Goal: Information Seeking & Learning: Check status

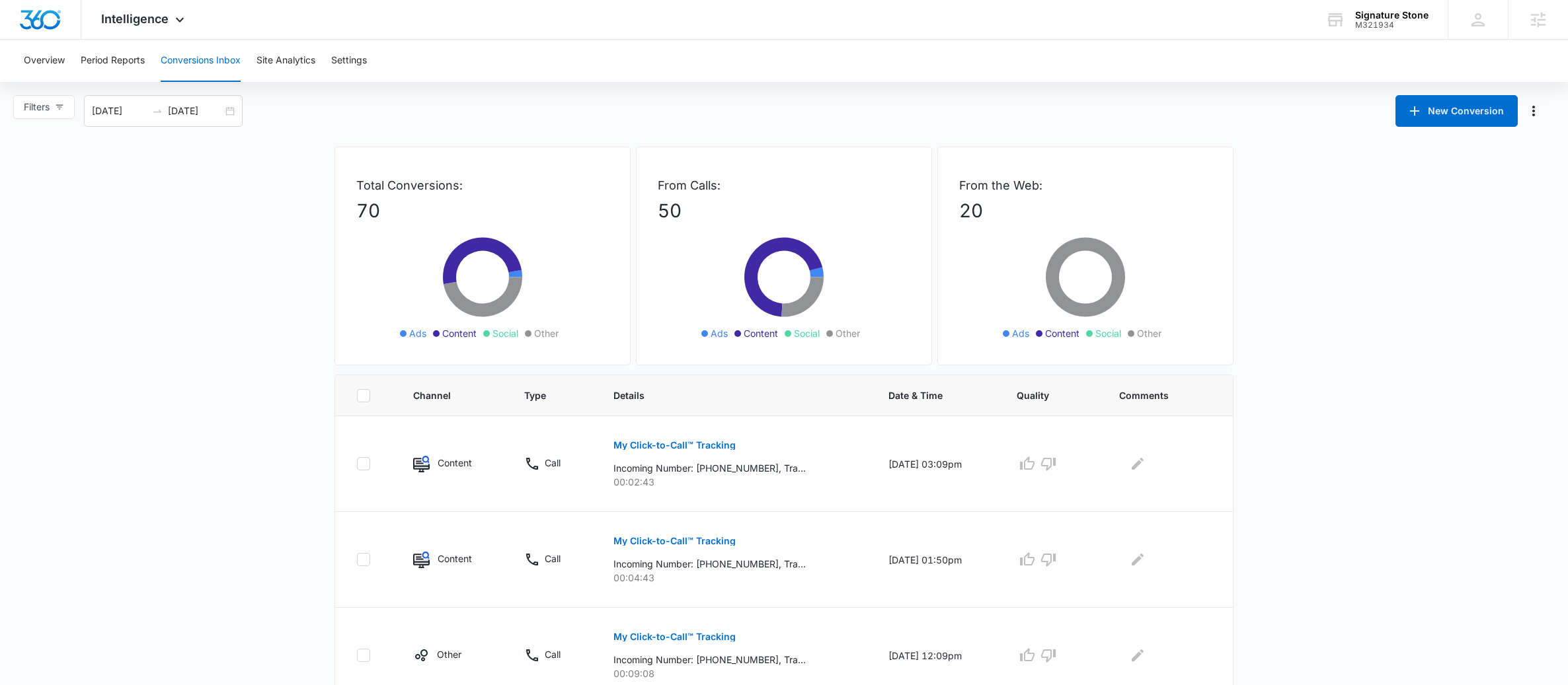
scroll to position [658, 0]
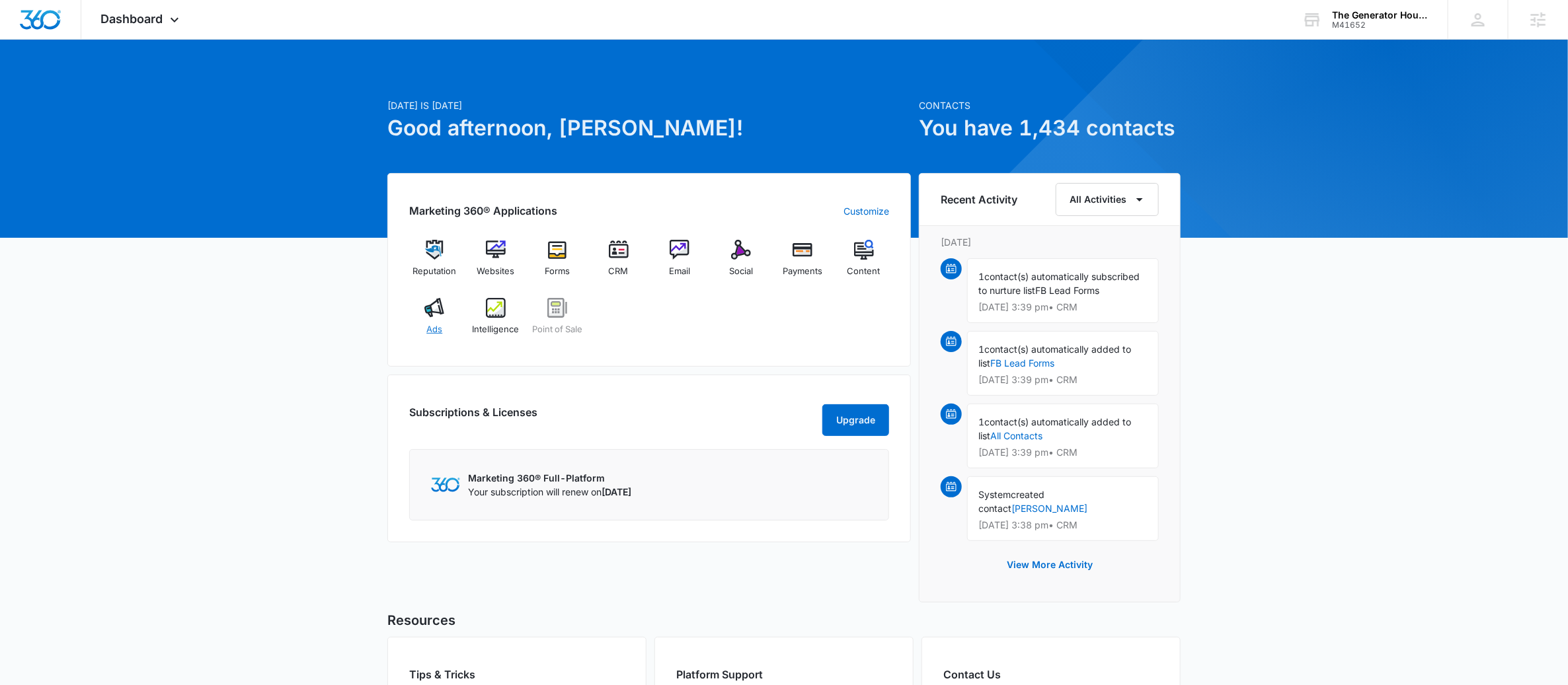
click at [433, 314] on img at bounding box center [434, 307] width 20 height 20
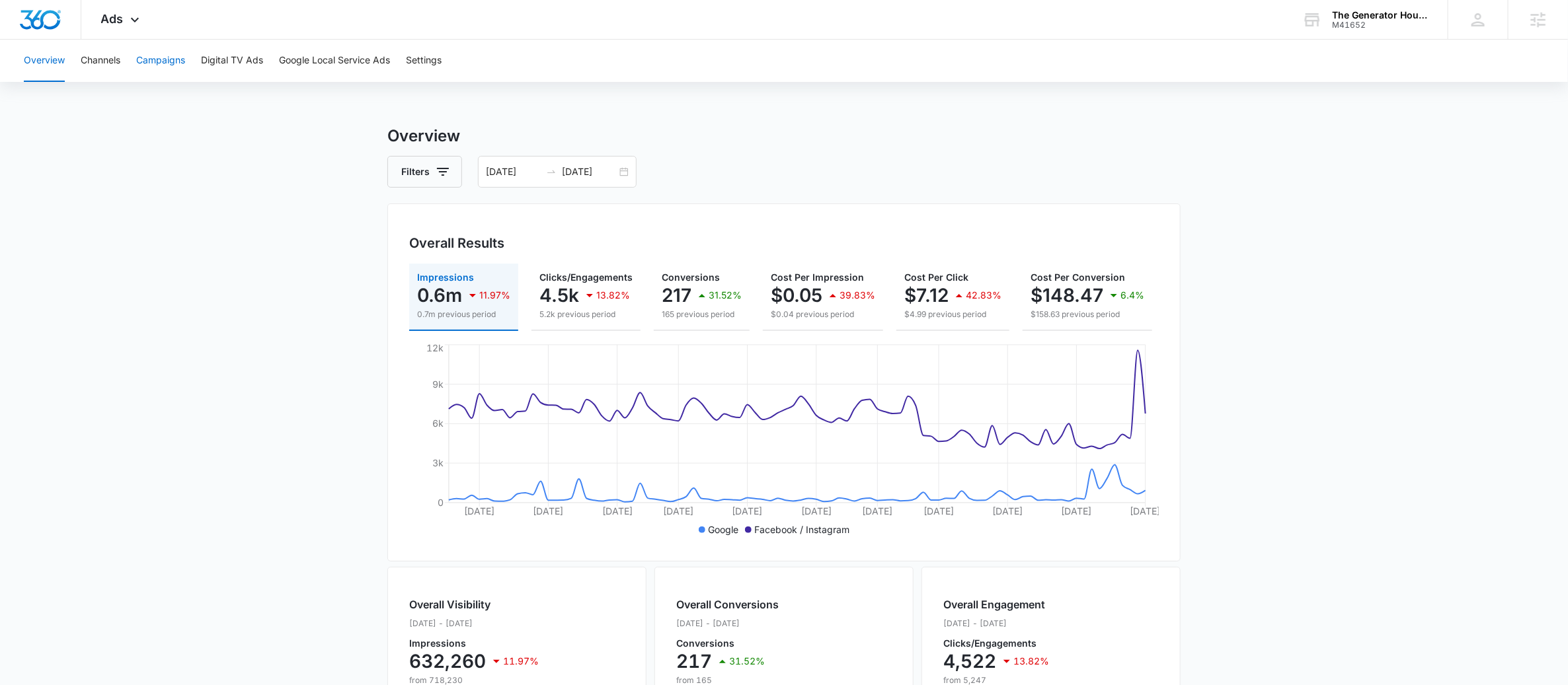
click at [161, 65] on button "Campaigns" at bounding box center [160, 61] width 49 height 42
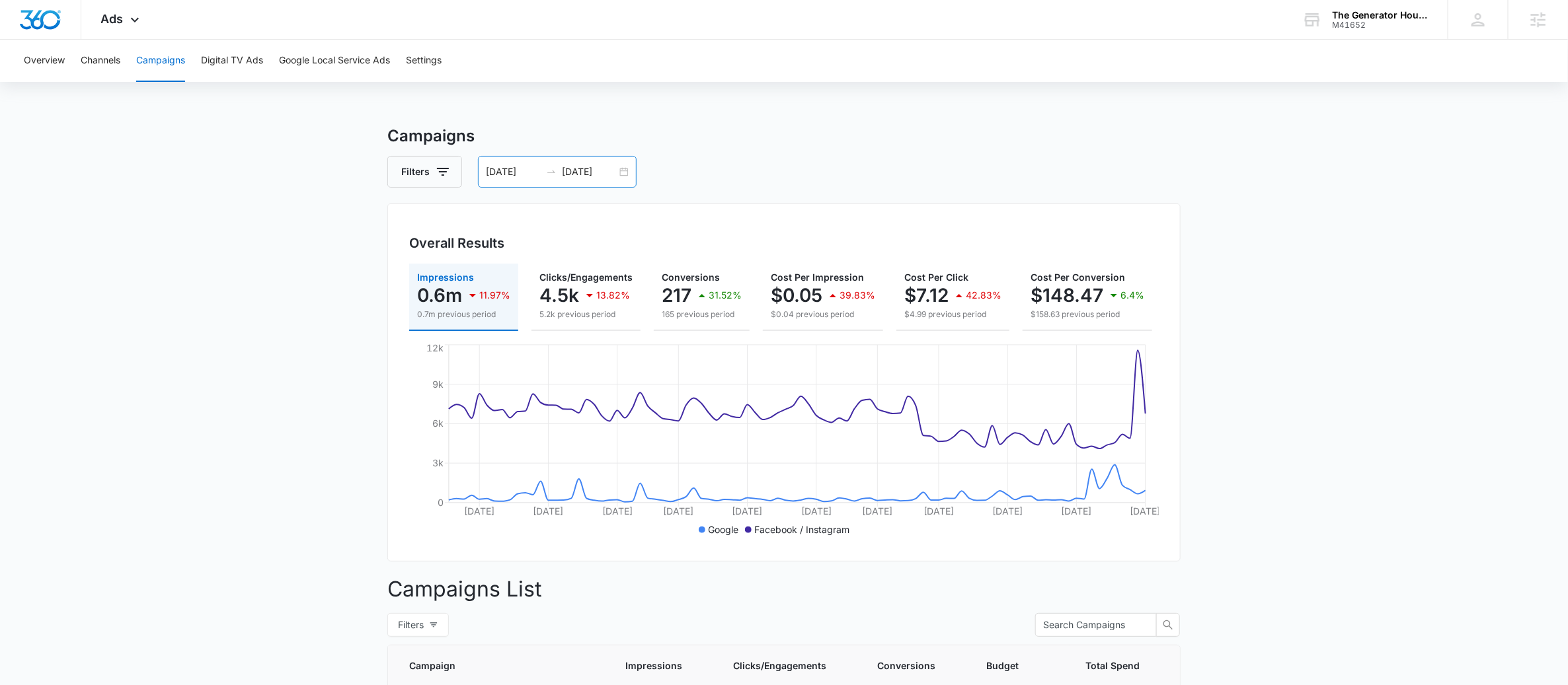
click at [623, 170] on div "02/05/2025 05/07/2025" at bounding box center [557, 172] width 159 height 32
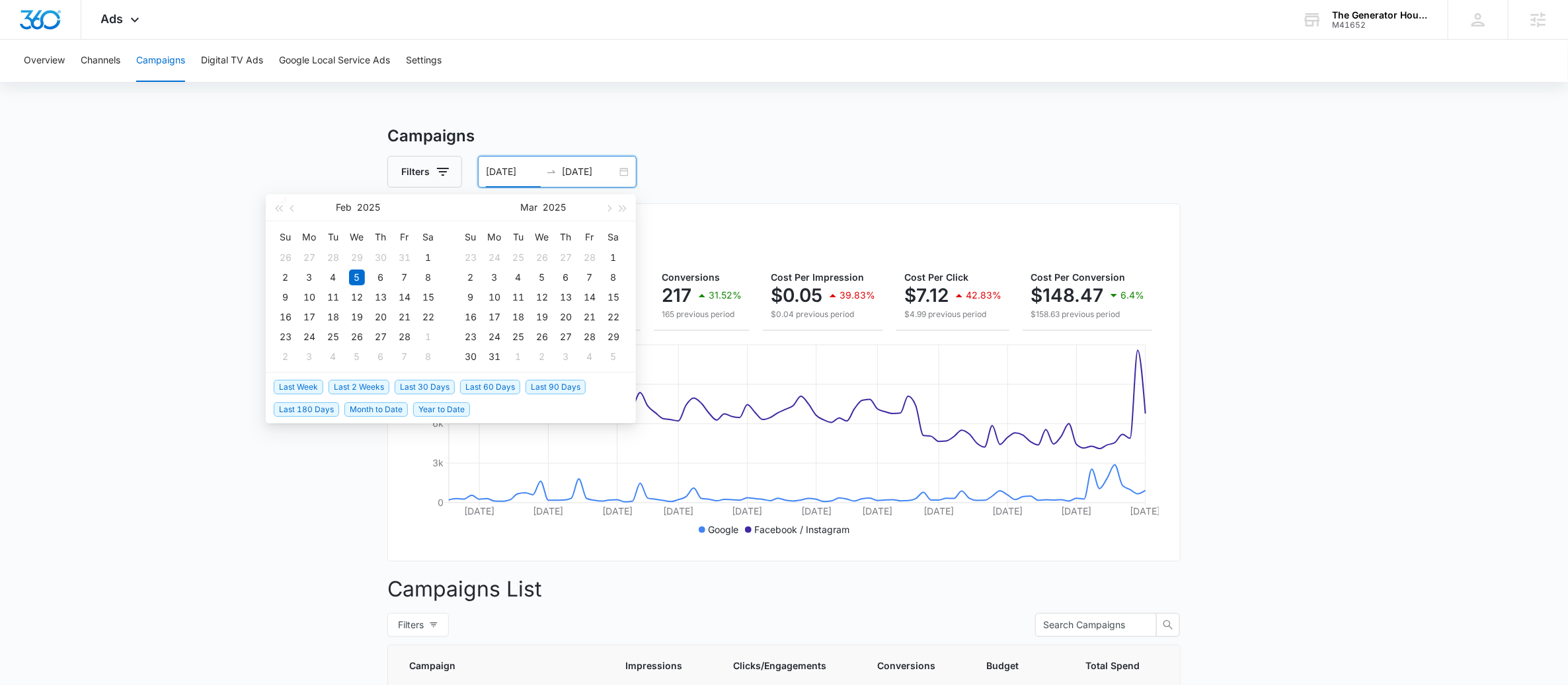
click at [424, 386] on span "Last 30 Days" at bounding box center [424, 387] width 60 height 14
type input "[DATE]"
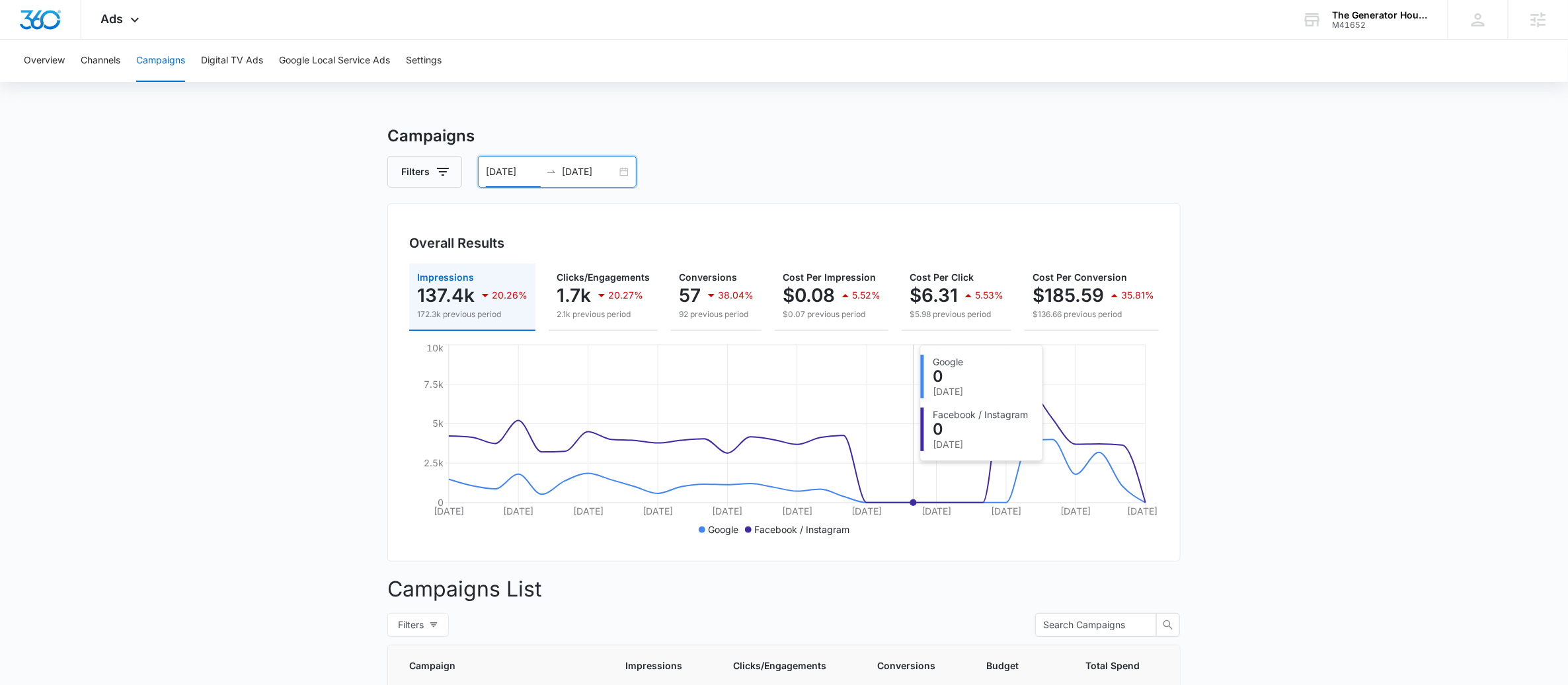
scroll to position [529, 0]
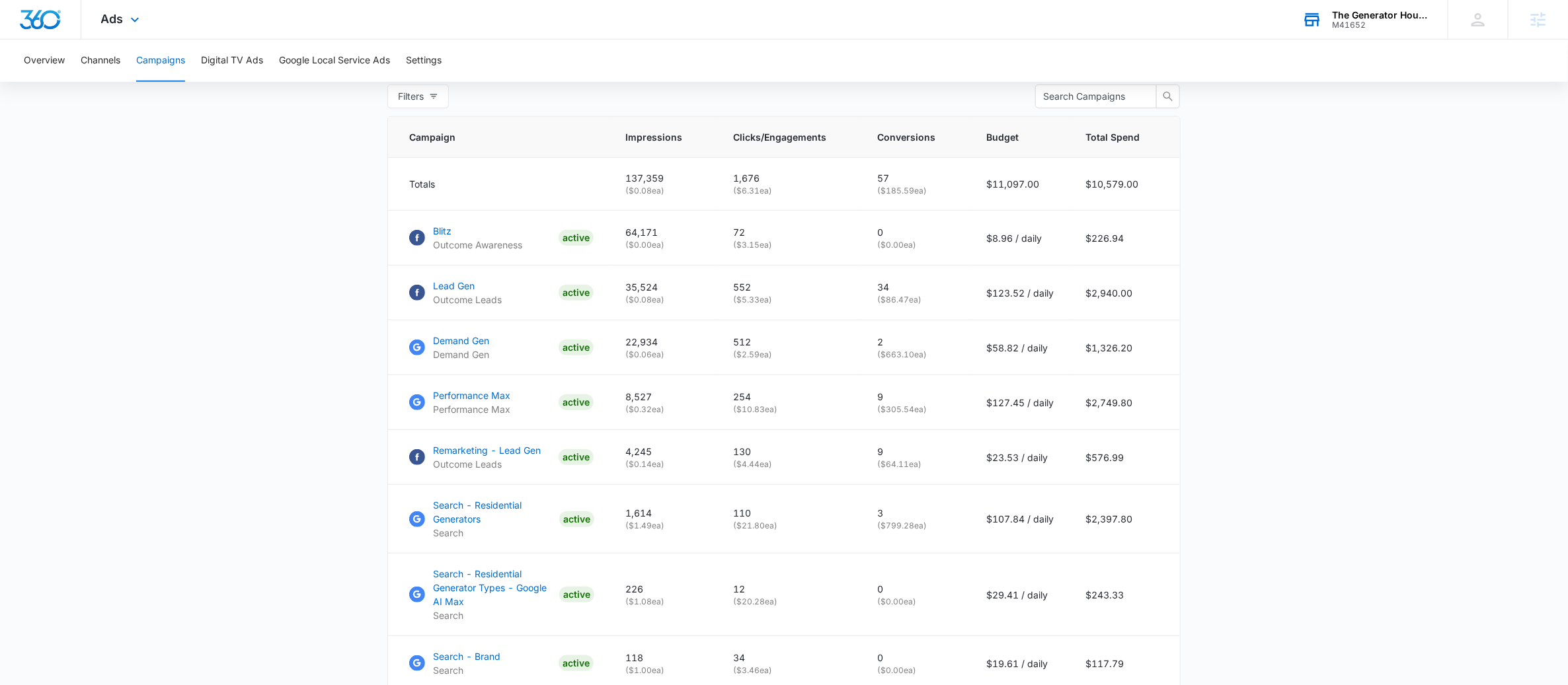
click at [1378, 18] on div "The Generator House LLC" at bounding box center [1380, 14] width 97 height 10
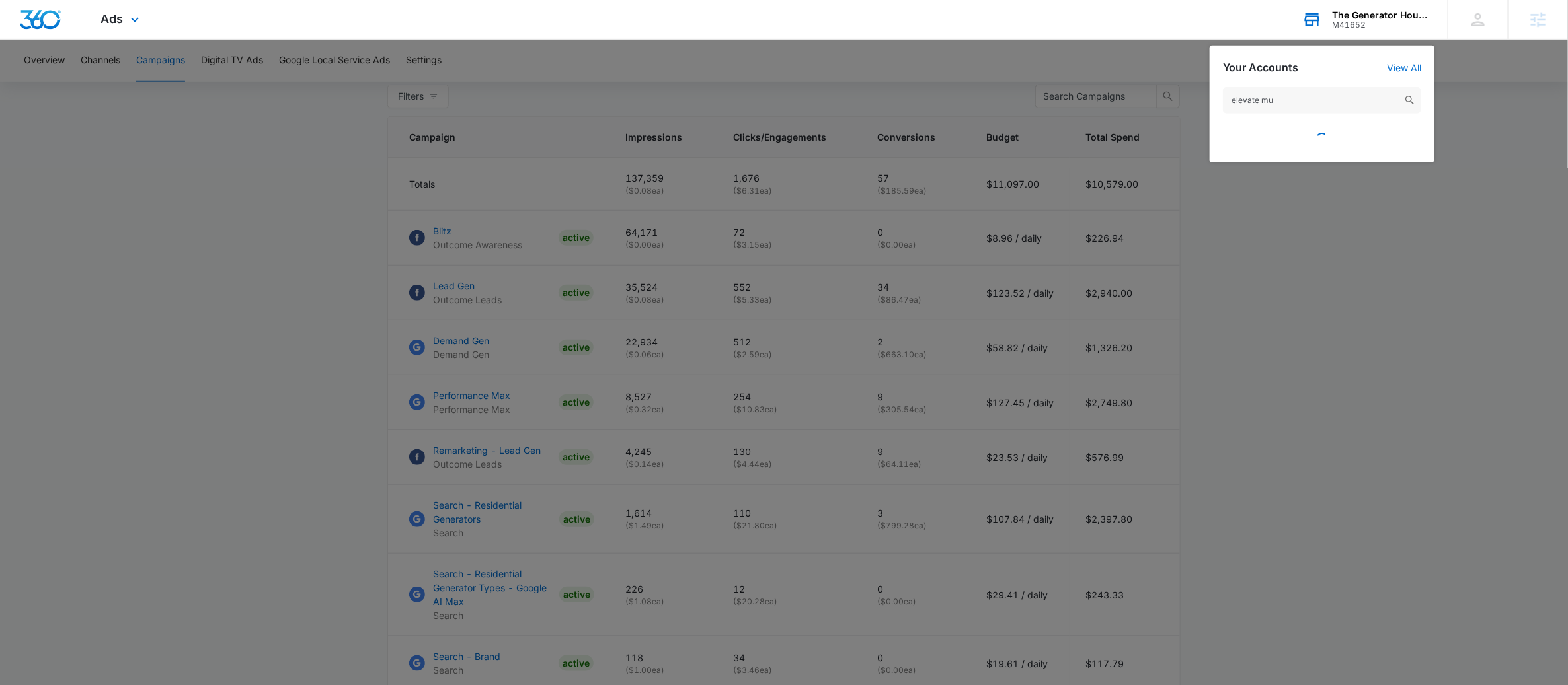
type input "elevate mus"
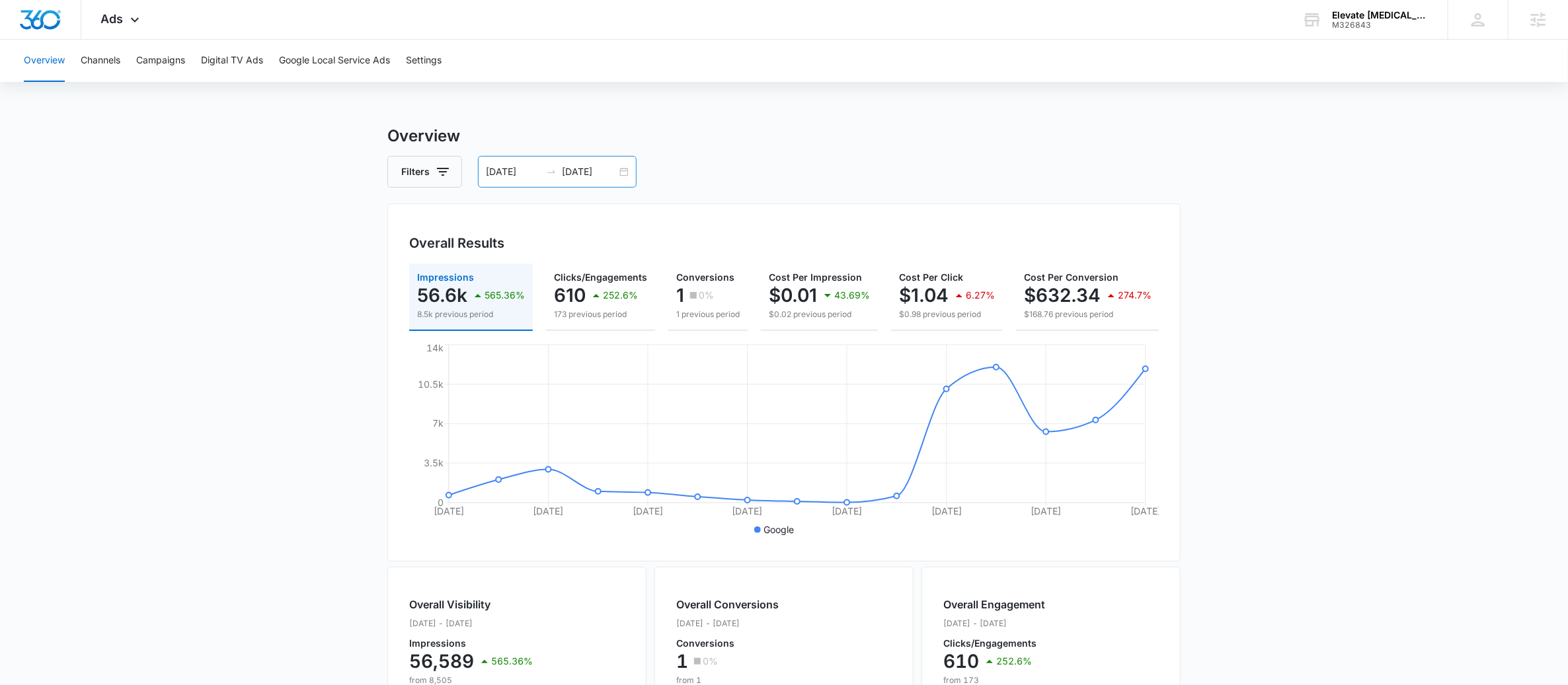
click at [621, 173] on div "07/24/2025 08/07/2025" at bounding box center [557, 172] width 159 height 32
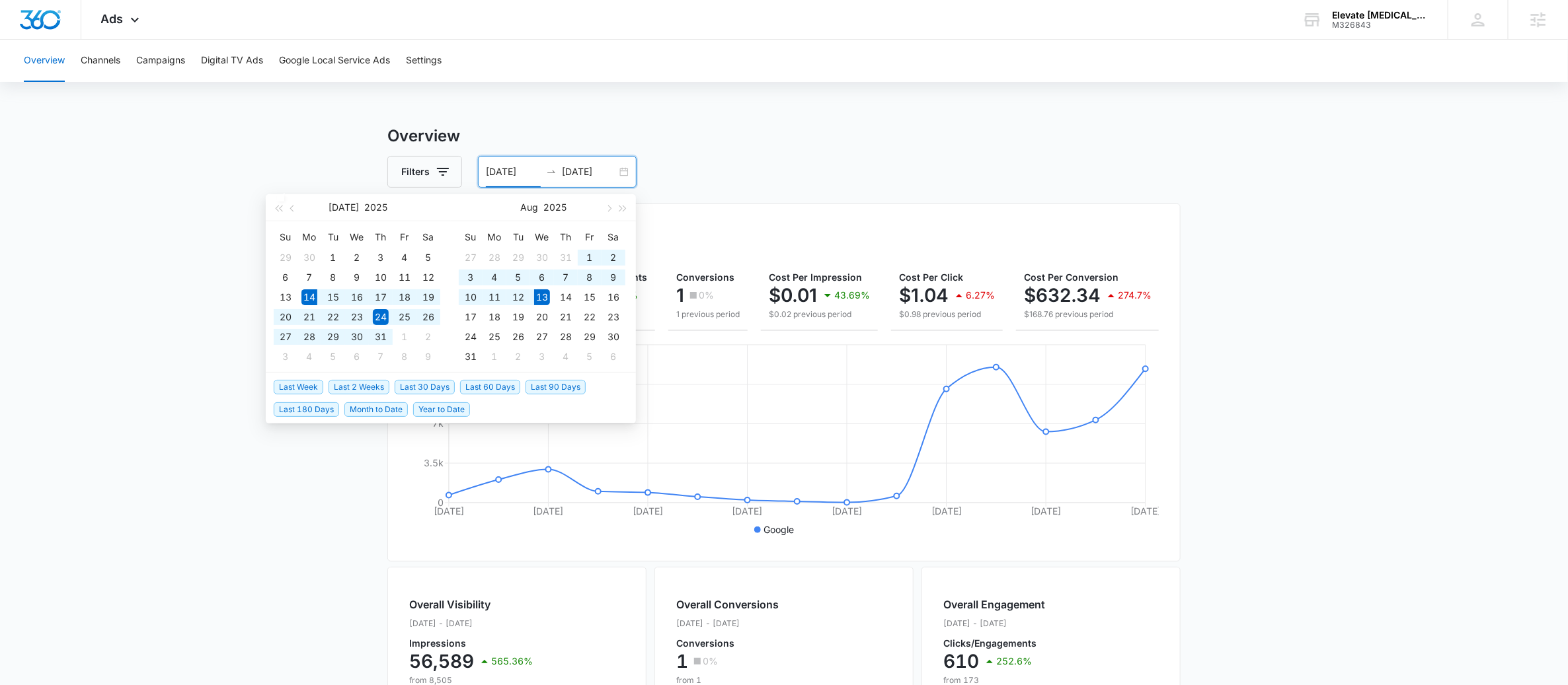
click at [403, 387] on span "Last 30 Days" at bounding box center [424, 387] width 60 height 14
type input "[DATE]"
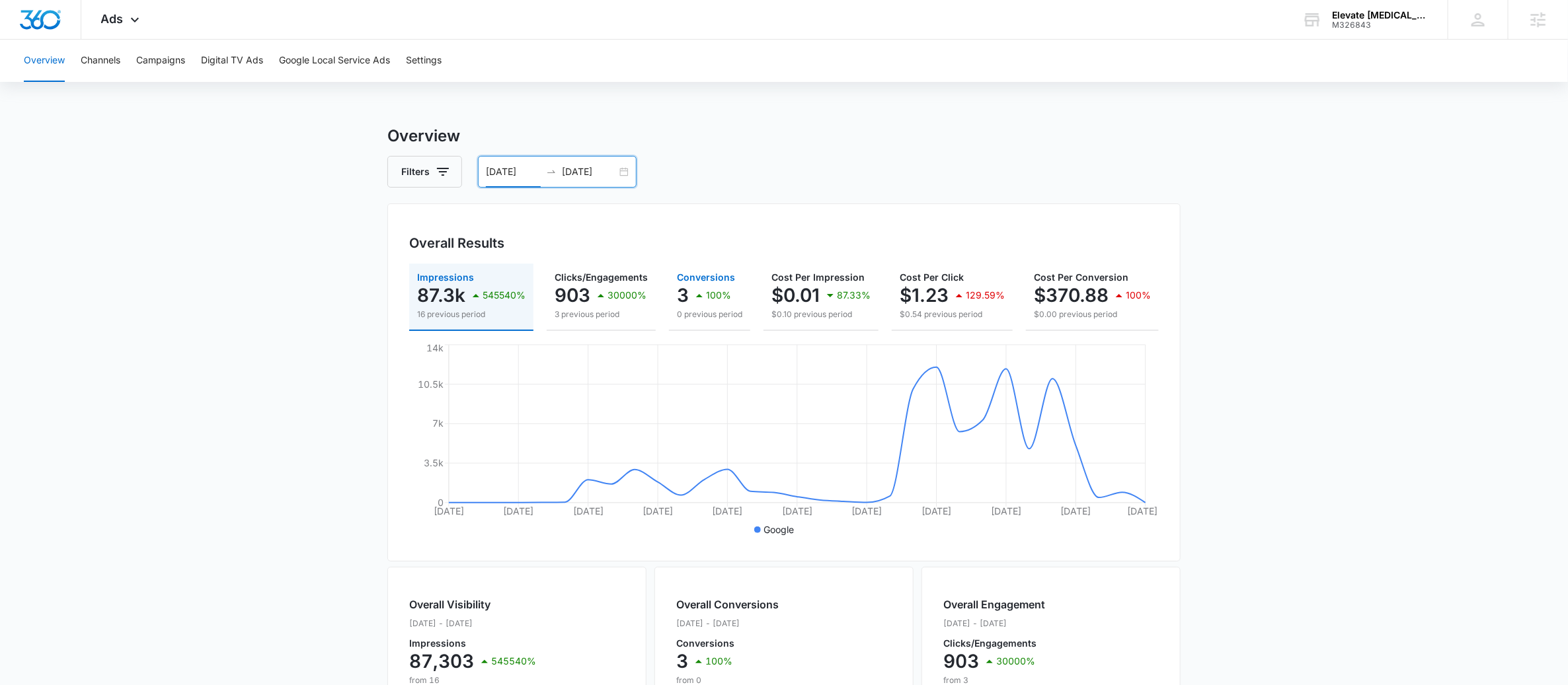
click at [704, 302] on icon "button" at bounding box center [700, 295] width 16 height 16
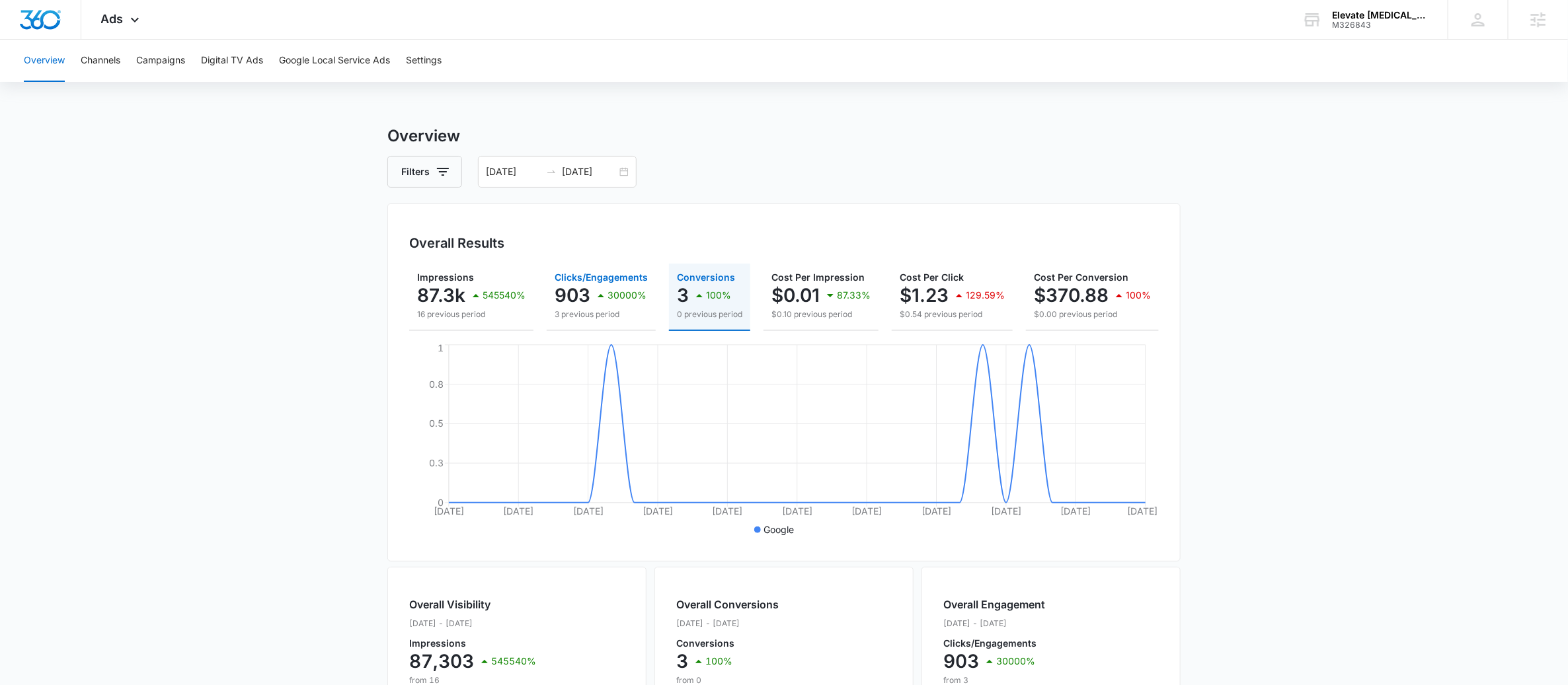
click at [589, 309] on p "3 previous period" at bounding box center [601, 315] width 93 height 12
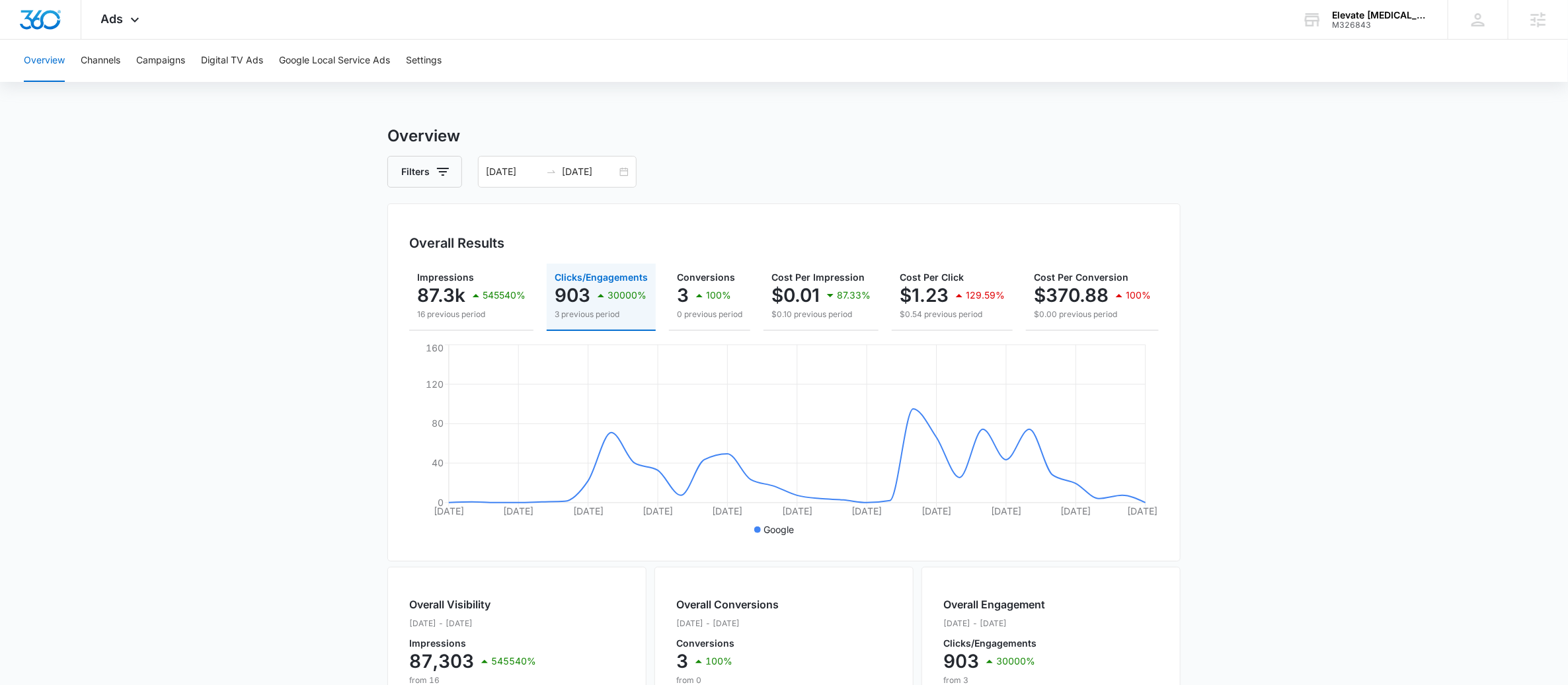
click at [210, 254] on main "Overview Filters 07/14/2025 08/13/2025 Overall Results Impressions 87.3k 545540…" at bounding box center [784, 599] width 1568 height 949
click at [625, 168] on div "07/14/2025 08/13/2025" at bounding box center [557, 172] width 159 height 32
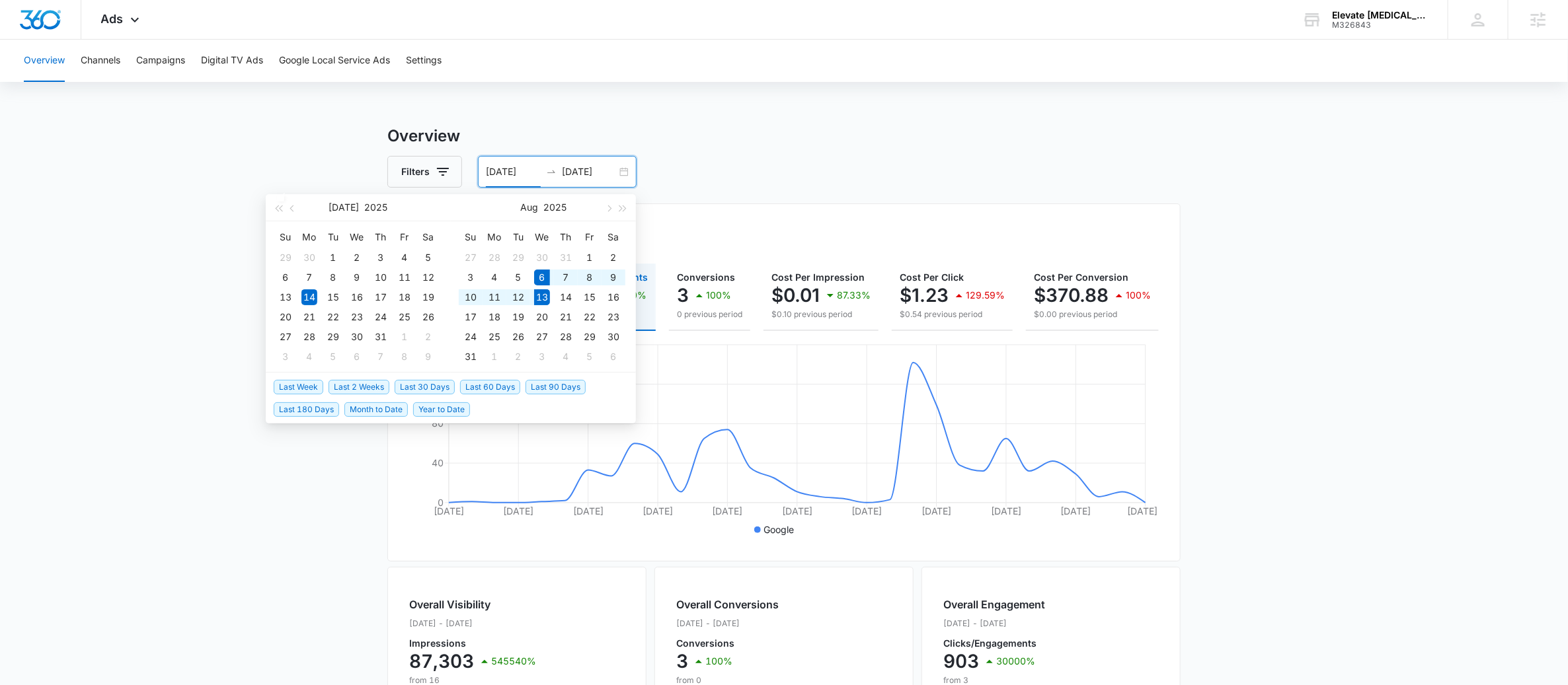
click at [306, 389] on span "Last Week" at bounding box center [299, 387] width 50 height 14
type input "08/06/2025"
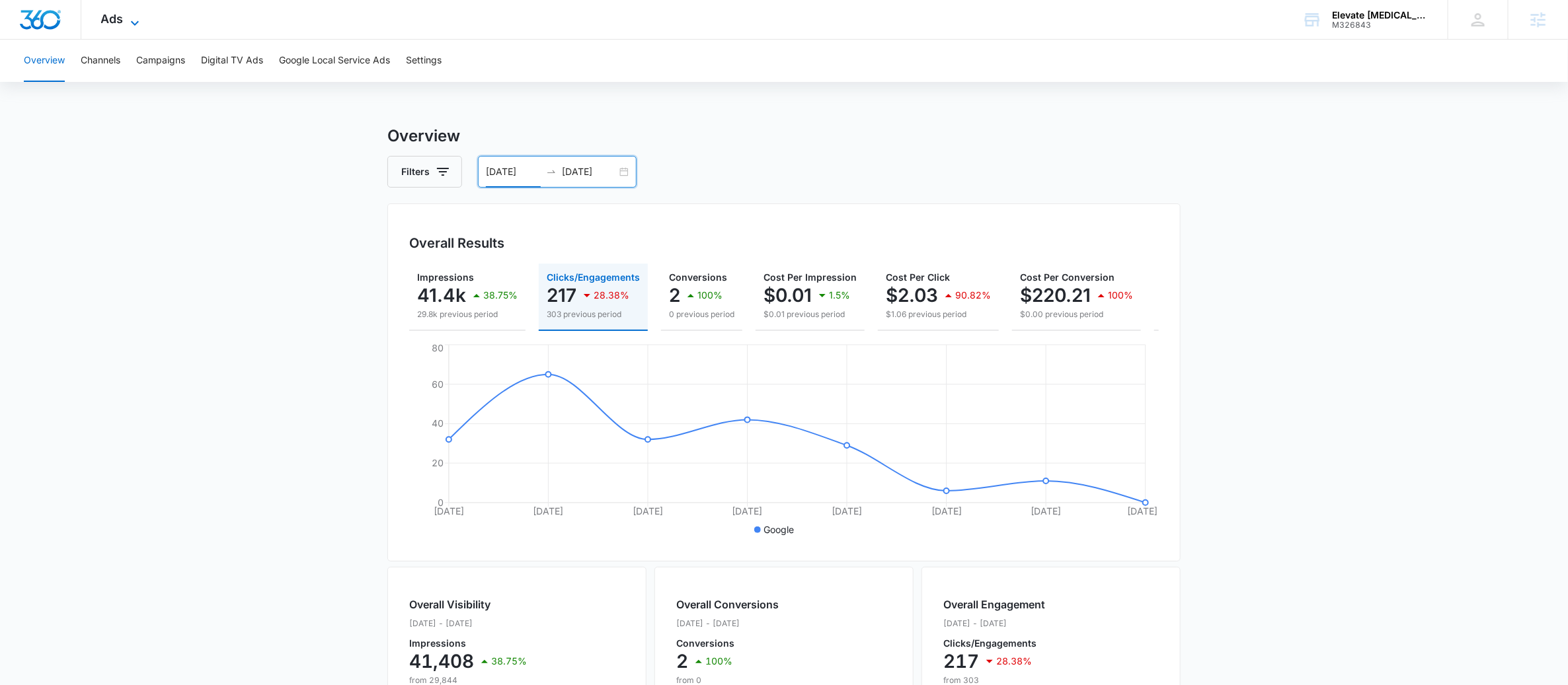
click at [128, 20] on icon at bounding box center [135, 23] width 16 height 16
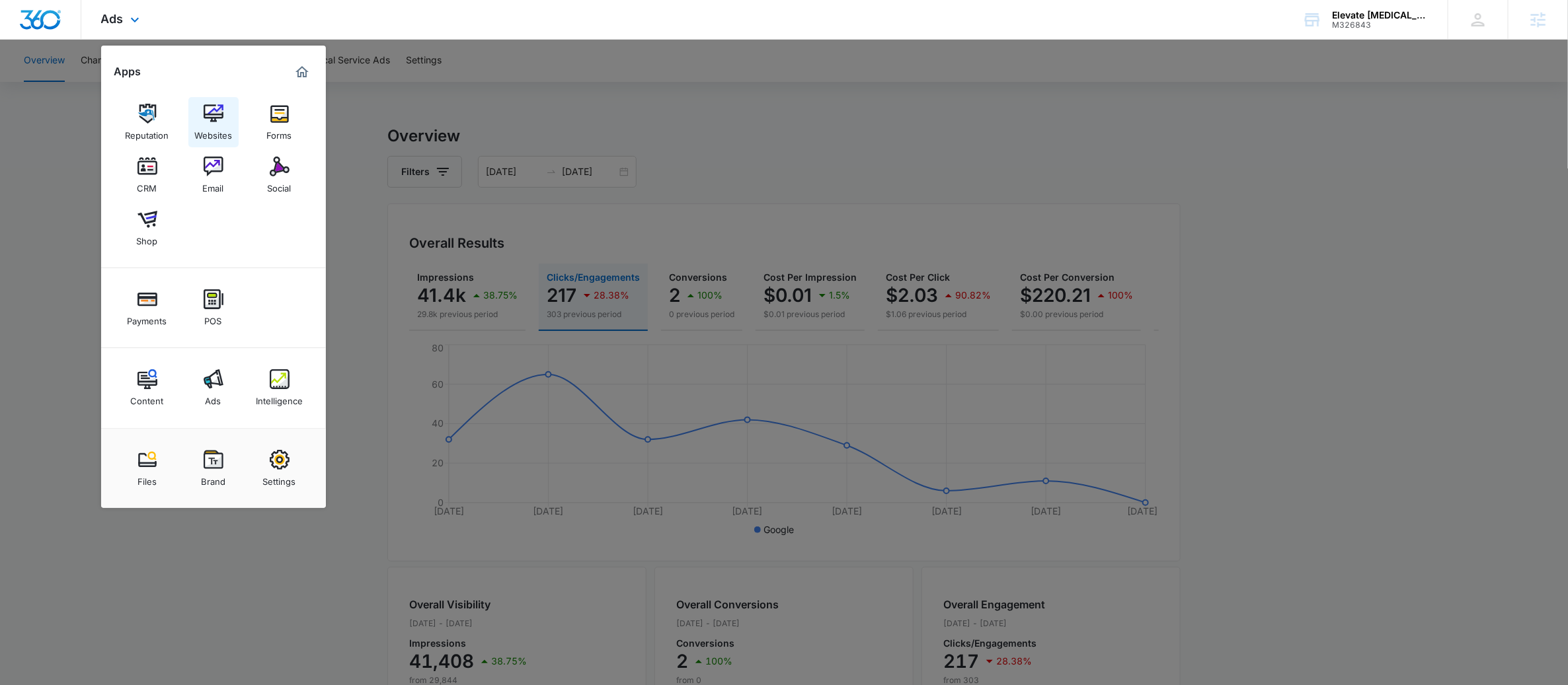
click at [220, 115] on img at bounding box center [213, 113] width 20 height 20
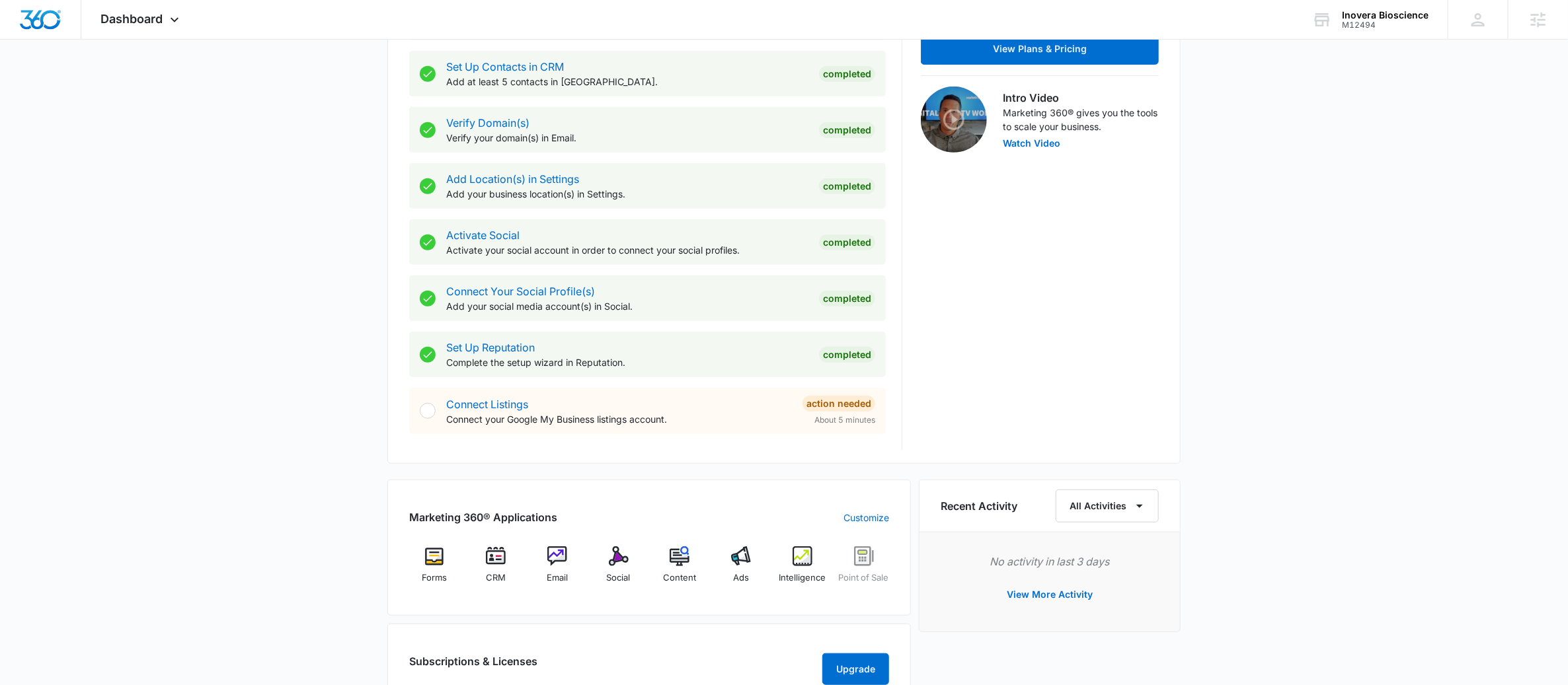
scroll to position [404, 0]
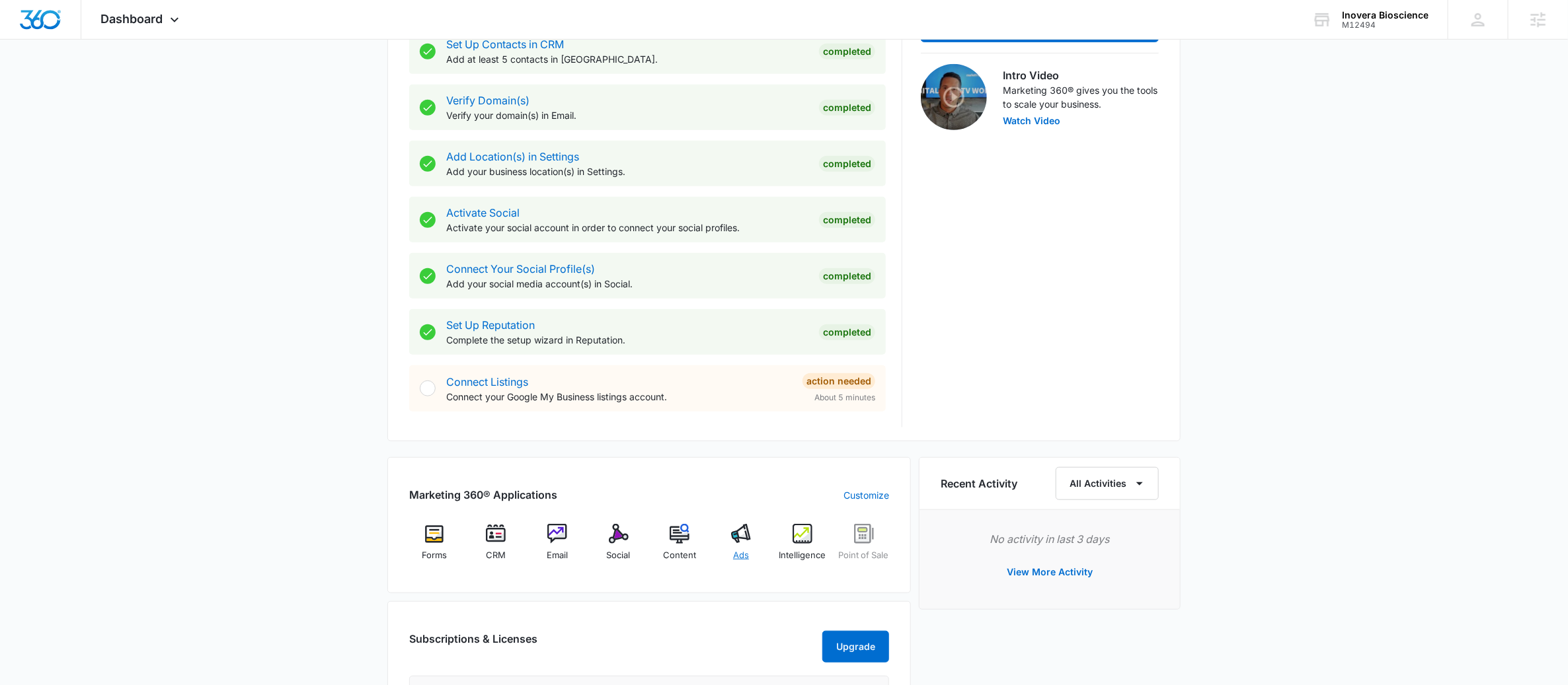
click at [741, 545] on div "Ads" at bounding box center [741, 548] width 51 height 48
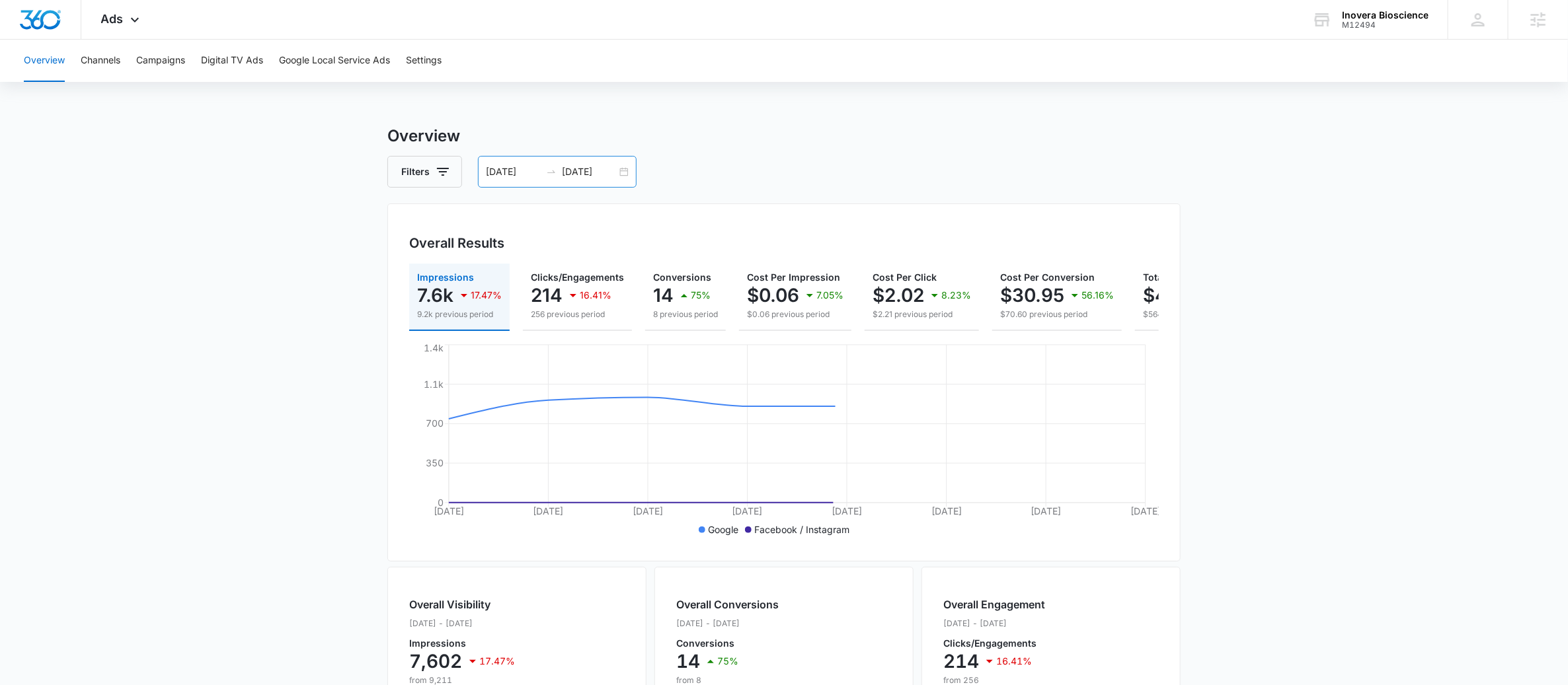
click at [629, 178] on div "07/30/2025 08/06/2025" at bounding box center [557, 172] width 159 height 32
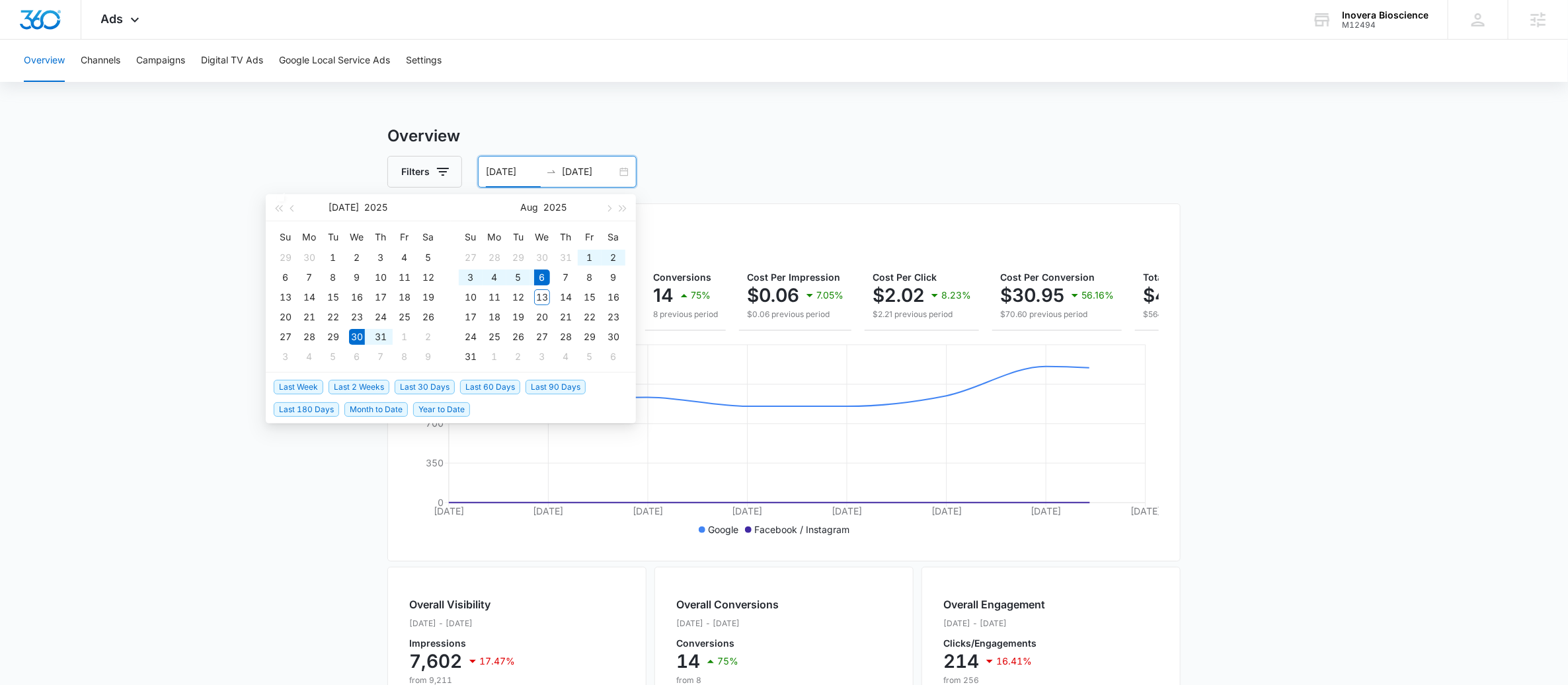
type input "[DATE]"
click at [376, 390] on span "Last 2 Weeks" at bounding box center [359, 387] width 61 height 14
type input "[DATE]"
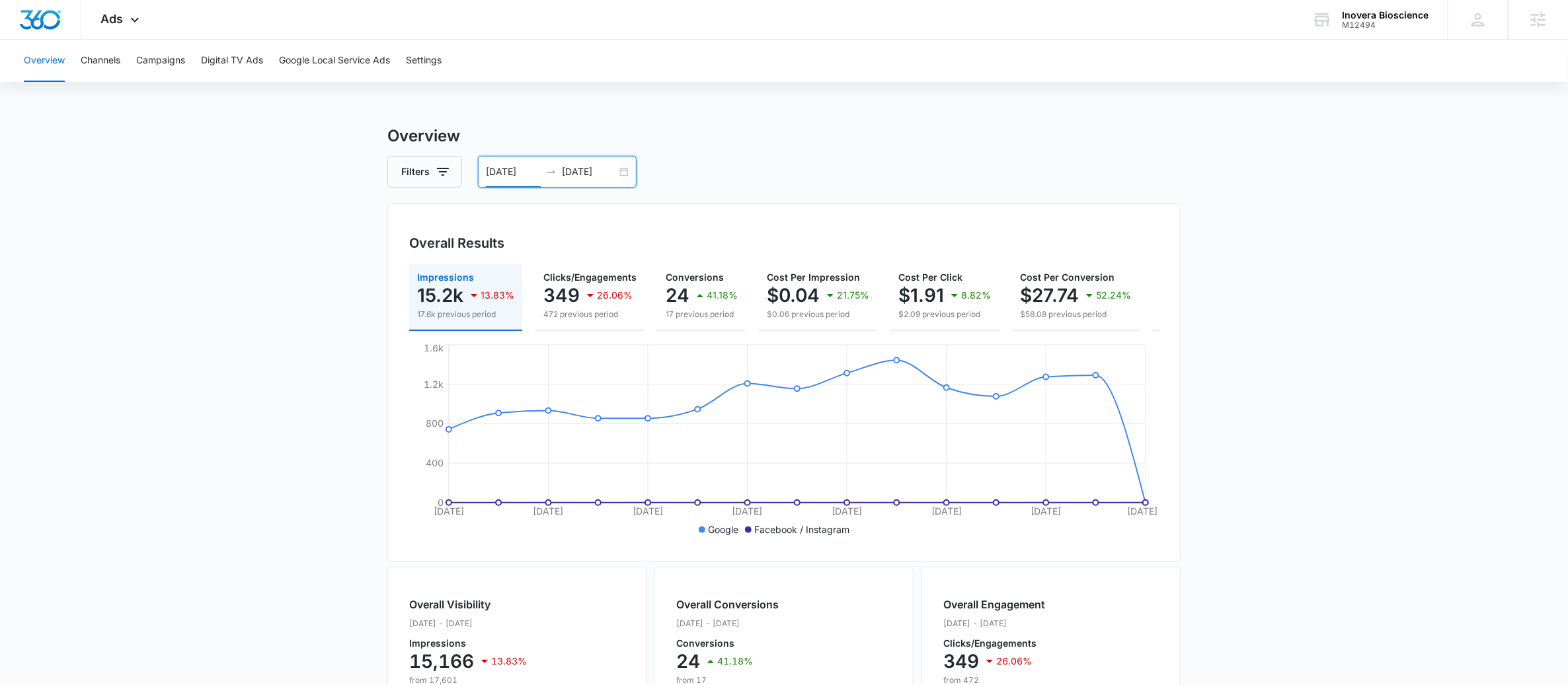
click at [514, 178] on input "[DATE]" at bounding box center [513, 172] width 55 height 14
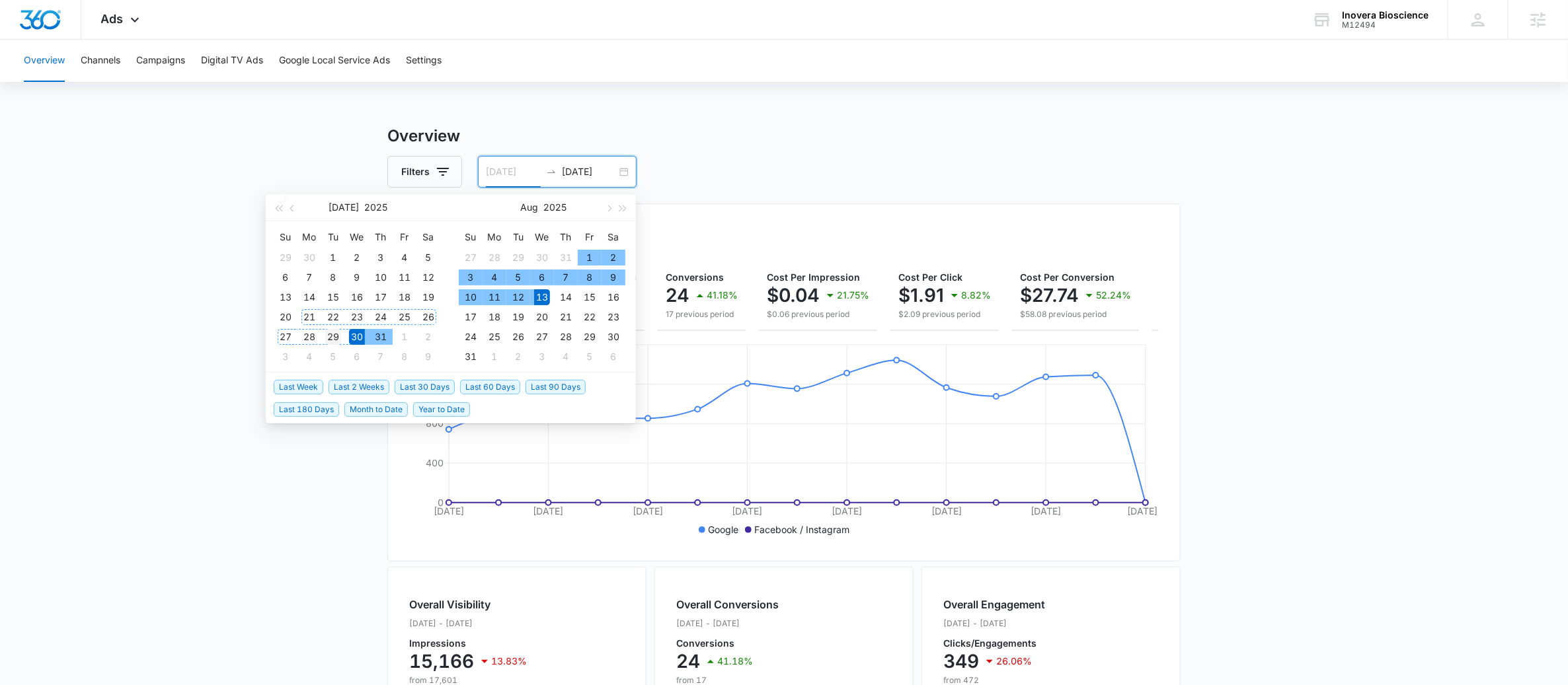
type input "07/29/2025"
click at [330, 335] on div "29" at bounding box center [333, 337] width 16 height 16
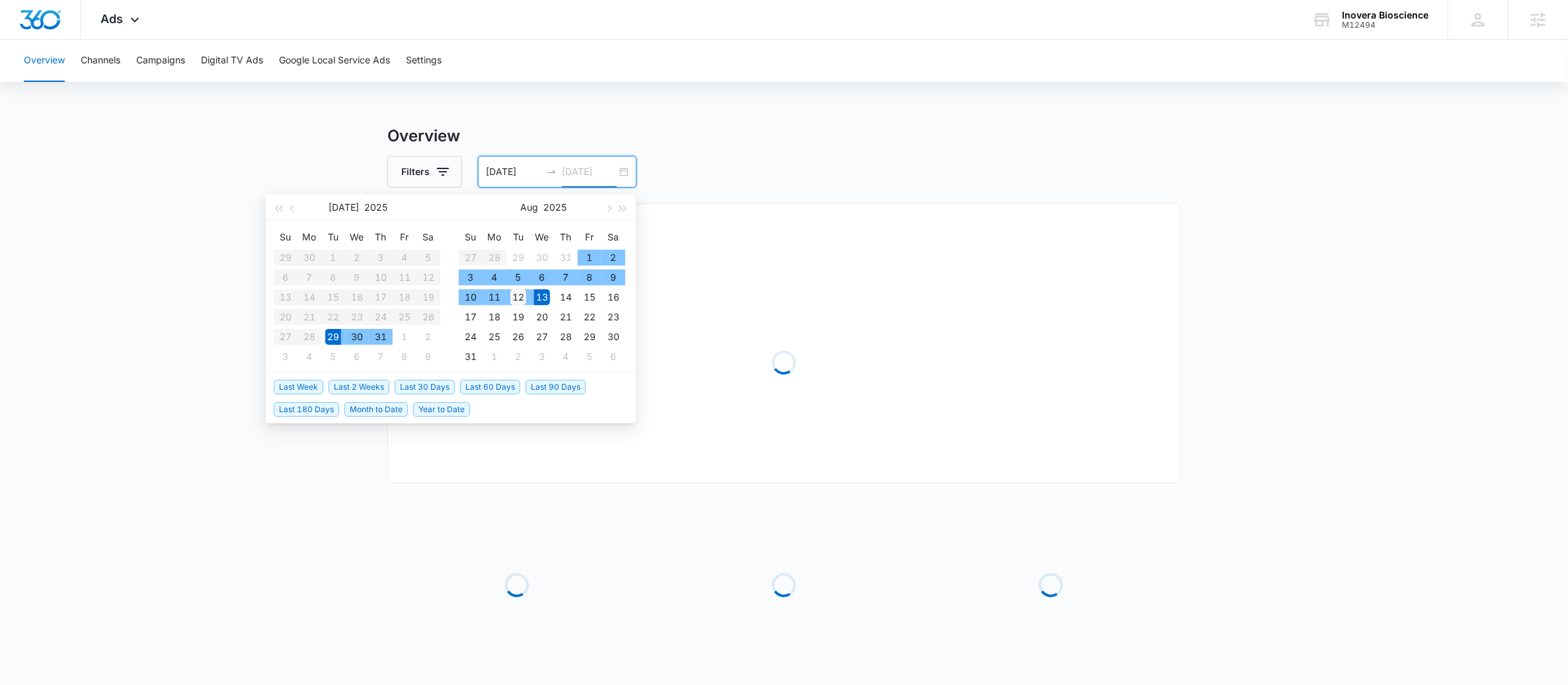
type input "08/12/2025"
click at [520, 295] on div "12" at bounding box center [518, 298] width 16 height 16
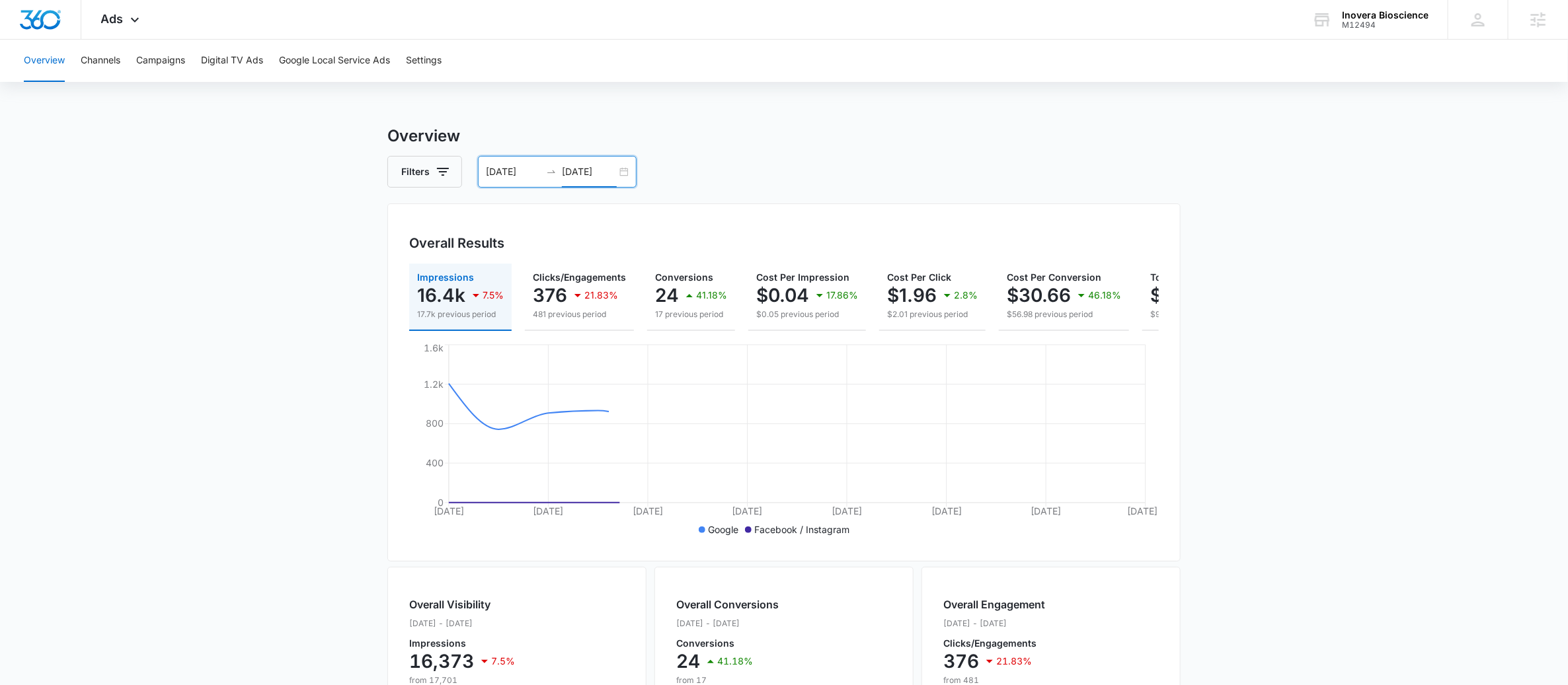
click at [1266, 317] on main "Overview Filters 07/29/2025 08/12/2025 Overall Results Impressions 16.4k 7.5% 1…" at bounding box center [784, 599] width 1568 height 949
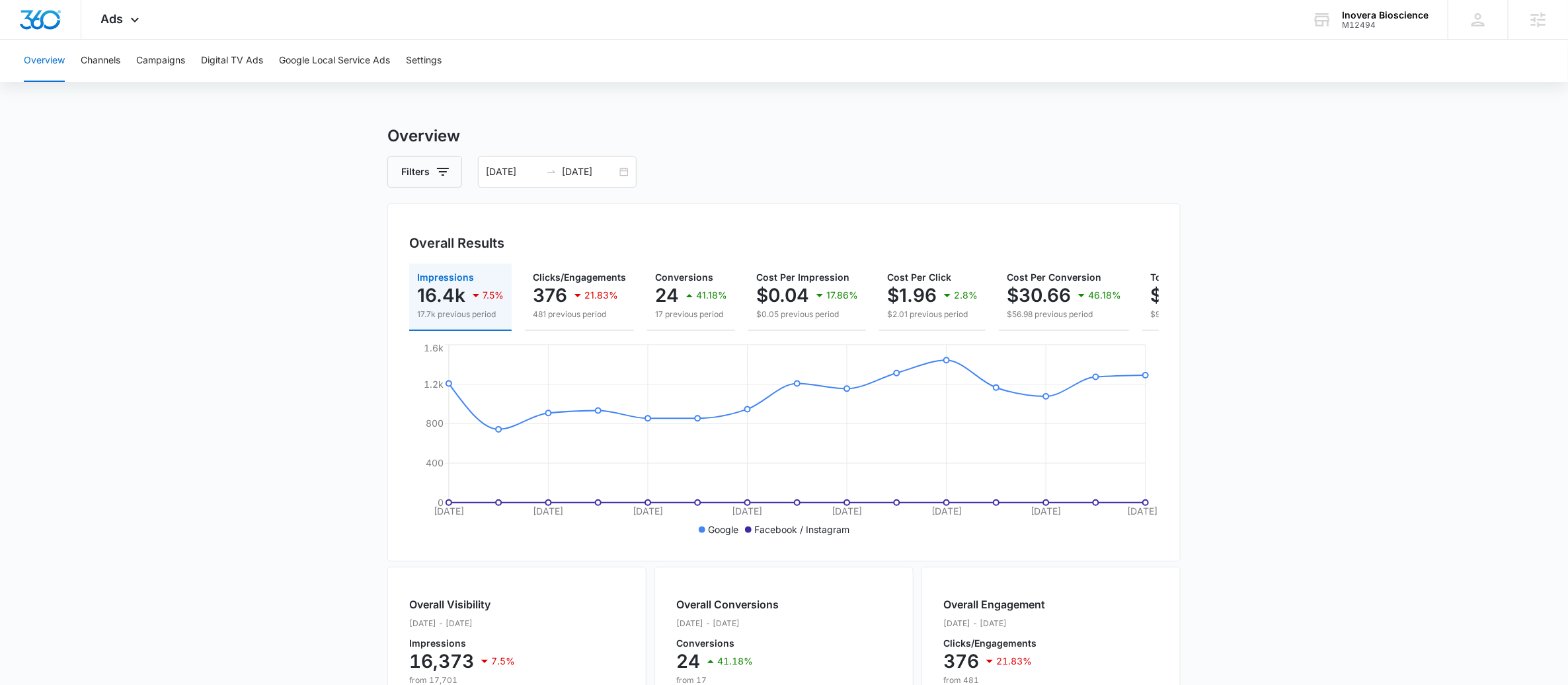
drag, startPoint x: 1276, startPoint y: 358, endPoint x: 1257, endPoint y: 351, distance: 20.2
click at [1275, 359] on main "Overview Filters 07/29/2025 08/12/2025 Overall Results Impressions 16.4k 7.5% 1…" at bounding box center [784, 599] width 1568 height 949
click at [626, 173] on div "07/29/2025 08/12/2025" at bounding box center [557, 172] width 159 height 32
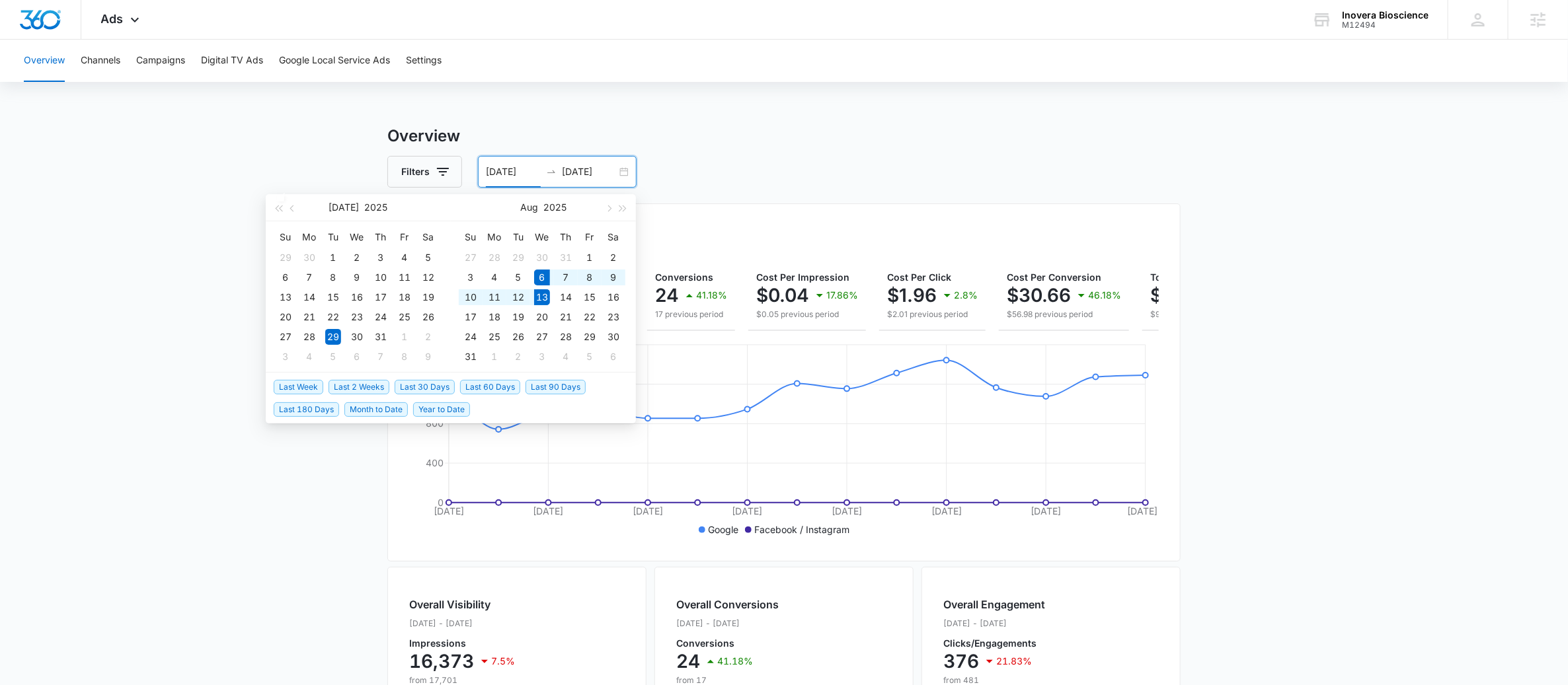
click at [304, 391] on span "Last Week" at bounding box center [299, 387] width 50 height 14
type input "08/06/2025"
type input "[DATE]"
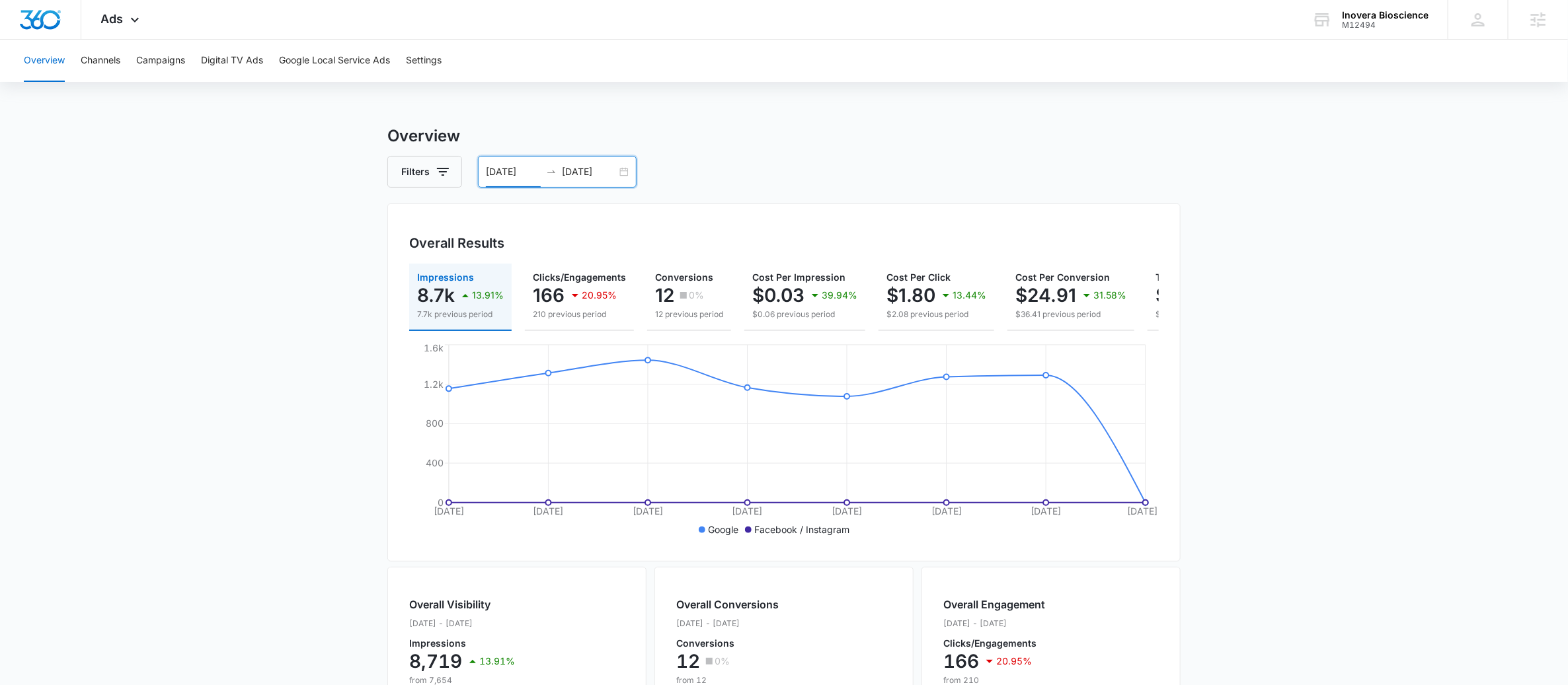
click at [505, 164] on input "08/06/2025" at bounding box center [513, 172] width 55 height 14
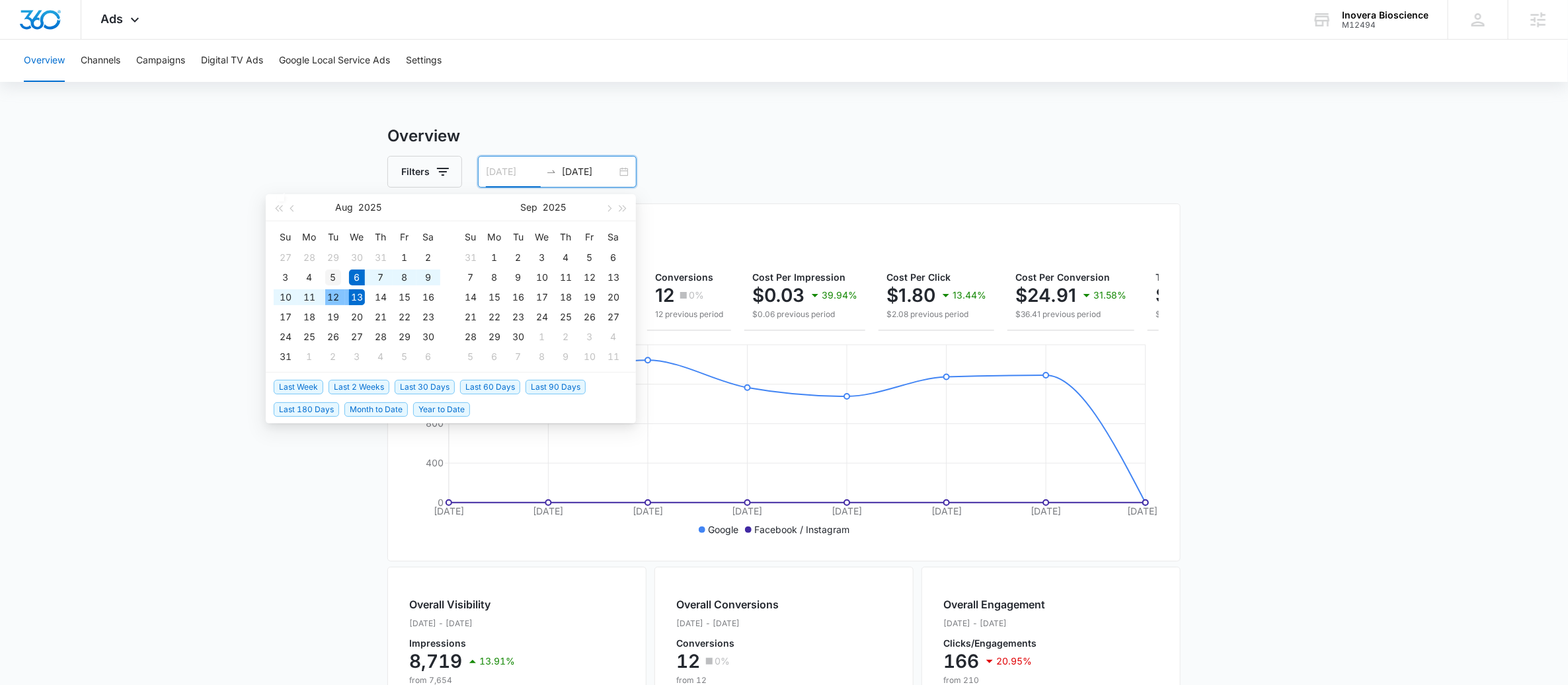
type input "08/05/2025"
click at [335, 279] on div "5" at bounding box center [333, 278] width 16 height 16
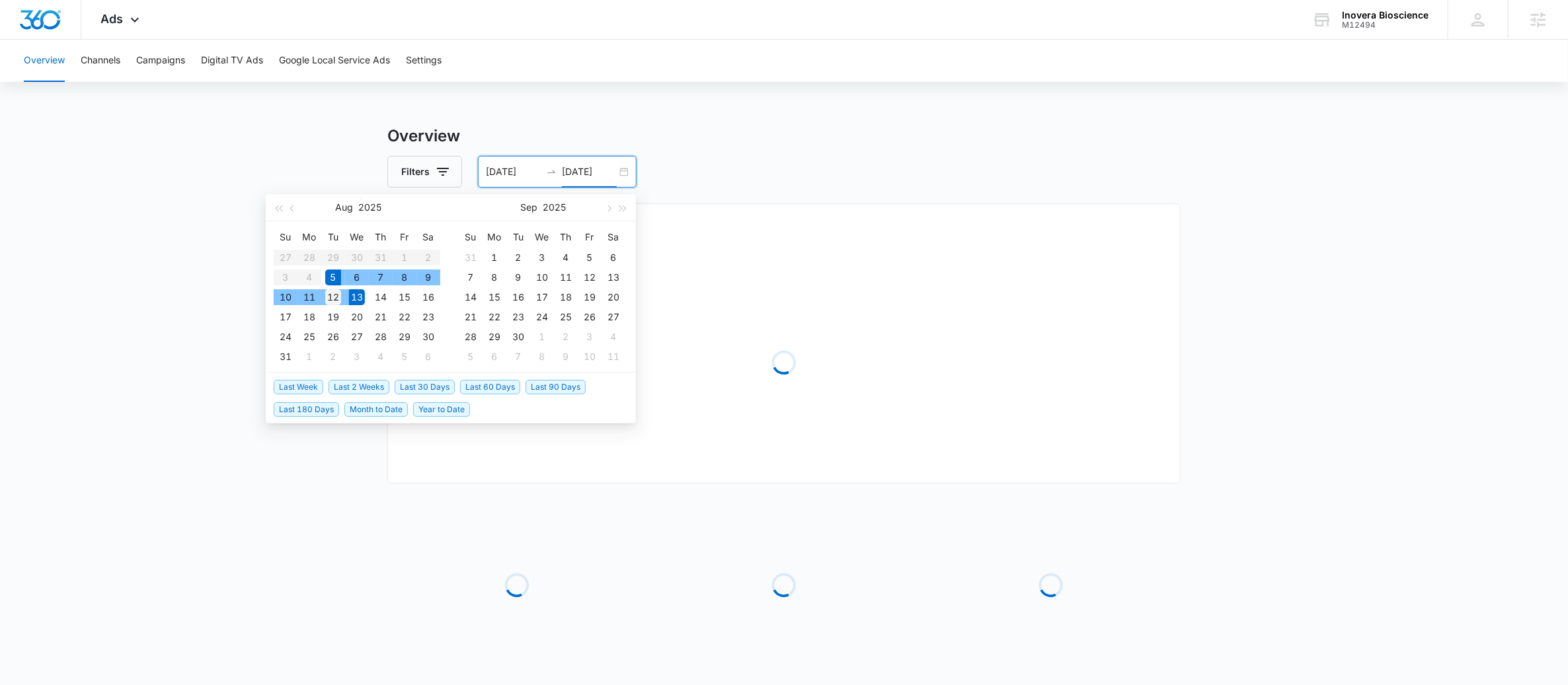
type input "08/12/2025"
click at [331, 296] on div "12" at bounding box center [333, 298] width 16 height 16
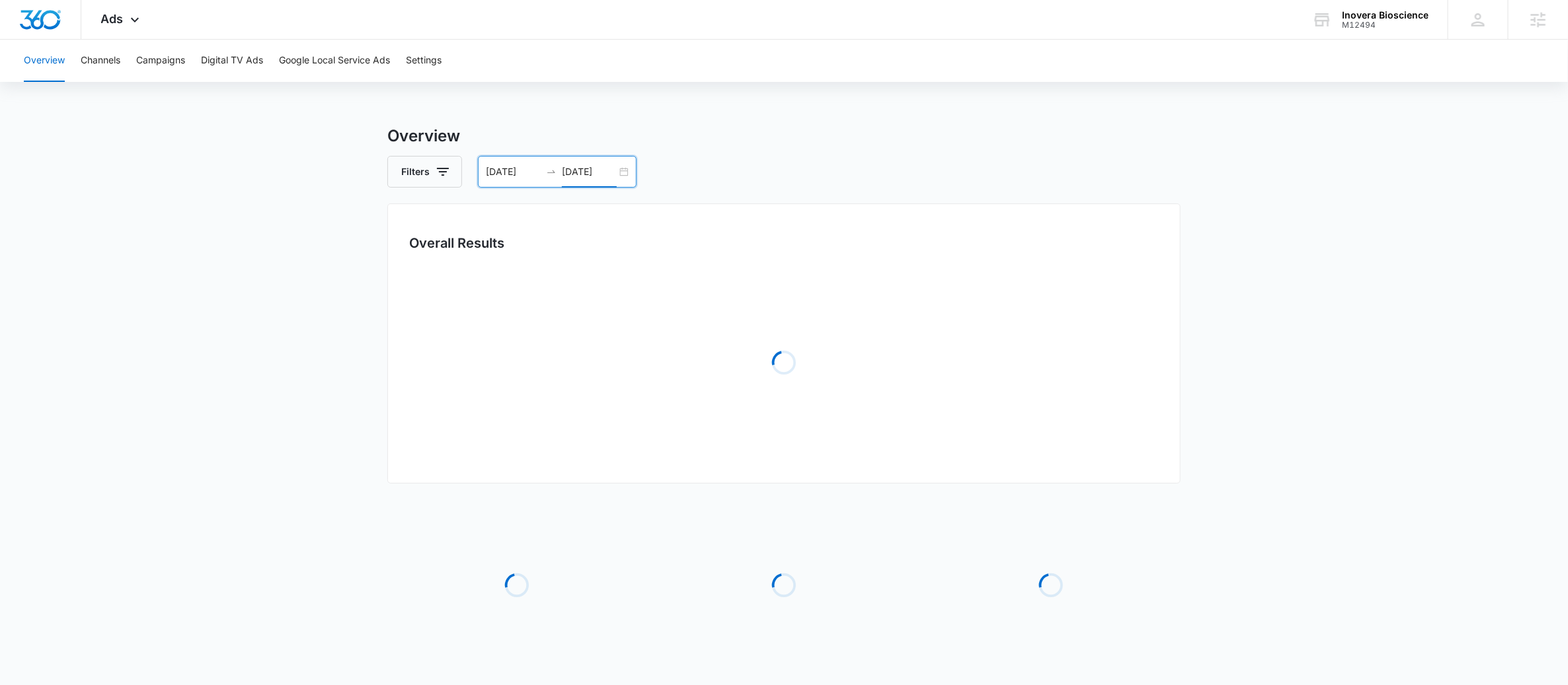
click at [114, 330] on main "Overview Filters 08/05/2025 08/12/2025 Overall Results Loading Loading Loading …" at bounding box center [784, 428] width 1568 height 608
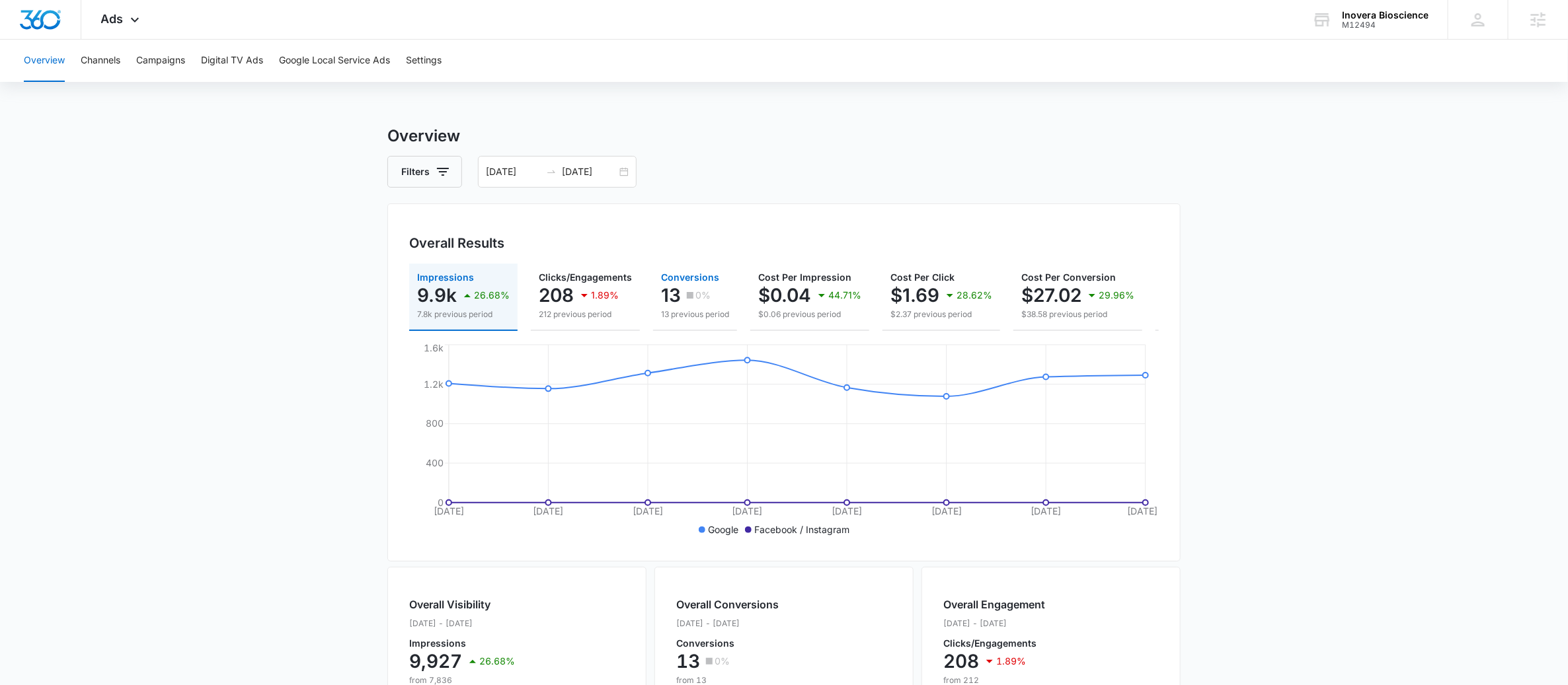
click at [681, 323] on button "Conversions 13 0% 13 previous period" at bounding box center [695, 297] width 84 height 67
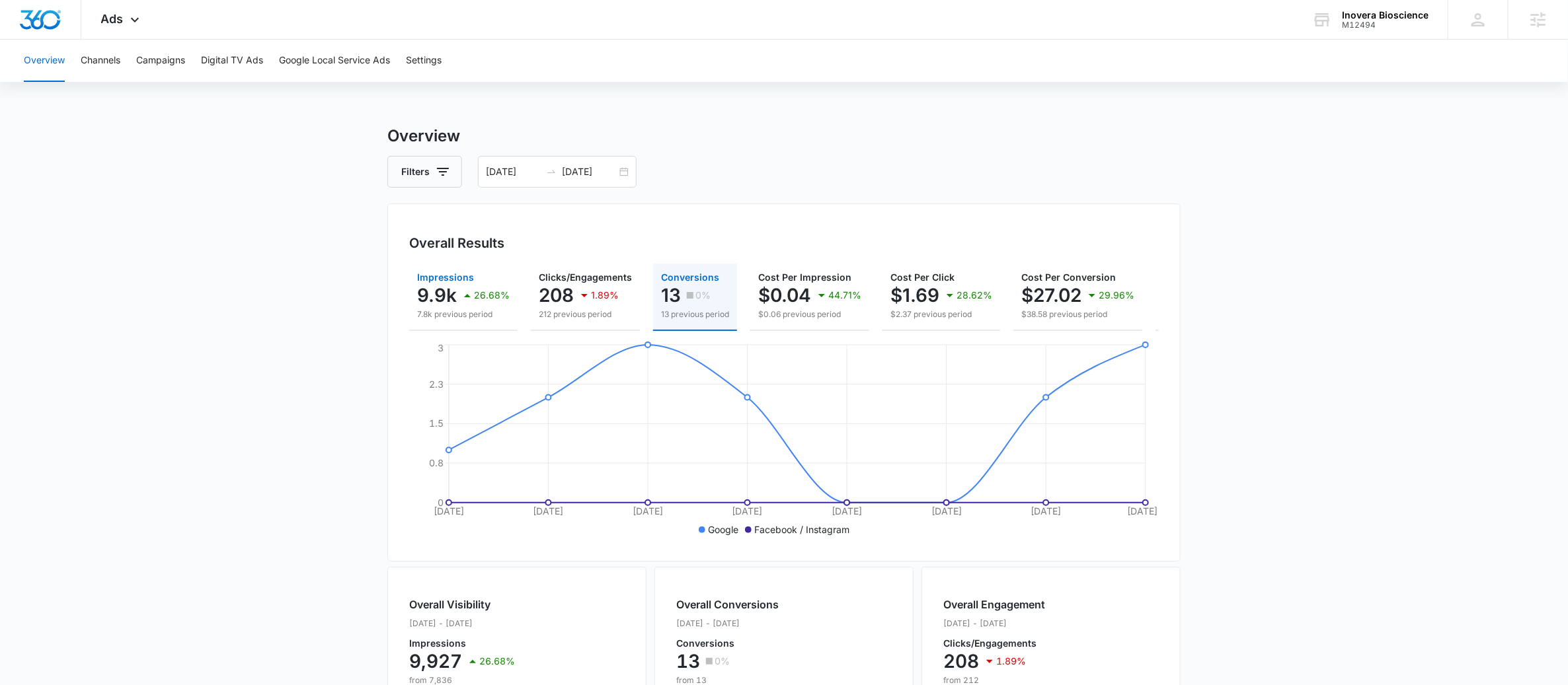
click at [486, 300] on p "26.68%" at bounding box center [491, 295] width 36 height 10
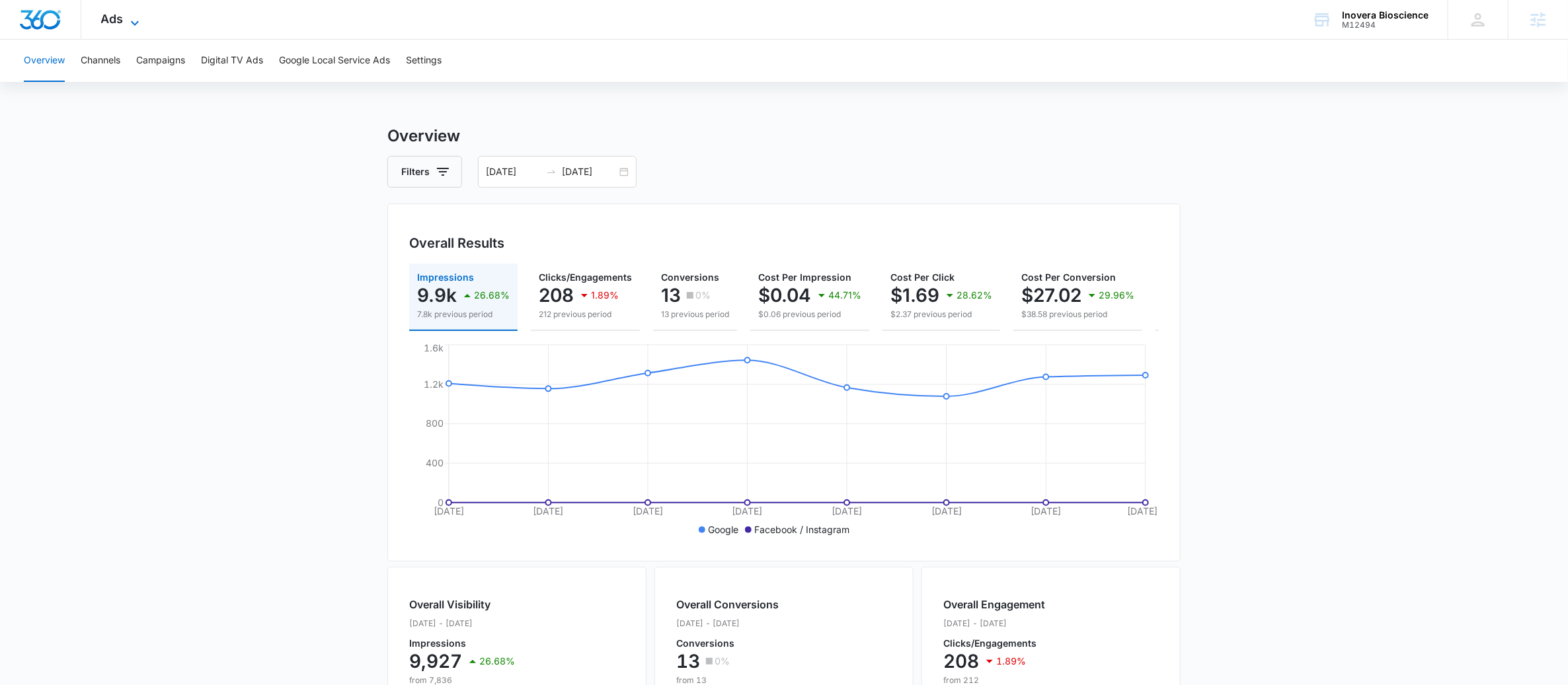
click at [105, 18] on span "Ads" at bounding box center [113, 18] width 22 height 14
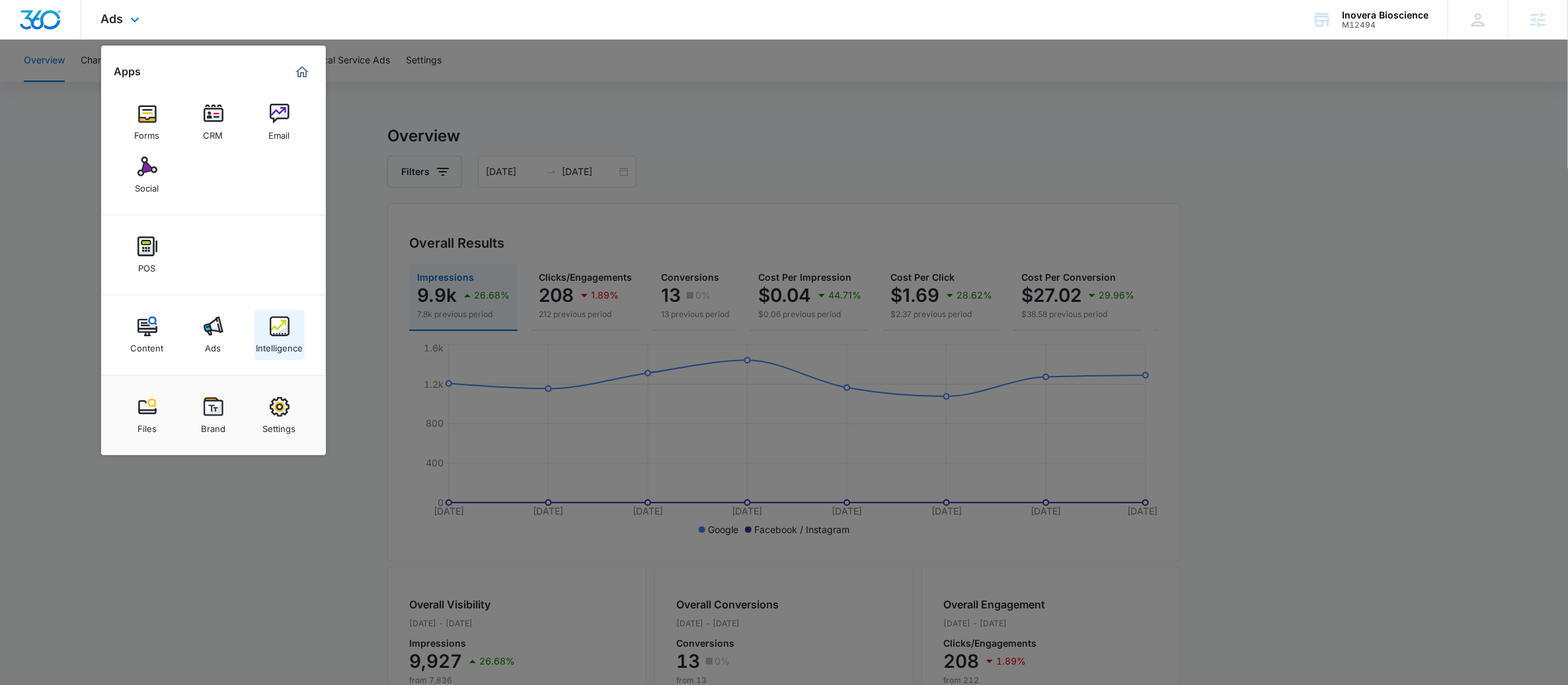
click at [292, 338] on div "Intelligence" at bounding box center [279, 345] width 47 height 18
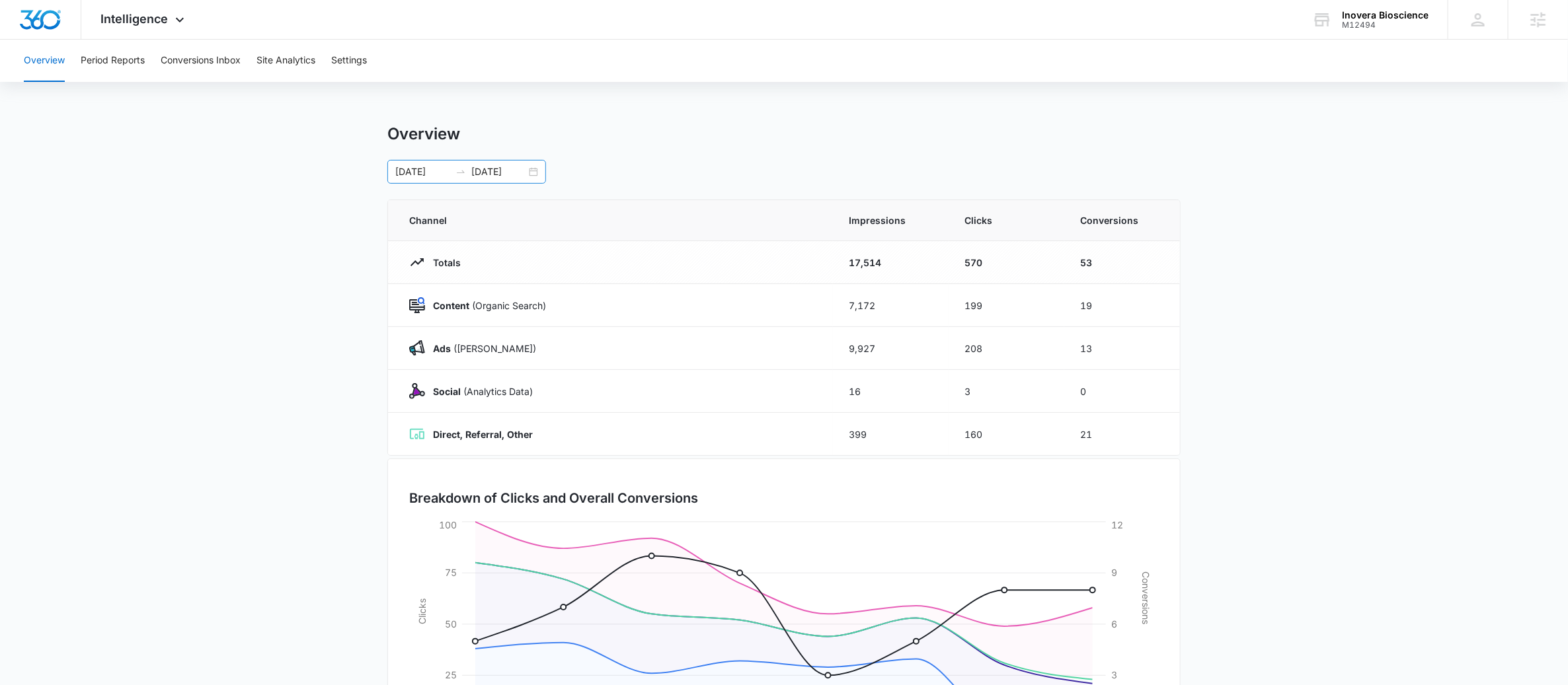
click at [534, 169] on div "08/05/2025 08/12/2025" at bounding box center [466, 172] width 159 height 24
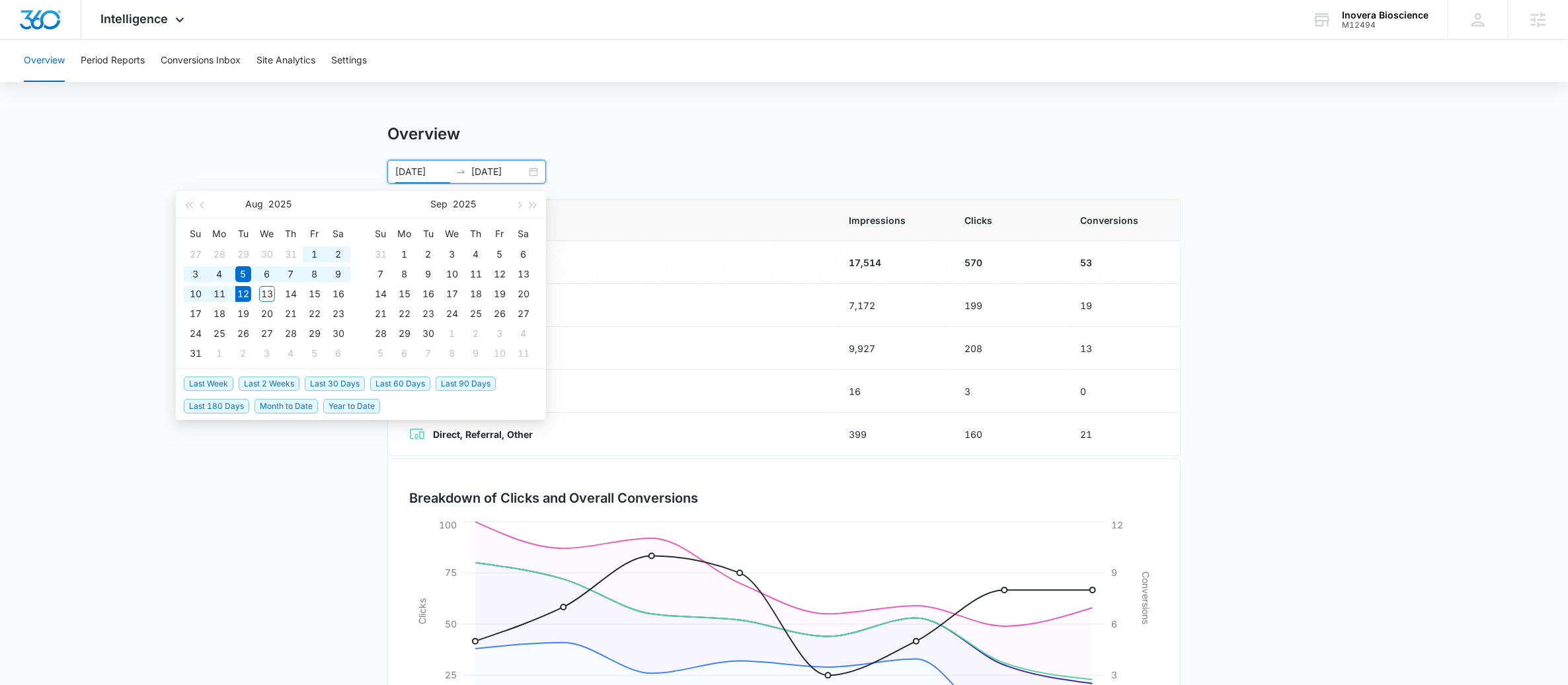
click at [335, 383] on span "Last 30 Days" at bounding box center [335, 384] width 60 height 14
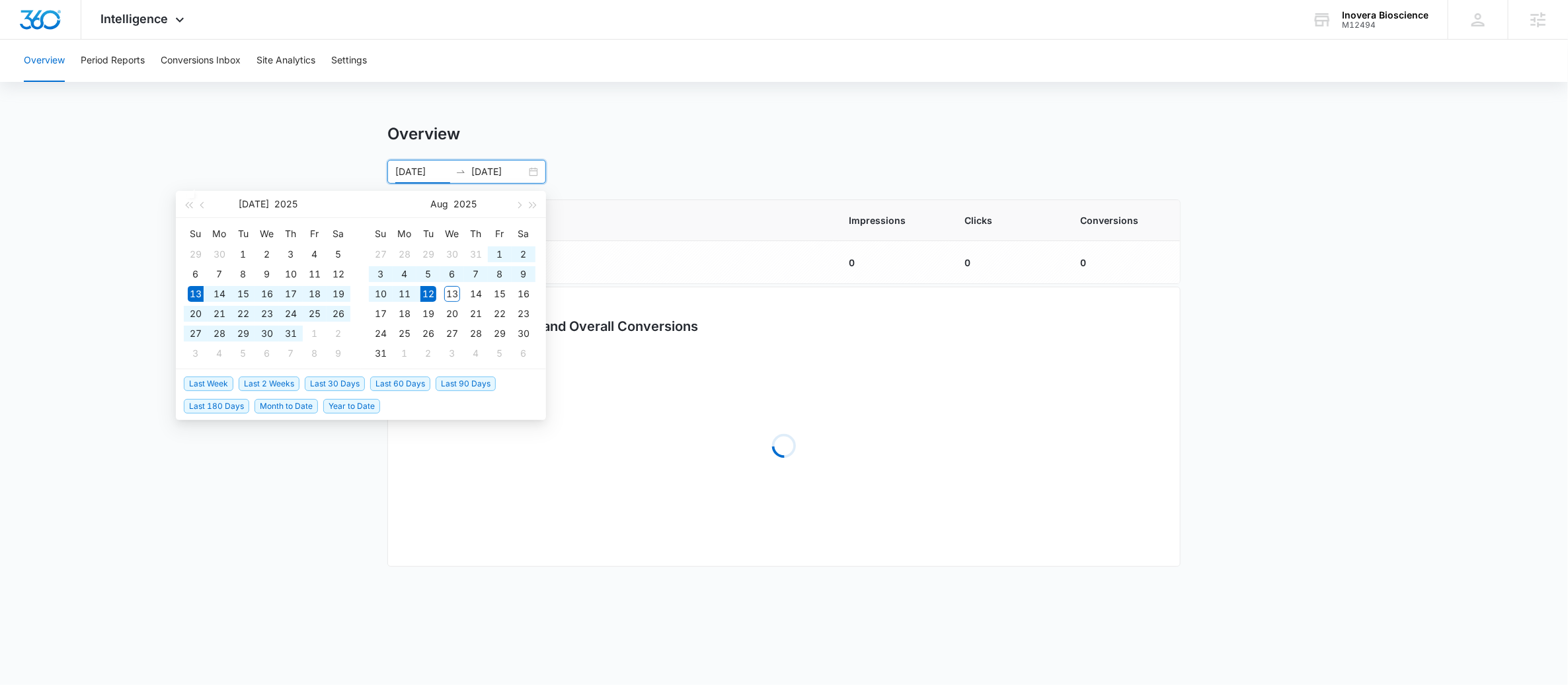
type input "07/13/2025"
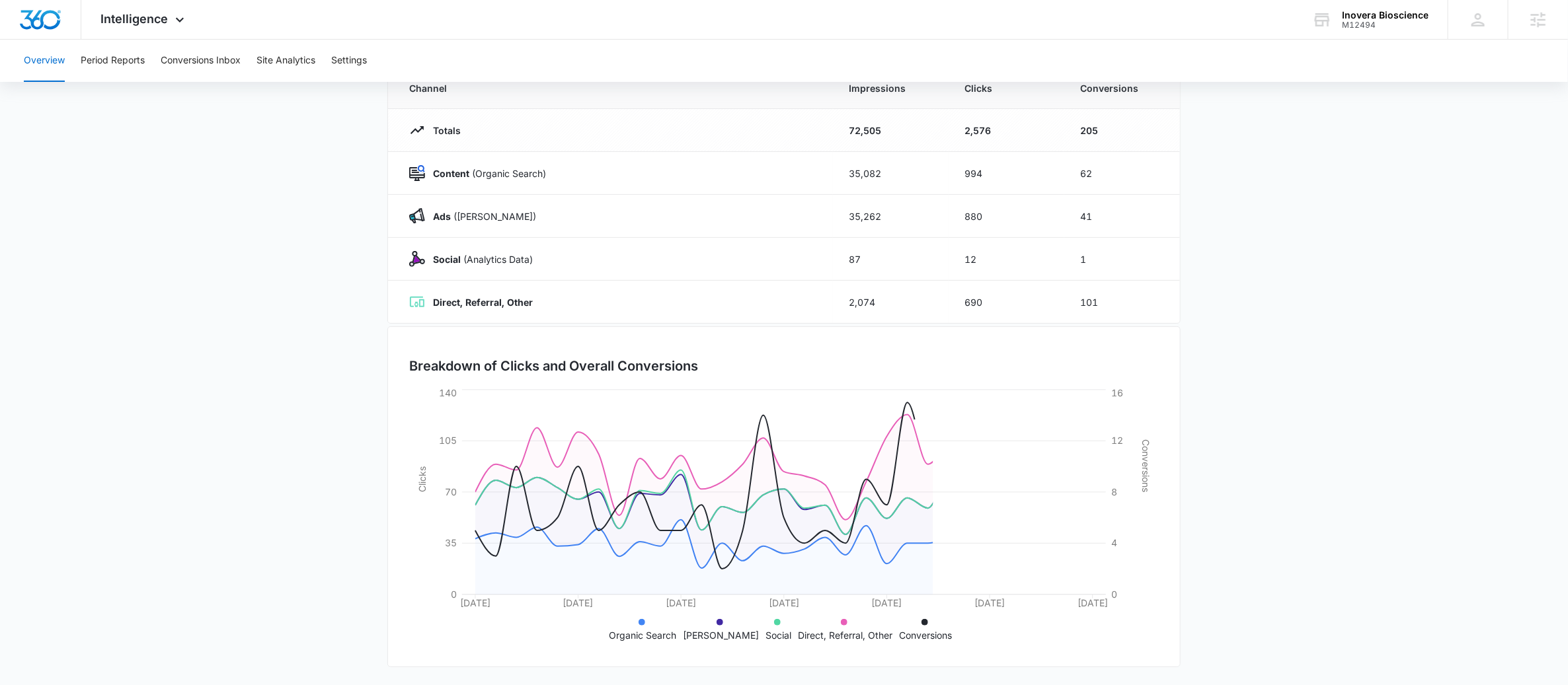
scroll to position [133, 0]
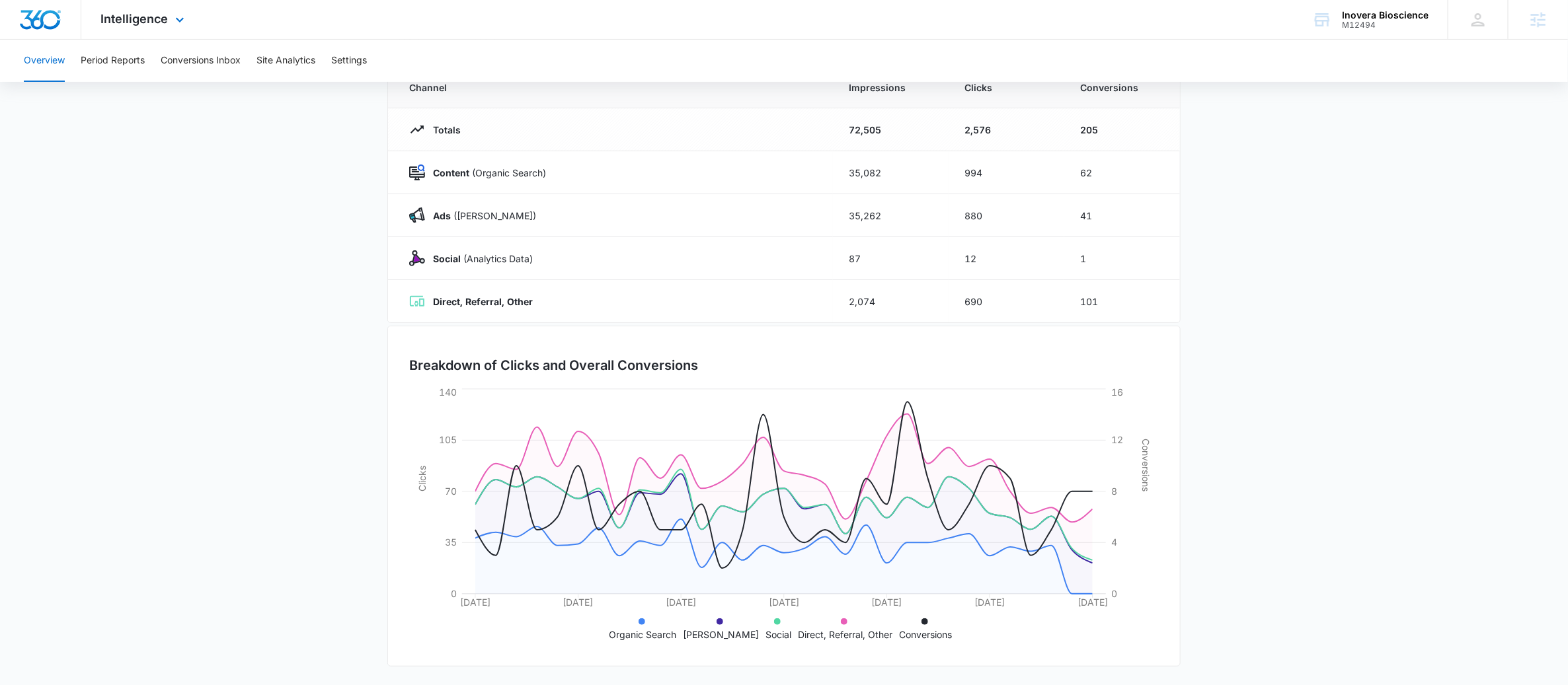
click at [147, 25] on div "Intelligence Apps Forms CRM Email Social POS Content Ads Intelligence Files Bra…" at bounding box center [145, 19] width 126 height 39
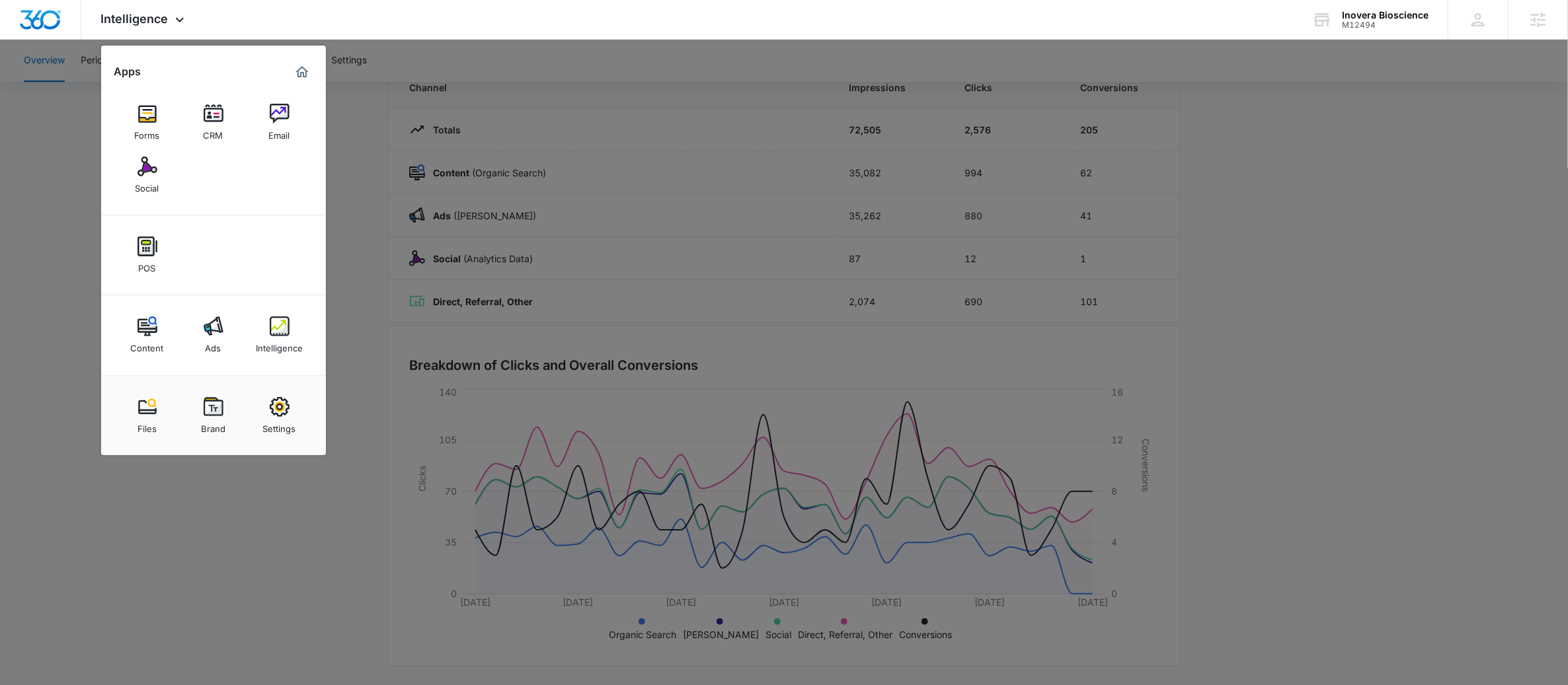
click at [780, 374] on div at bounding box center [784, 342] width 1568 height 685
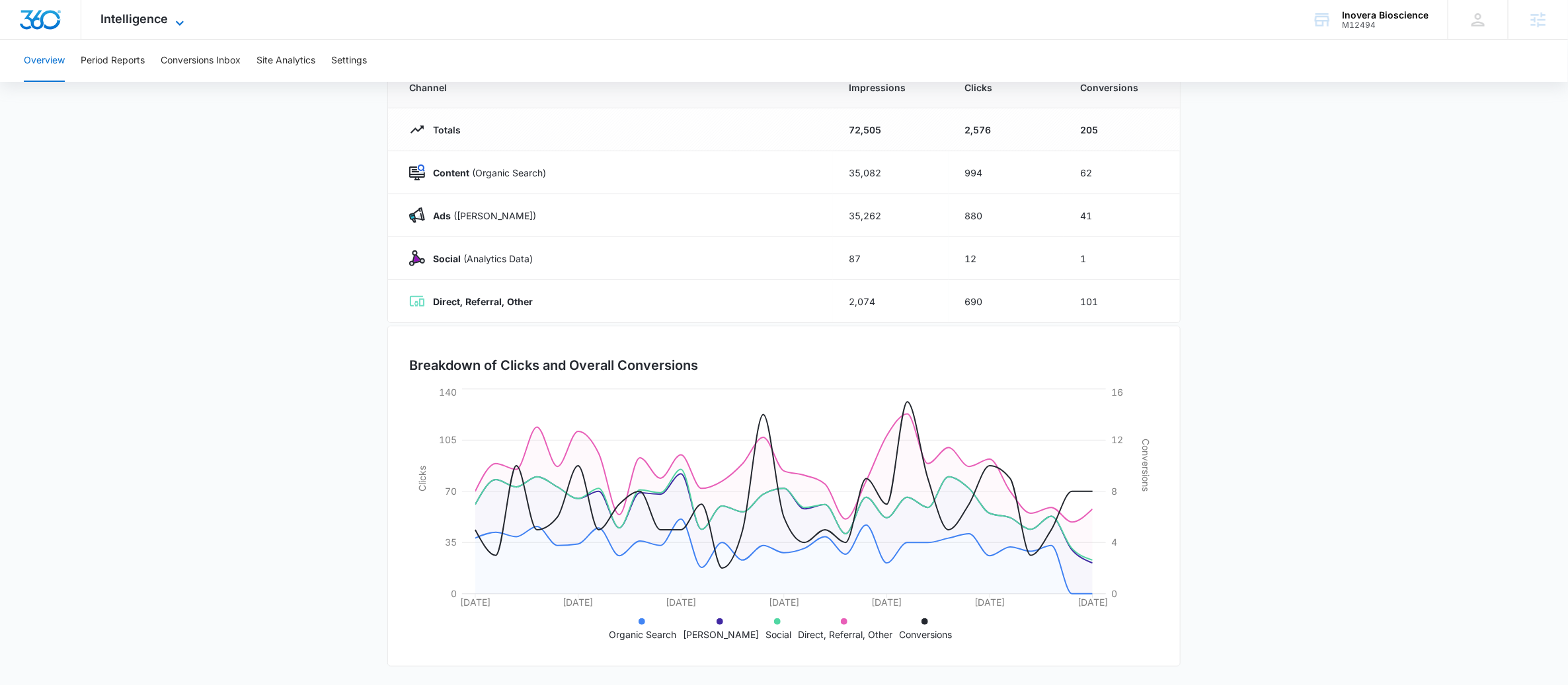
click at [182, 19] on icon at bounding box center [180, 23] width 16 height 16
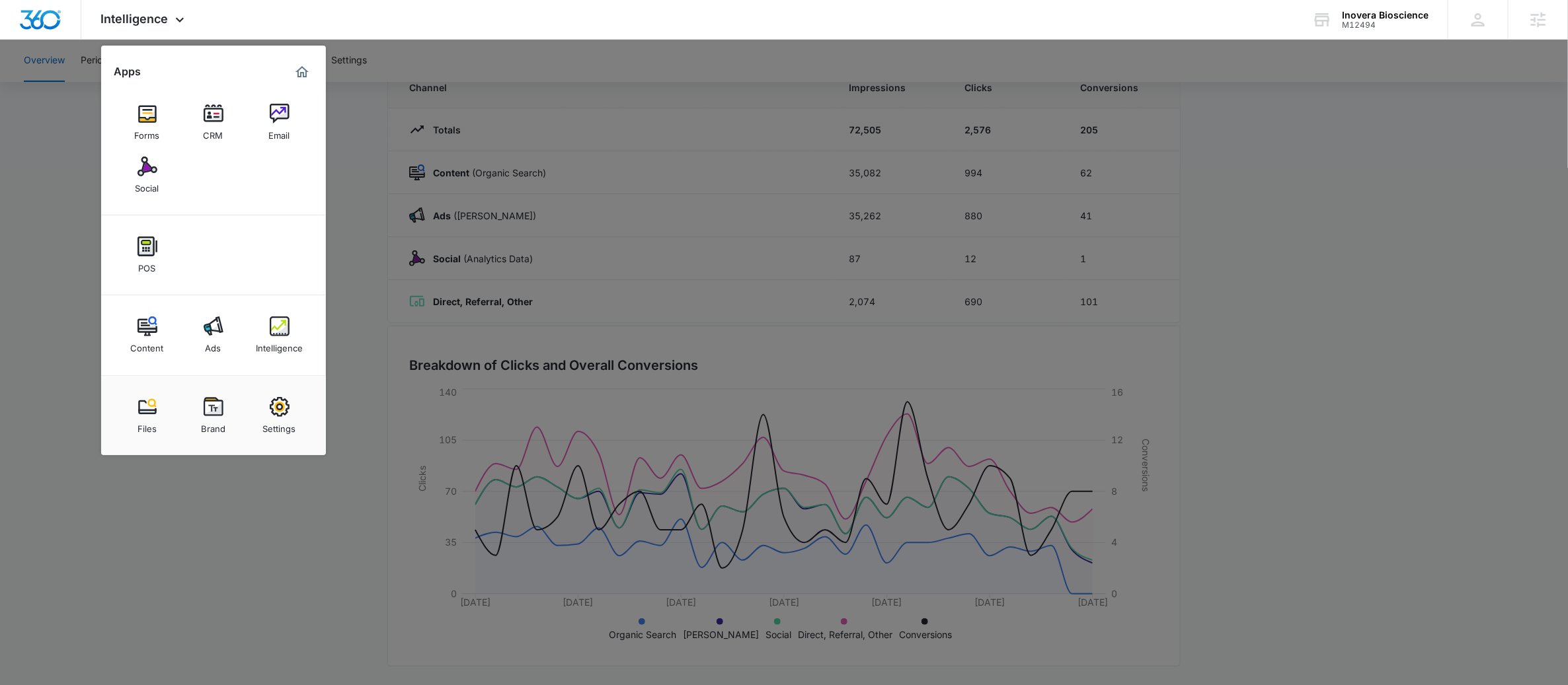
click at [302, 117] on link "Email" at bounding box center [280, 122] width 50 height 50
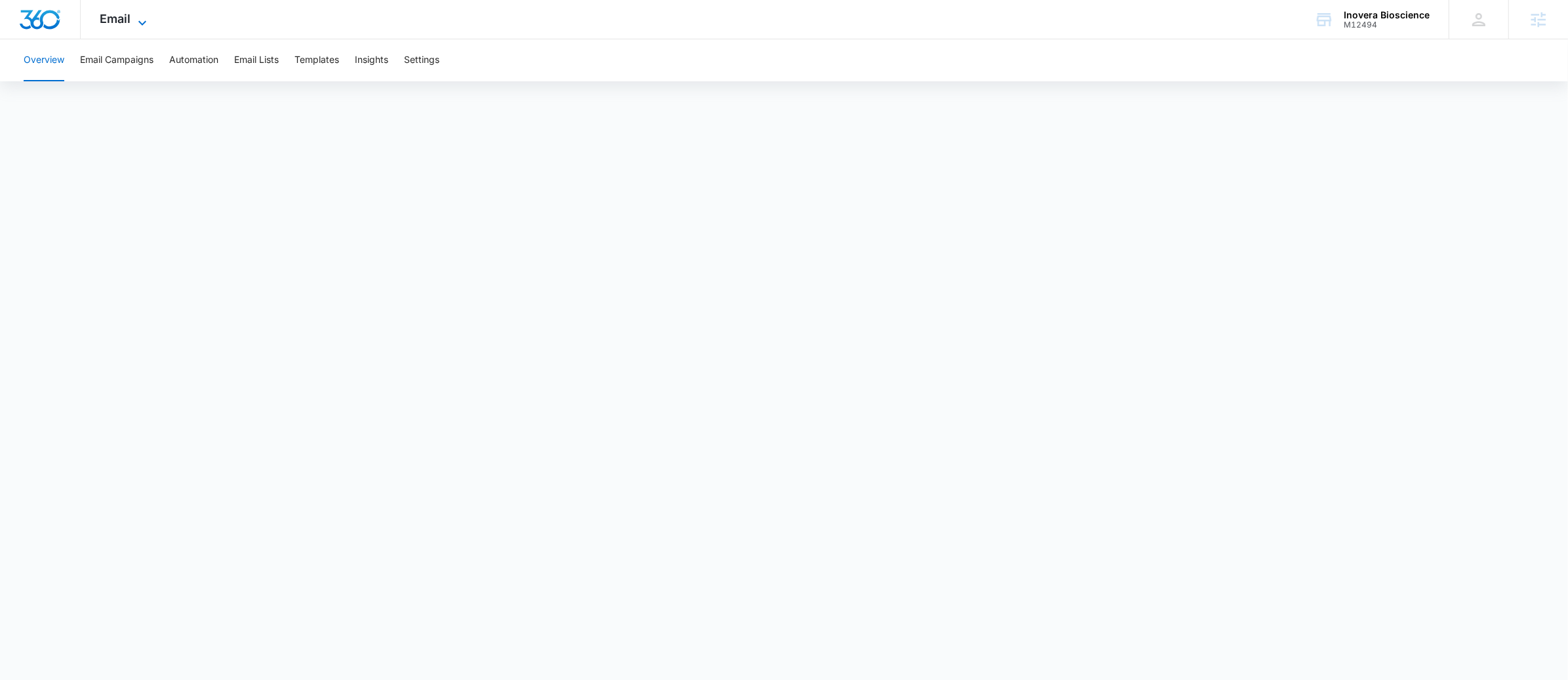
click at [129, 13] on span "Email" at bounding box center [116, 18] width 31 height 13
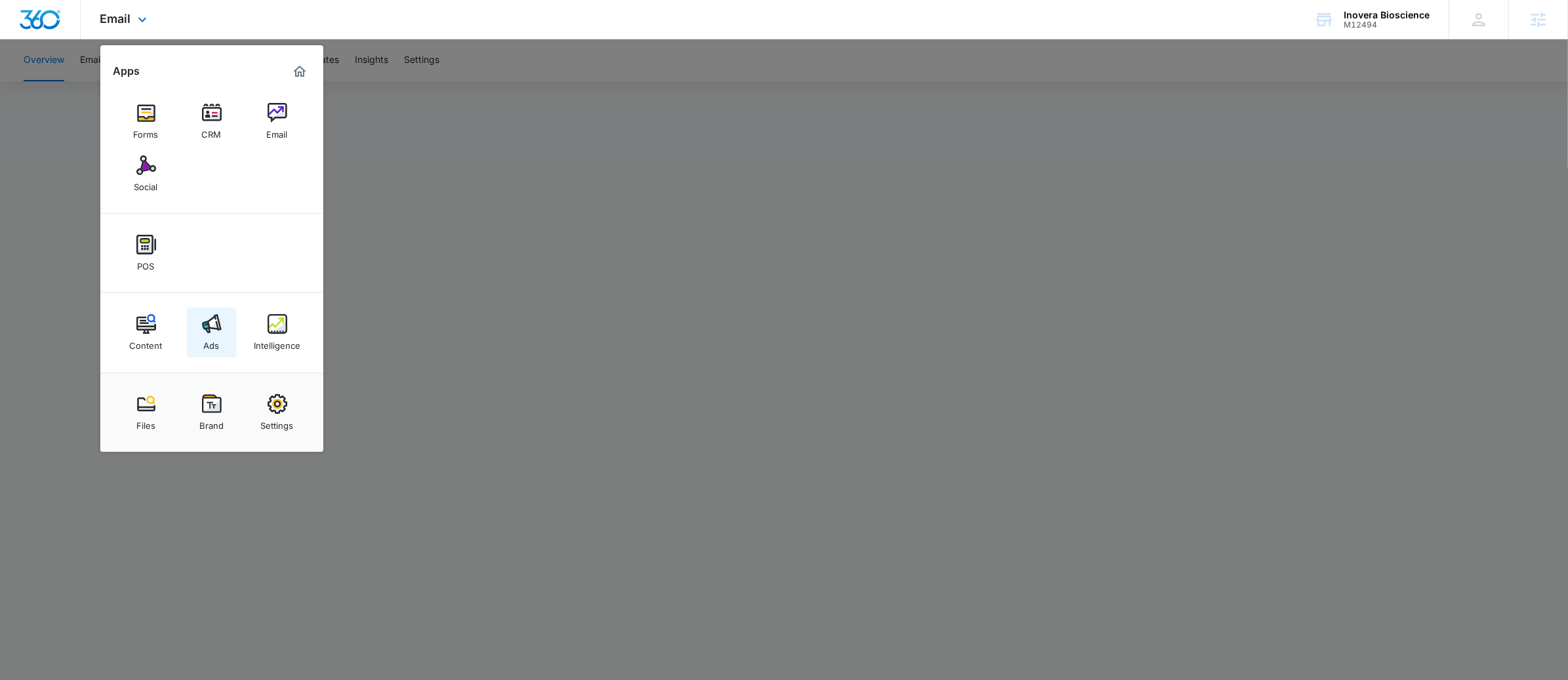
click at [203, 322] on img at bounding box center [212, 323] width 20 height 20
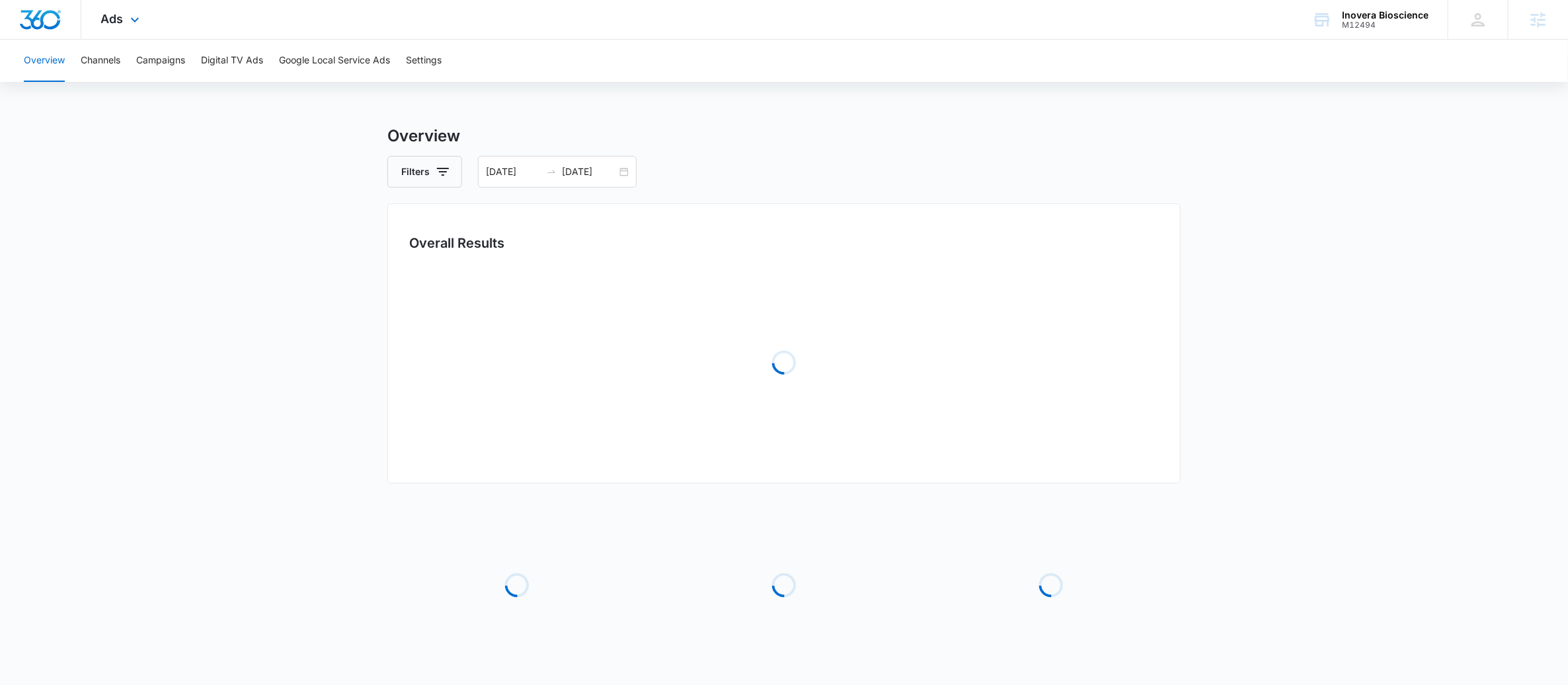
click at [113, 30] on div "Ads Apps Forms CRM Email Social POS Content Ads Intelligence Files Brand Settin…" at bounding box center [122, 19] width 81 height 39
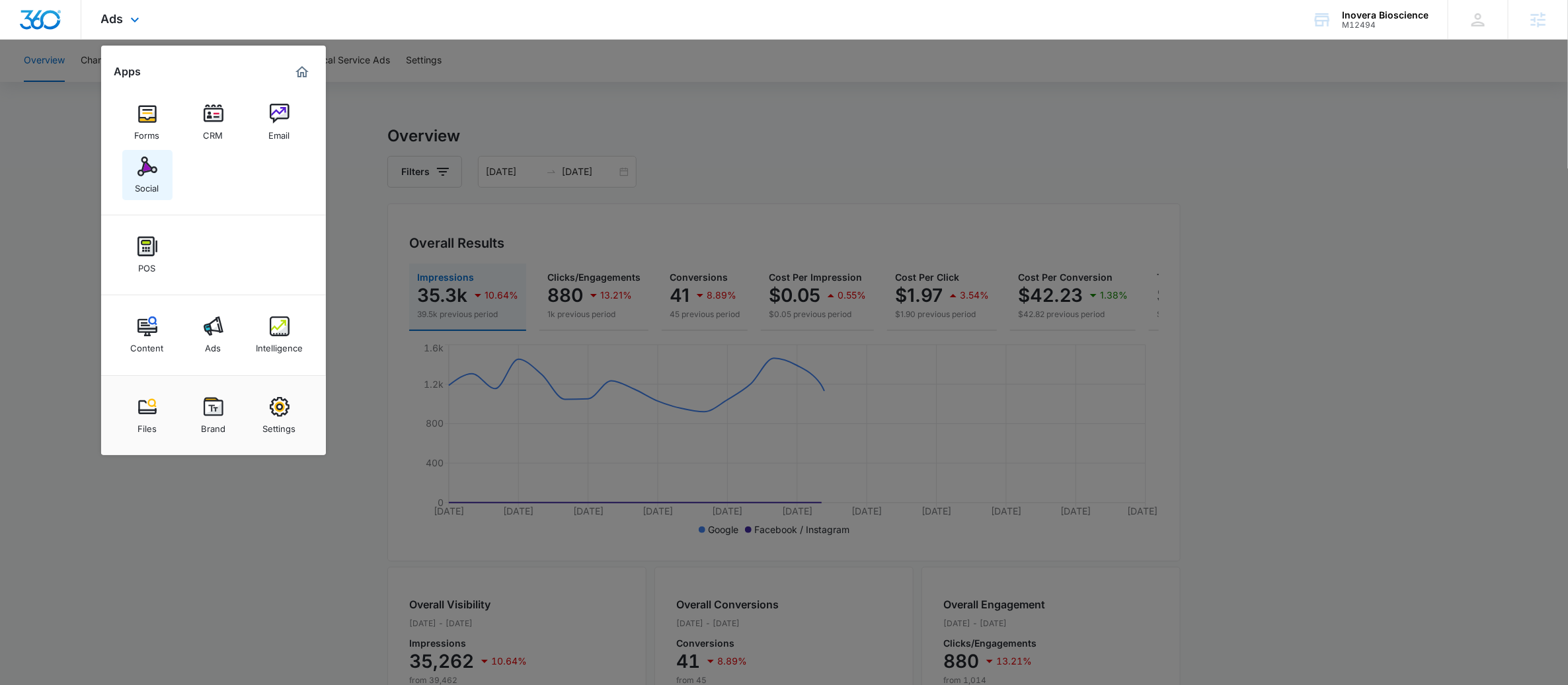
click at [154, 153] on link "Social" at bounding box center [147, 175] width 50 height 50
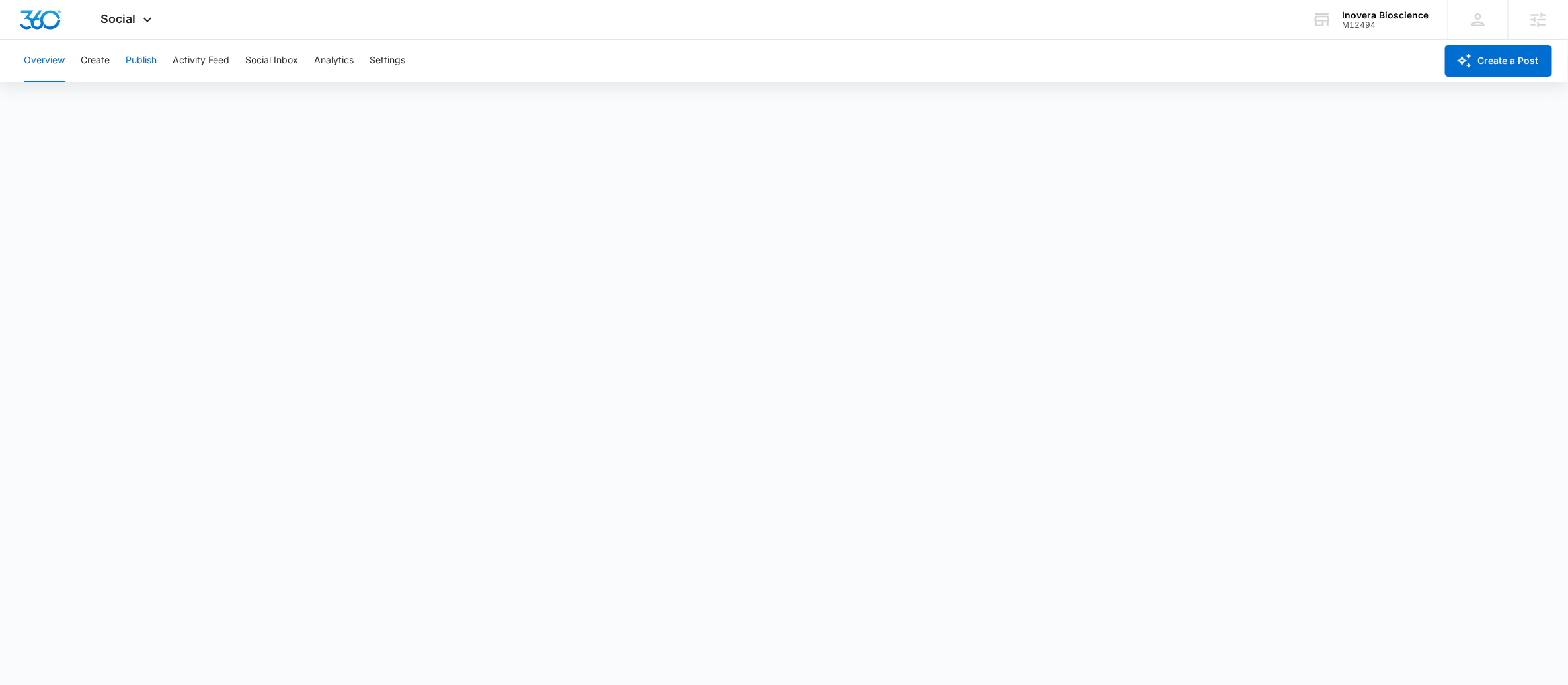
click at [140, 56] on button "Publish" at bounding box center [141, 61] width 31 height 42
click at [105, 20] on span "Social" at bounding box center [119, 18] width 35 height 14
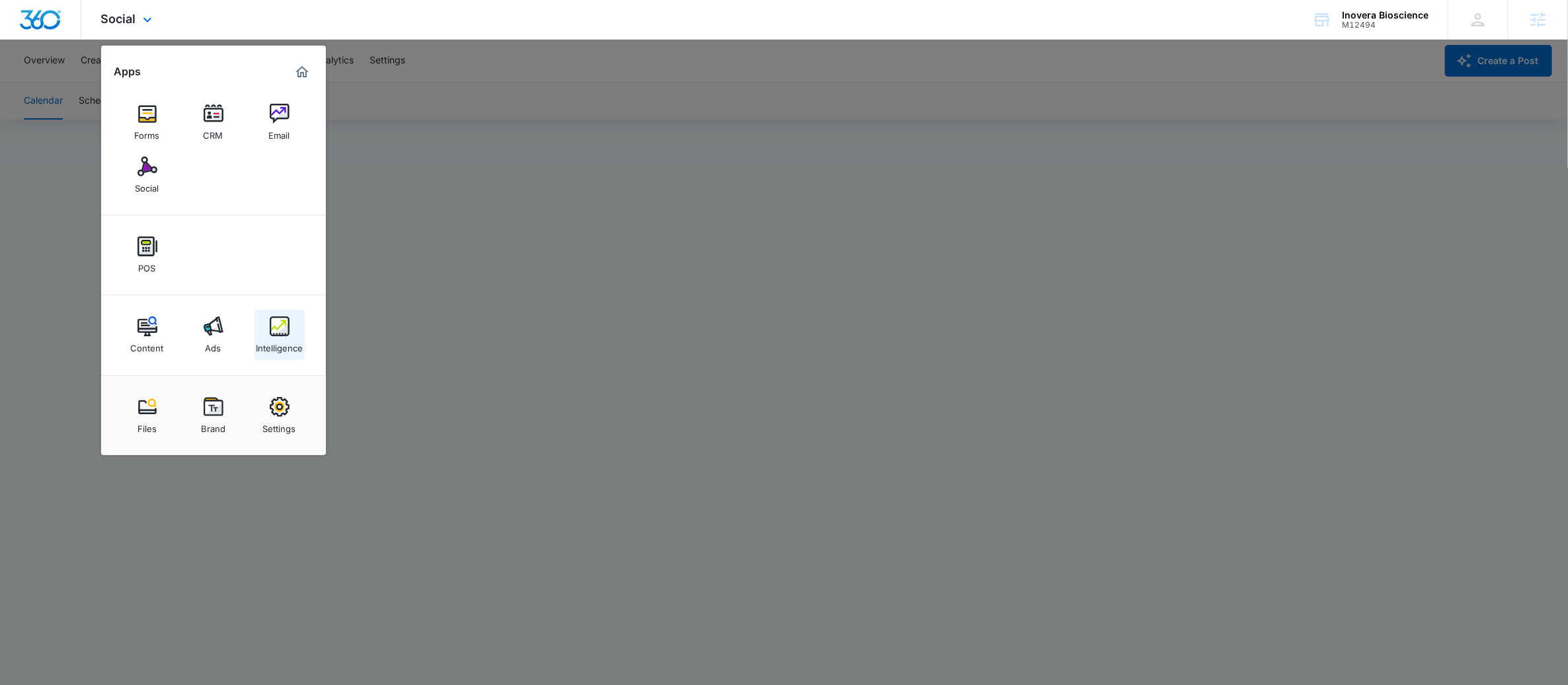
click at [276, 333] on img at bounding box center [280, 326] width 20 height 20
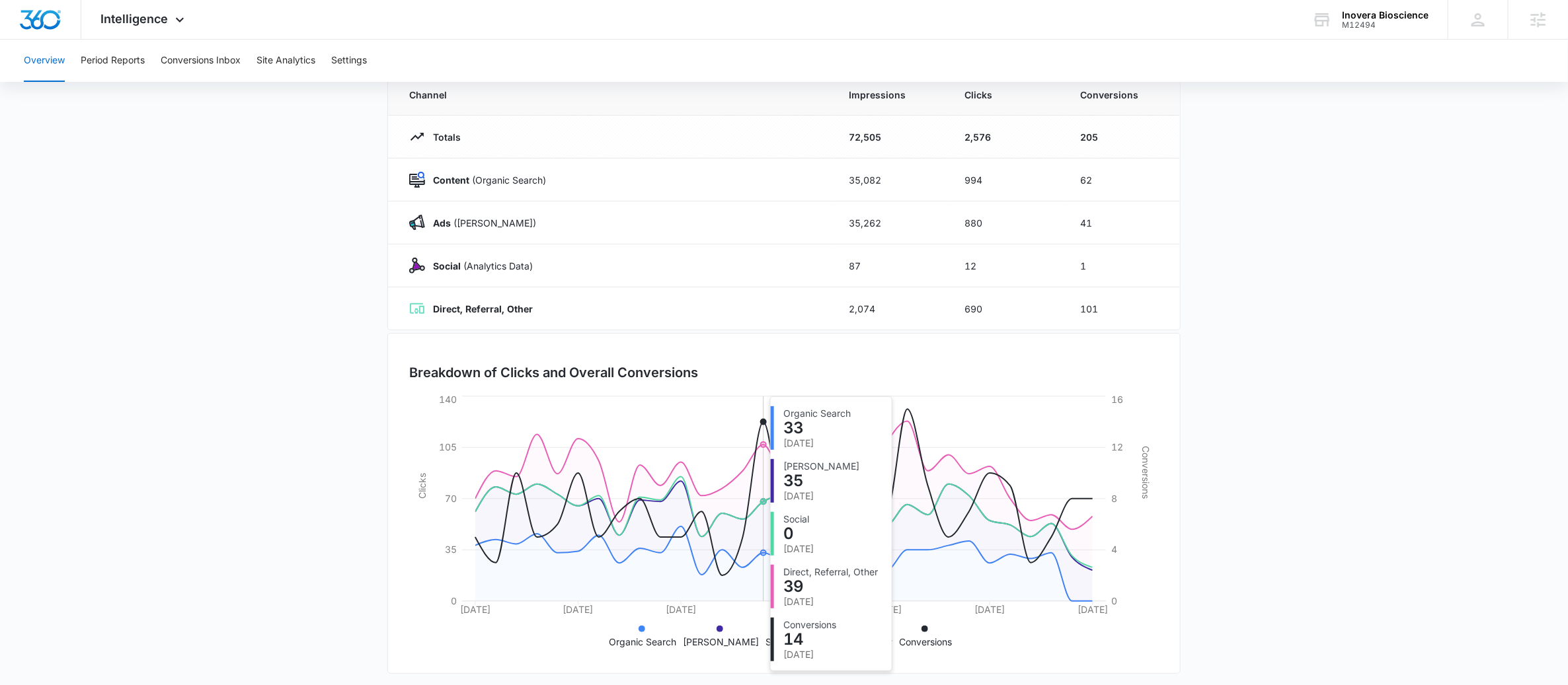
scroll to position [133, 0]
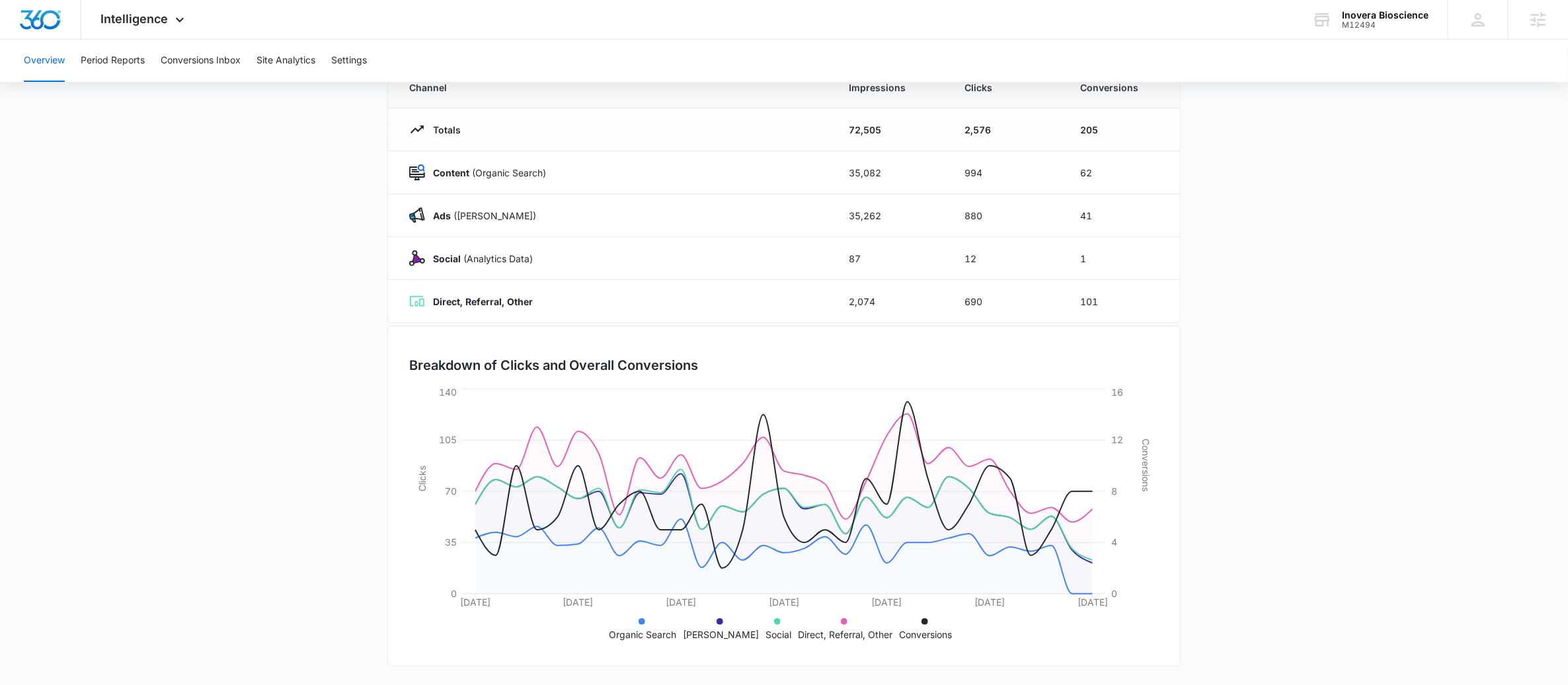
click at [1320, 462] on main "Overview 07/13/2025 08/12/2025 Channel Impressions Clicks Conversions Totals 72…" at bounding box center [784, 338] width 1568 height 694
click at [130, 23] on span "Intelligence" at bounding box center [135, 18] width 67 height 14
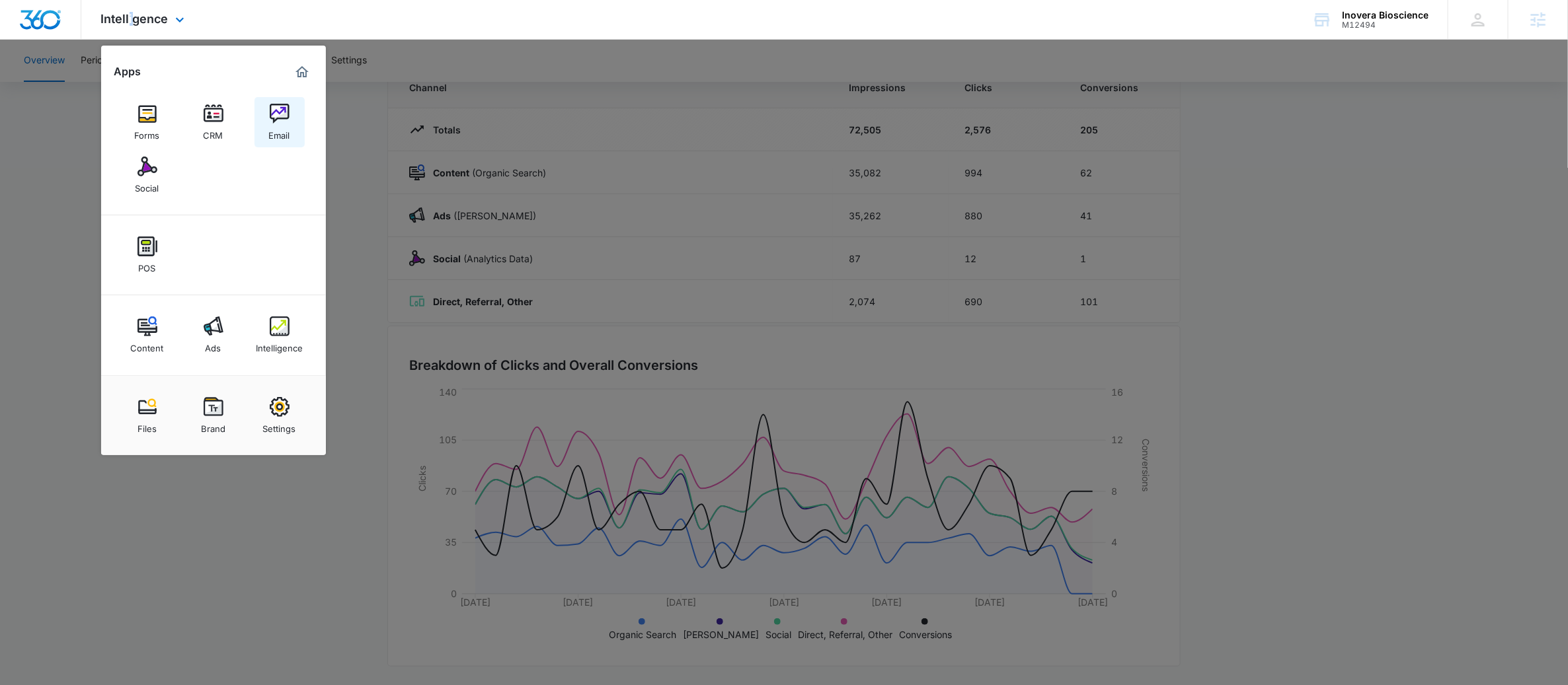
click at [284, 112] on img at bounding box center [280, 113] width 20 height 20
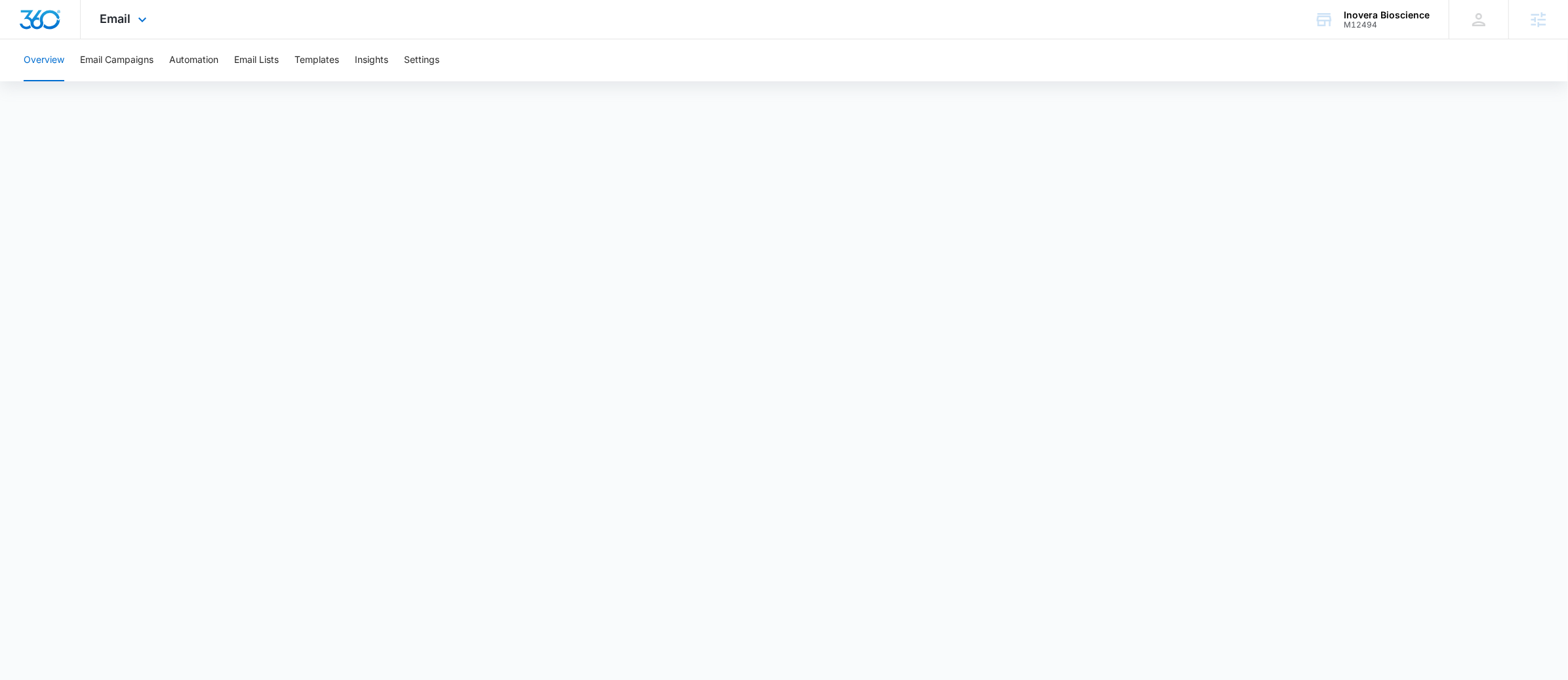
click at [112, 6] on div "Email Apps Forms CRM Email Social POS Content Ads Intelligence Files Brand Sett…" at bounding box center [125, 19] width 90 height 39
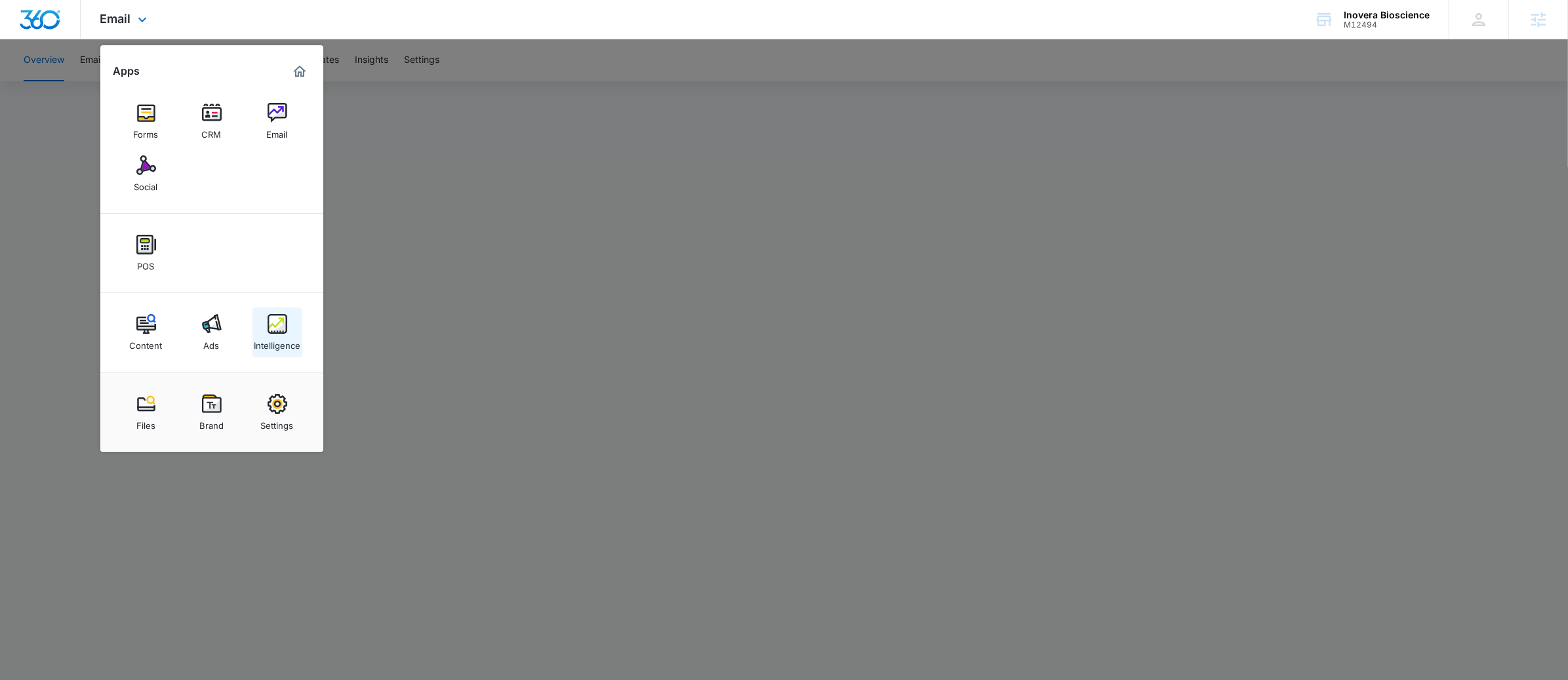
click at [269, 326] on img at bounding box center [277, 323] width 20 height 20
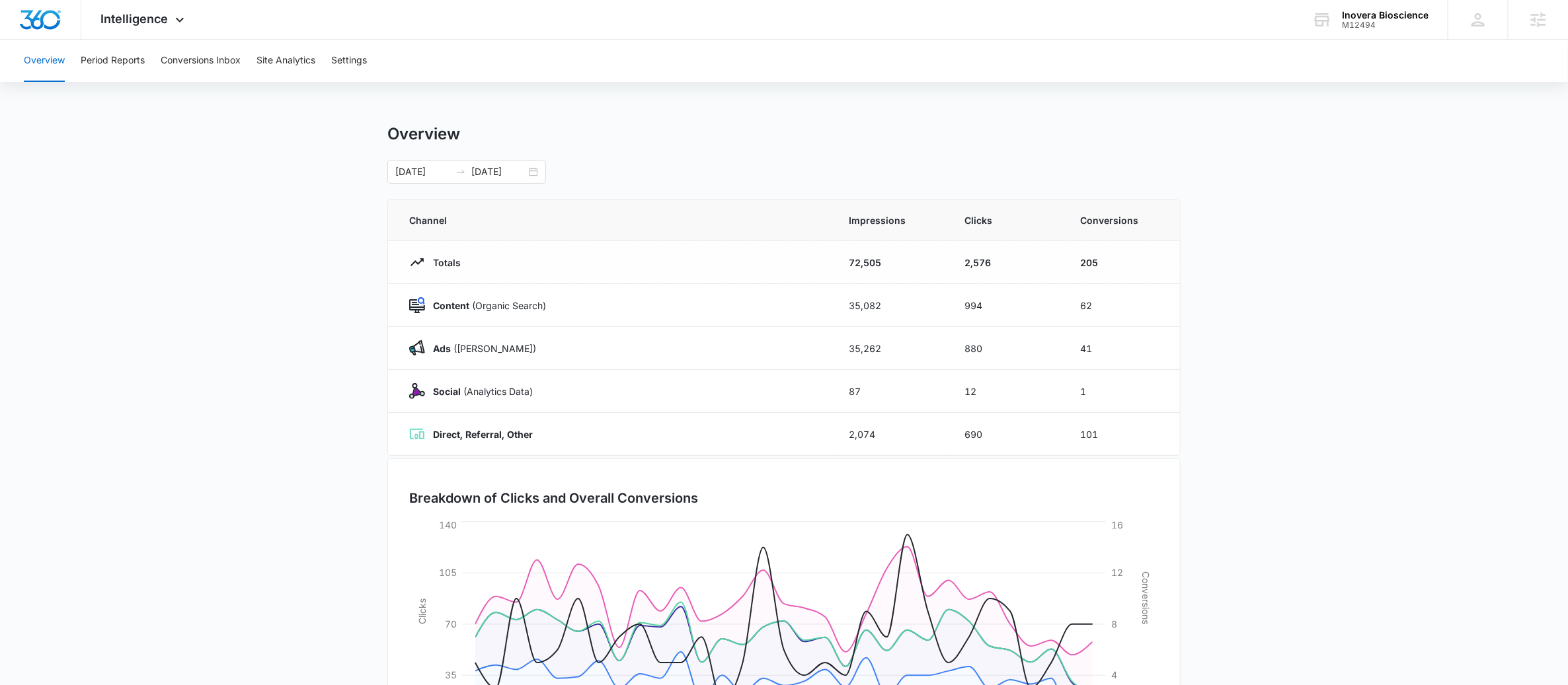
click at [1329, 303] on main "Overview 07/13/2025 08/12/2025 Channel Impressions Clicks Conversions Totals 72…" at bounding box center [784, 471] width 1568 height 694
click at [1281, 227] on main "Overview 07/13/2025 08/12/2025 Channel Impressions Clicks Conversions Totals 72…" at bounding box center [784, 471] width 1568 height 694
click at [142, 25] on span "Intelligence" at bounding box center [135, 18] width 67 height 14
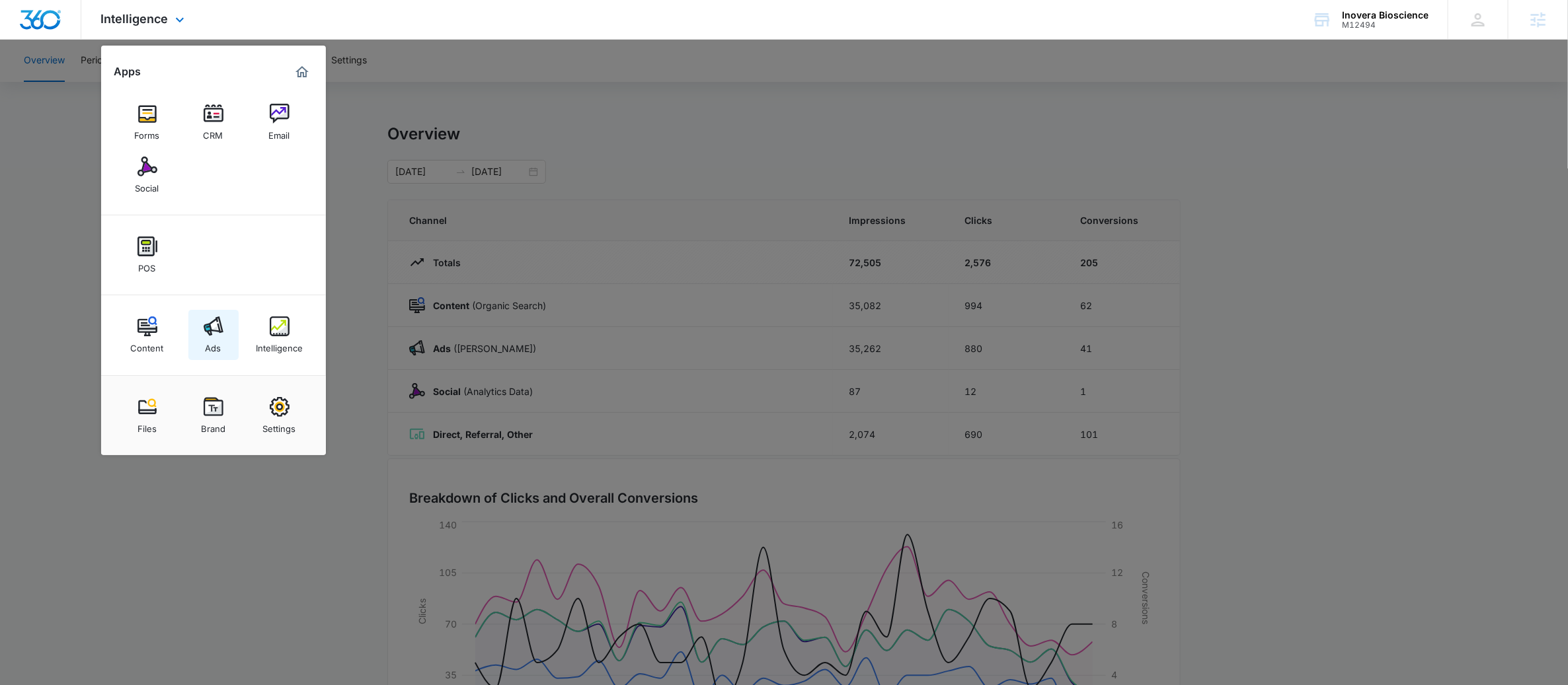
click at [212, 336] on div "Ads" at bounding box center [213, 345] width 16 height 18
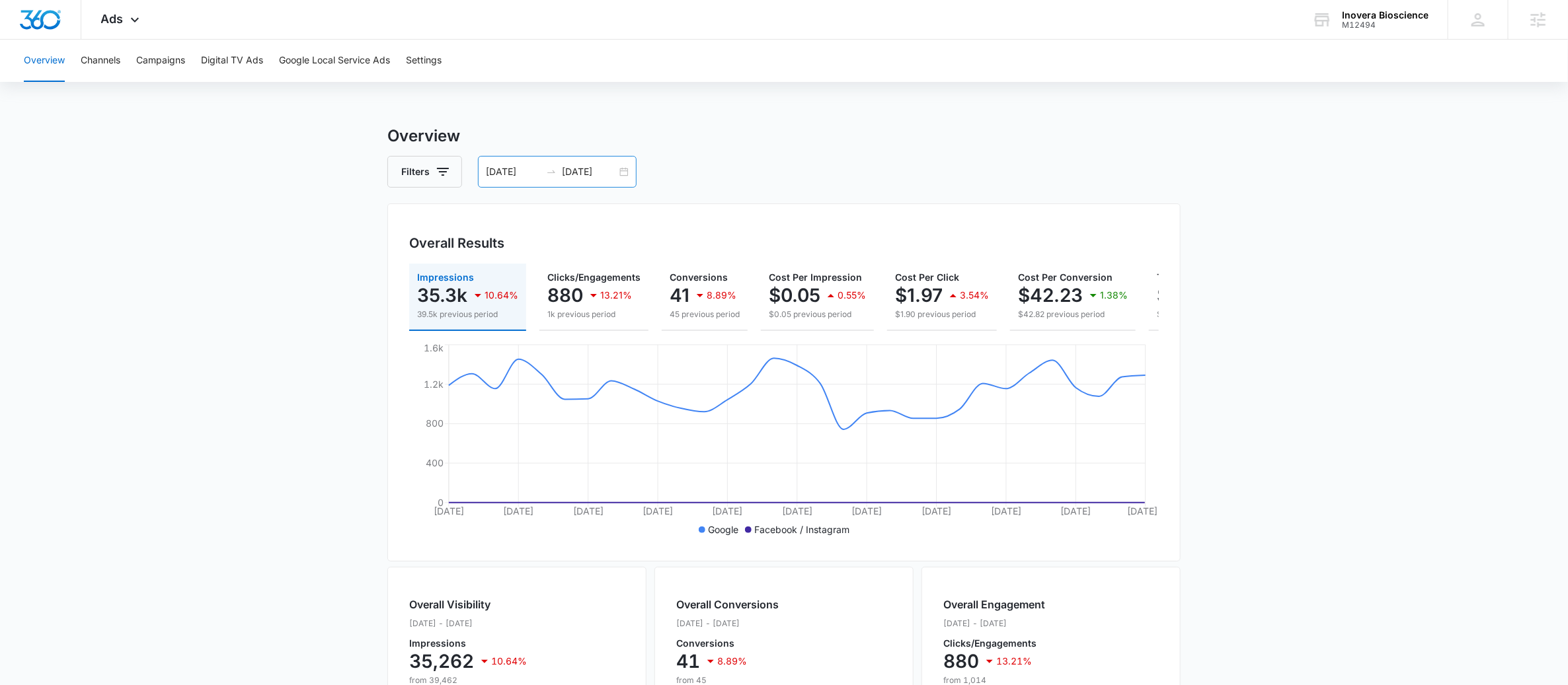
click at [621, 168] on div "07/13/2025 08/12/2025" at bounding box center [557, 172] width 159 height 32
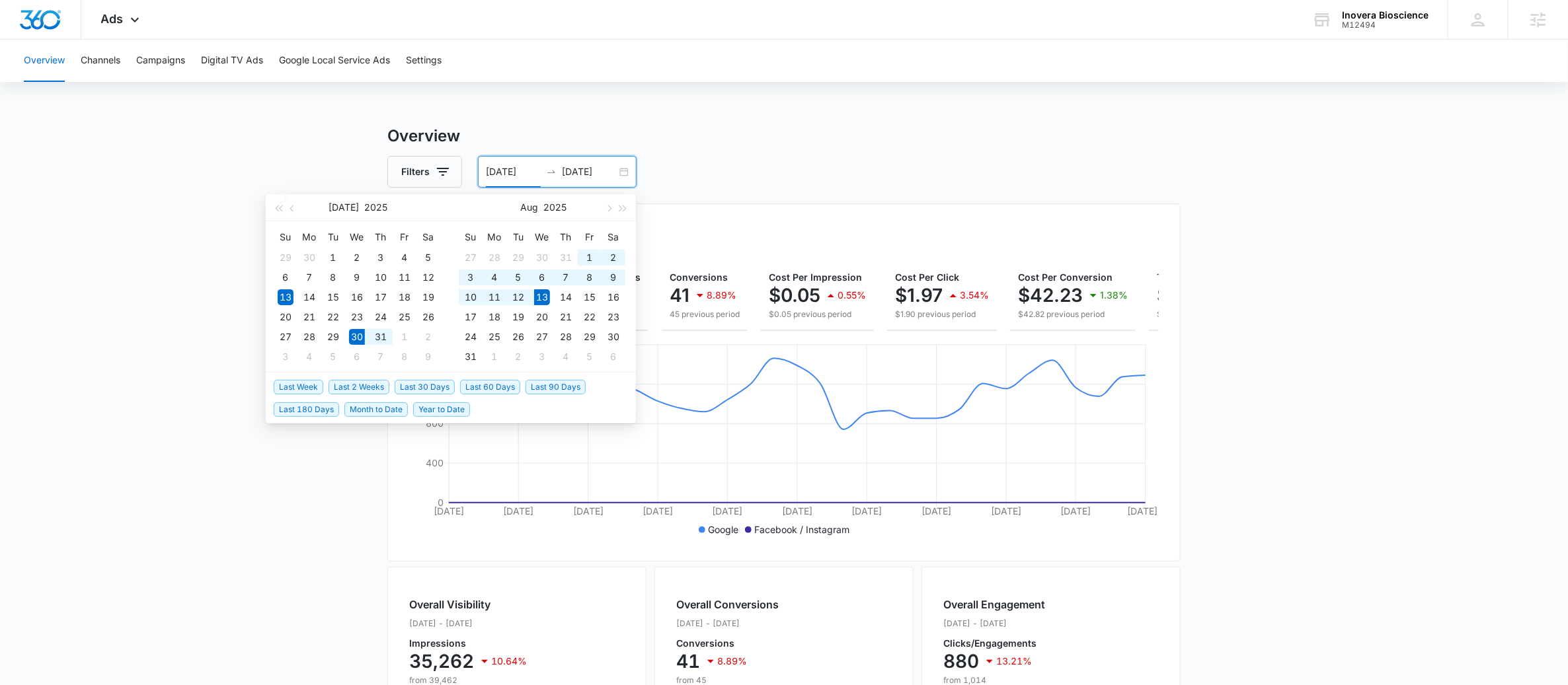
click at [374, 382] on span "Last 2 Weeks" at bounding box center [359, 387] width 61 height 14
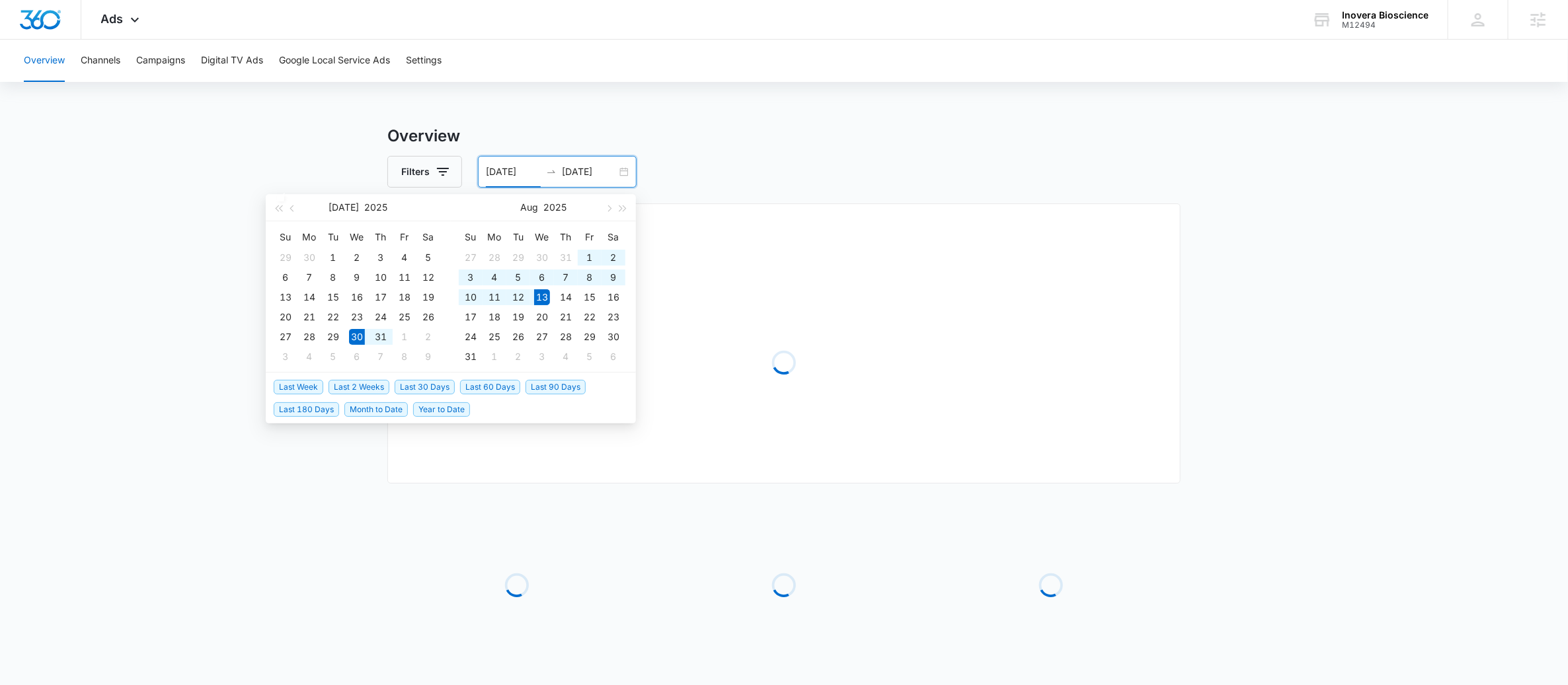
type input "[DATE]"
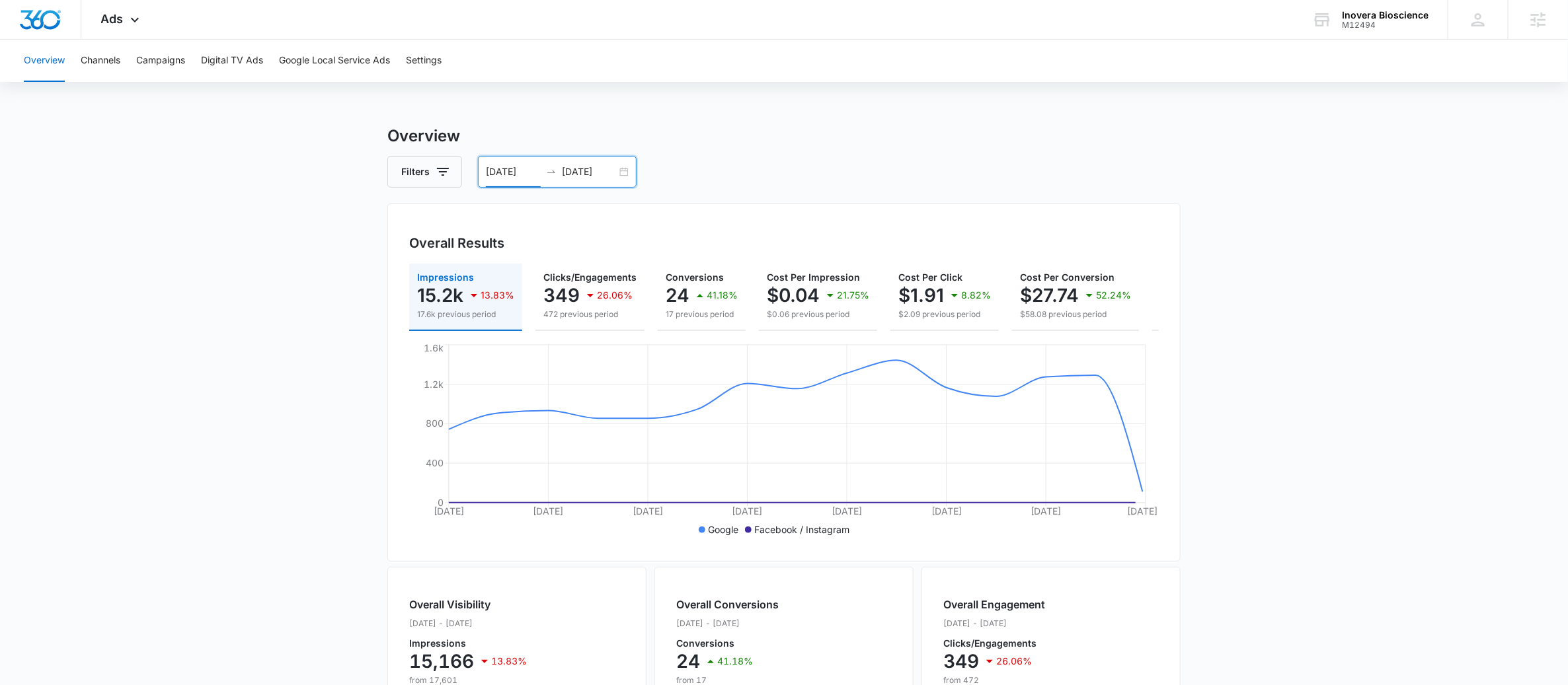
click at [623, 169] on div "07/30/2025 08/13/2025" at bounding box center [557, 172] width 159 height 32
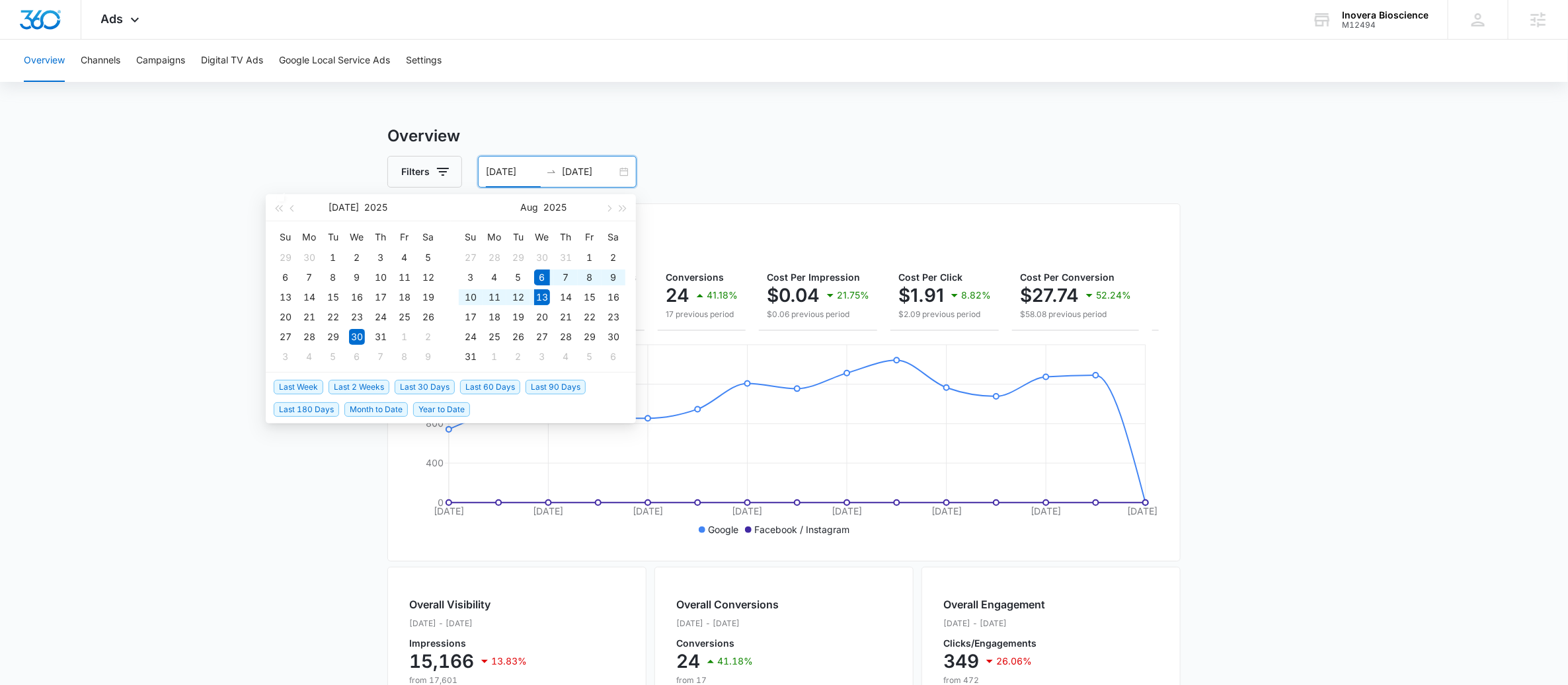
click at [297, 387] on span "Last Week" at bounding box center [299, 387] width 50 height 14
type input "08/06/2025"
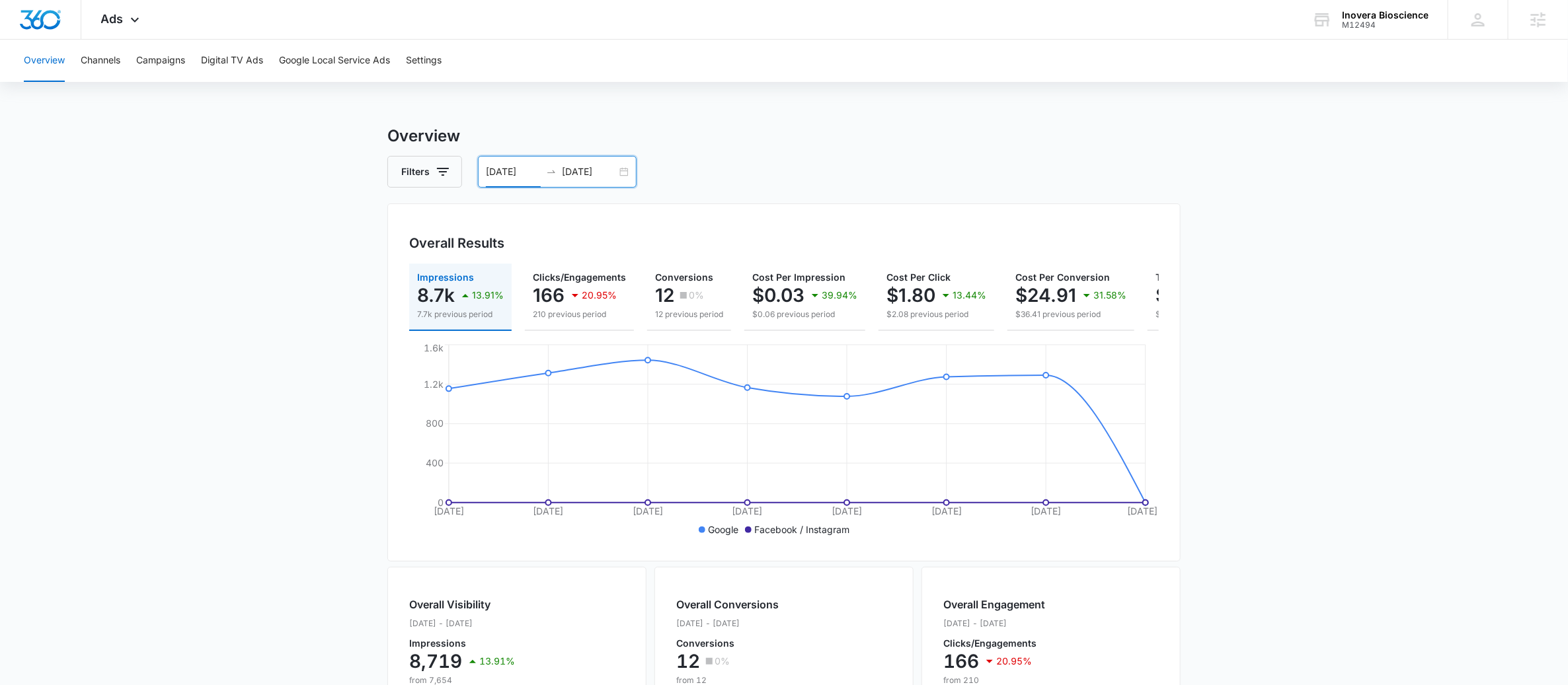
click at [216, 315] on main "Overview Filters 08/06/2025 08/13/2025 Overall Results Impressions 8.7k 13.91% …" at bounding box center [784, 599] width 1568 height 949
click at [109, 17] on span "Ads" at bounding box center [113, 18] width 22 height 14
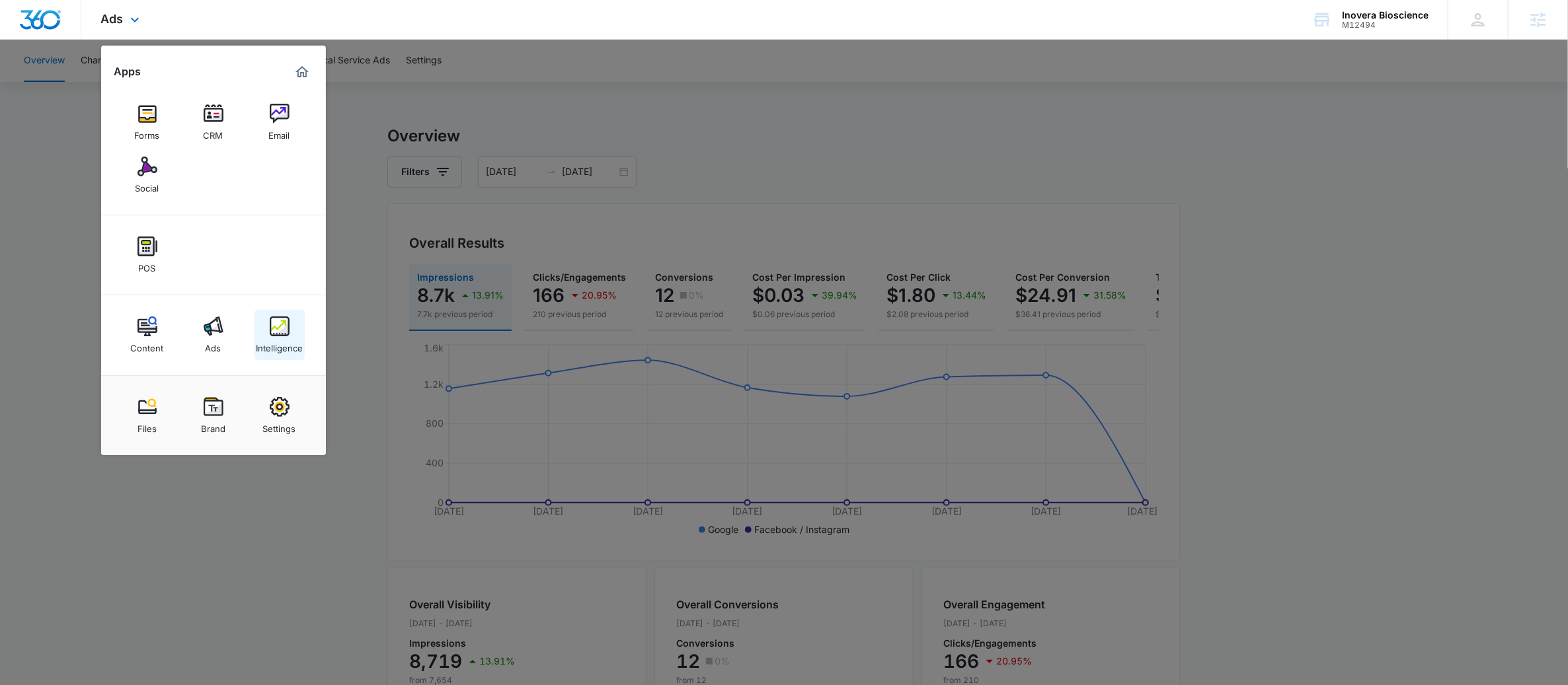
click at [287, 325] on img at bounding box center [280, 326] width 20 height 20
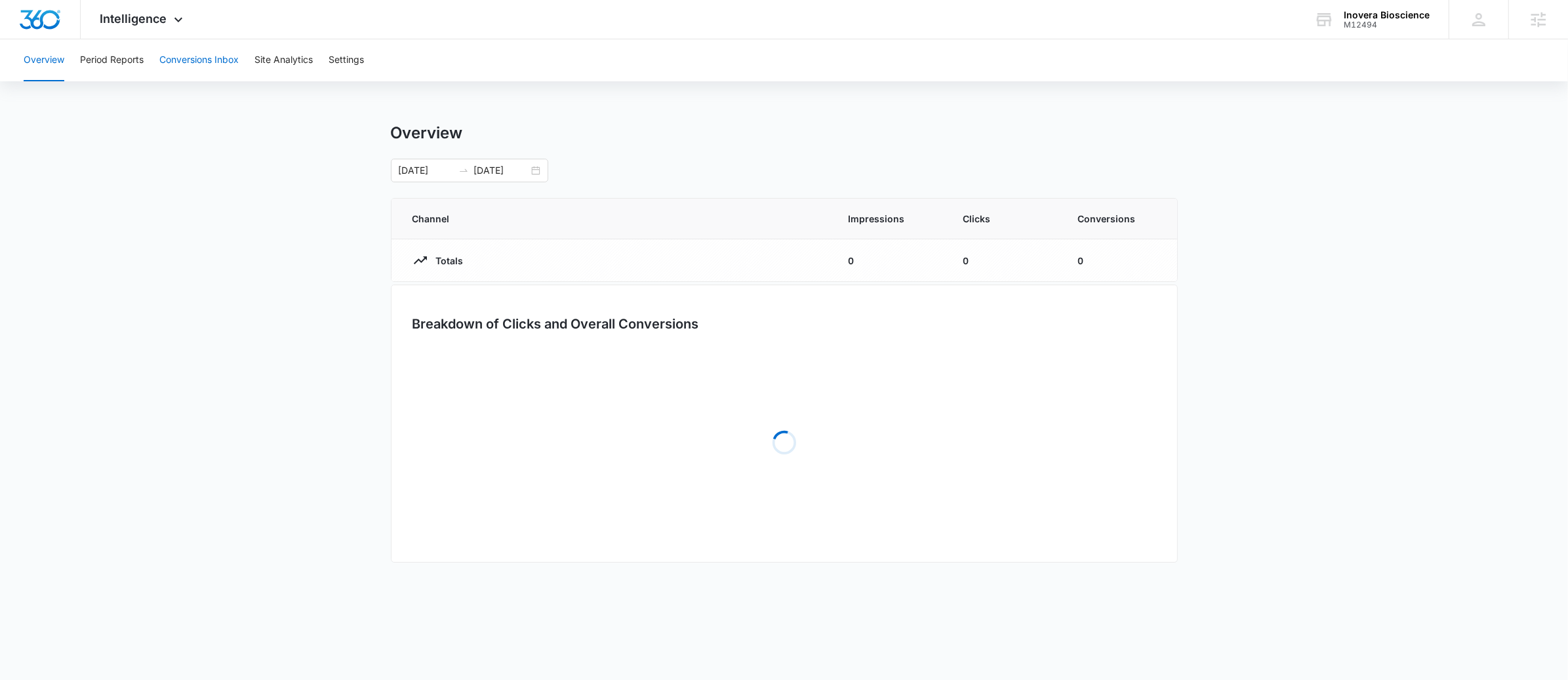
click at [203, 60] on button "Conversions Inbox" at bounding box center [199, 60] width 79 height 42
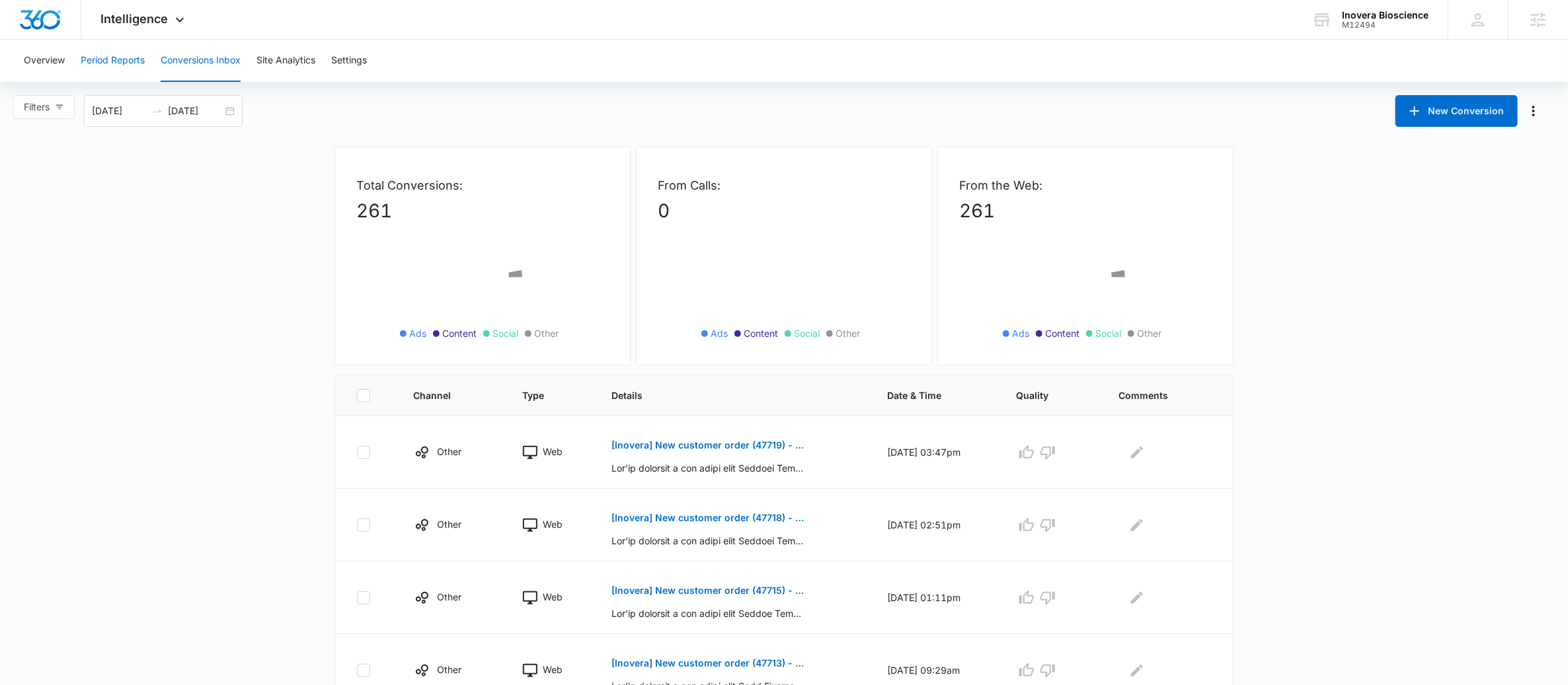
click at [137, 59] on button "Period Reports" at bounding box center [113, 61] width 64 height 42
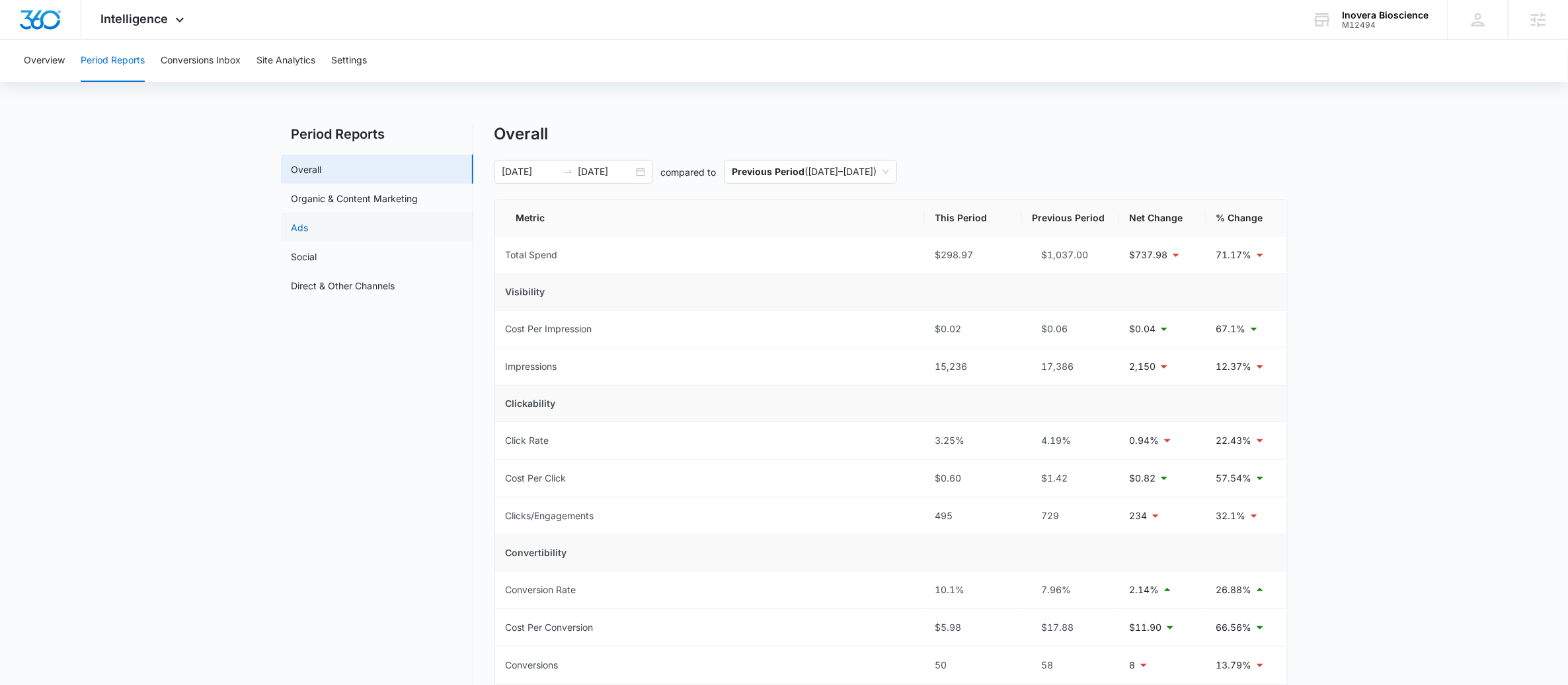
click at [309, 227] on link "Ads" at bounding box center [300, 227] width 18 height 14
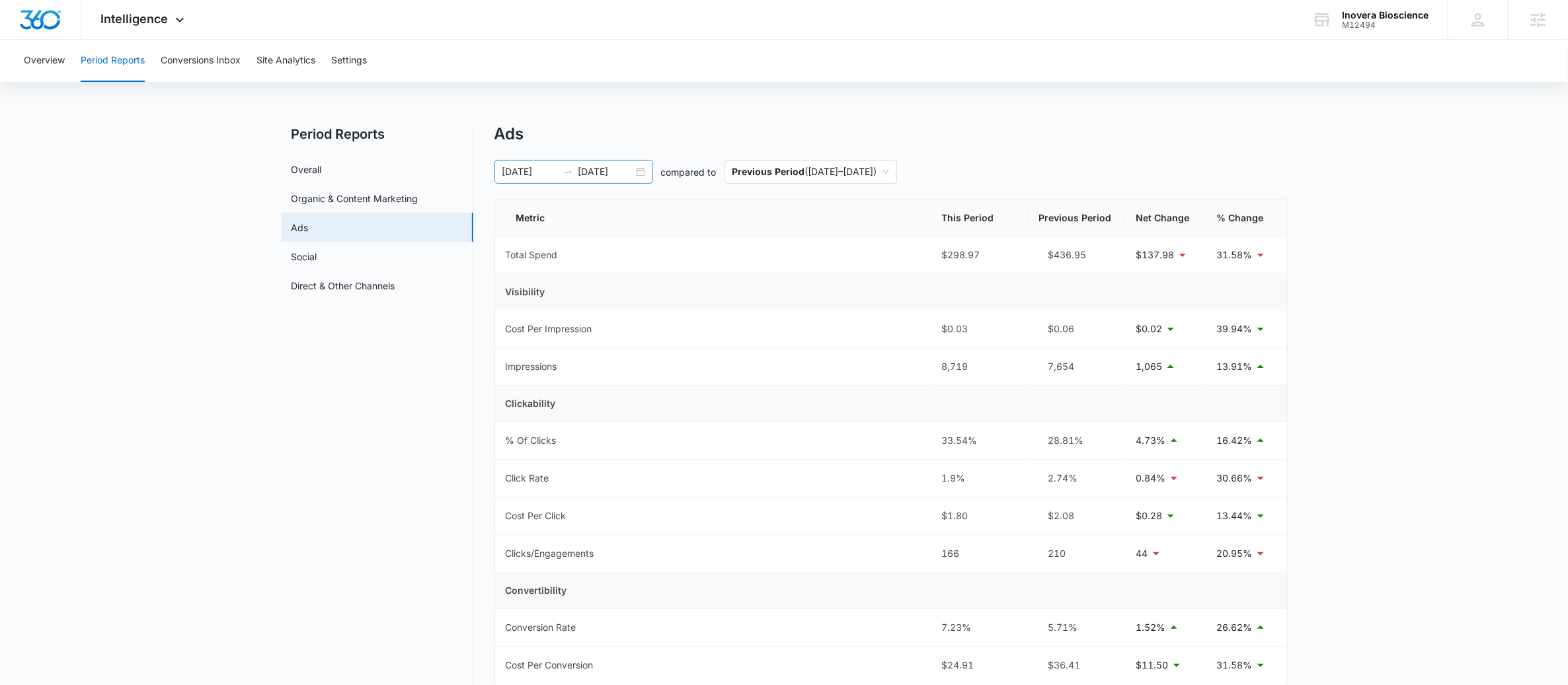
click at [635, 168] on div "08/06/2025 08/13/2025" at bounding box center [574, 172] width 159 height 24
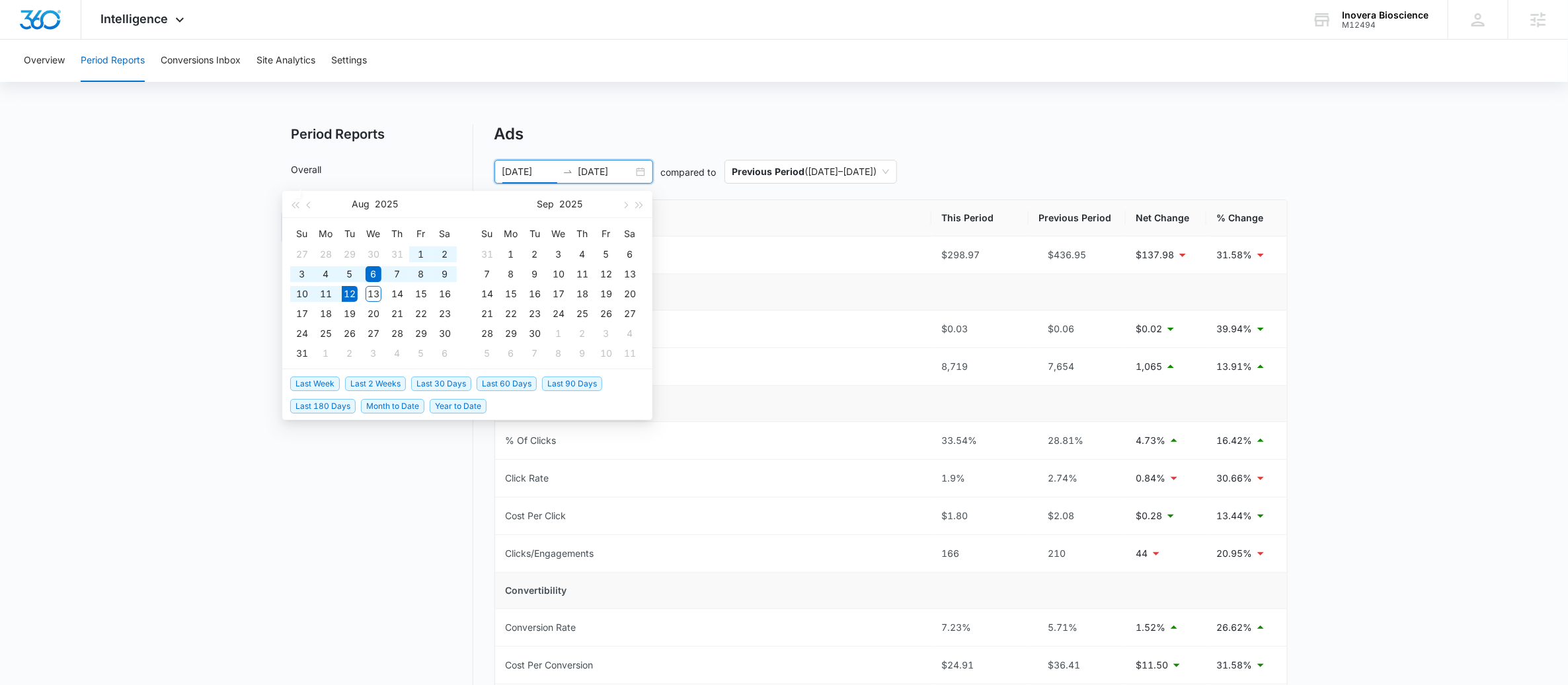
click at [399, 382] on span "Last 2 Weeks" at bounding box center [375, 384] width 61 height 14
type input "07/29/2025"
type input "08/12/2025"
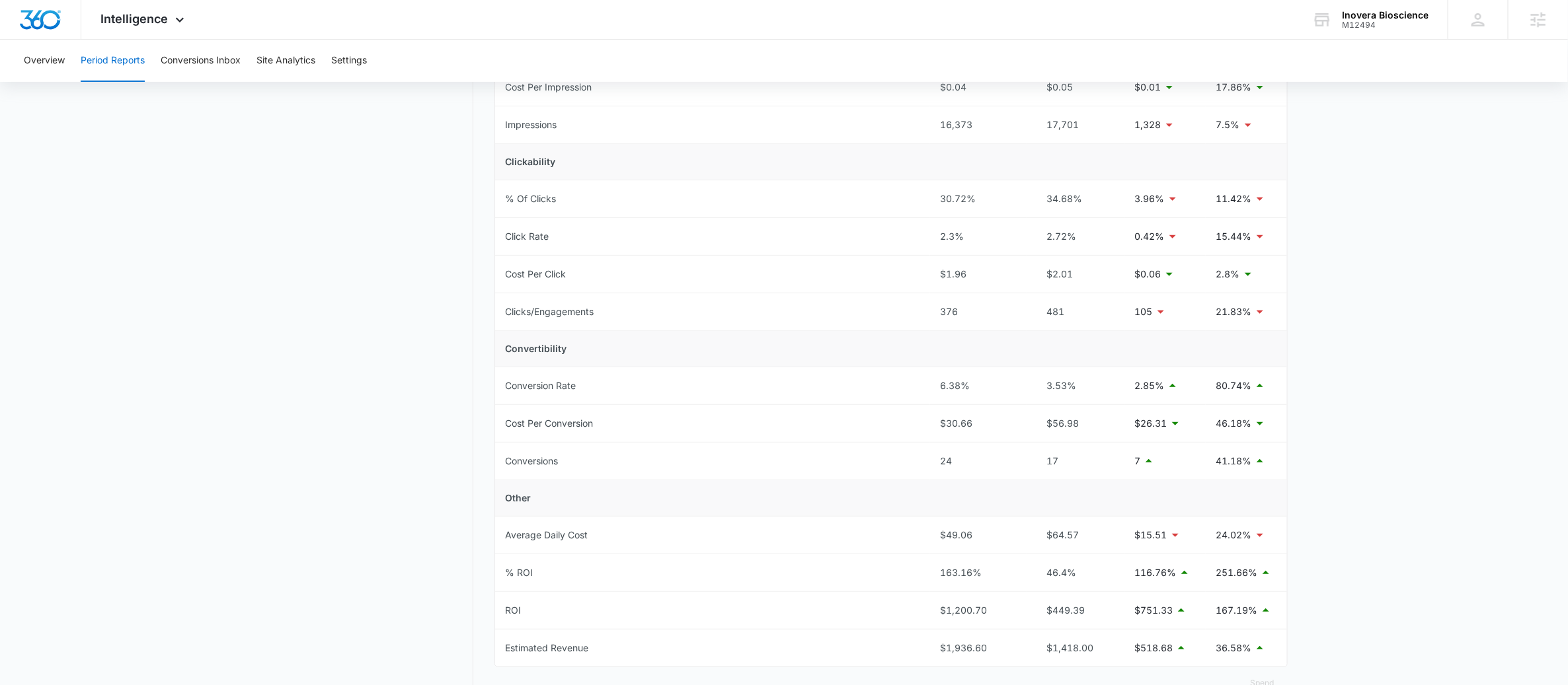
scroll to position [291, 0]
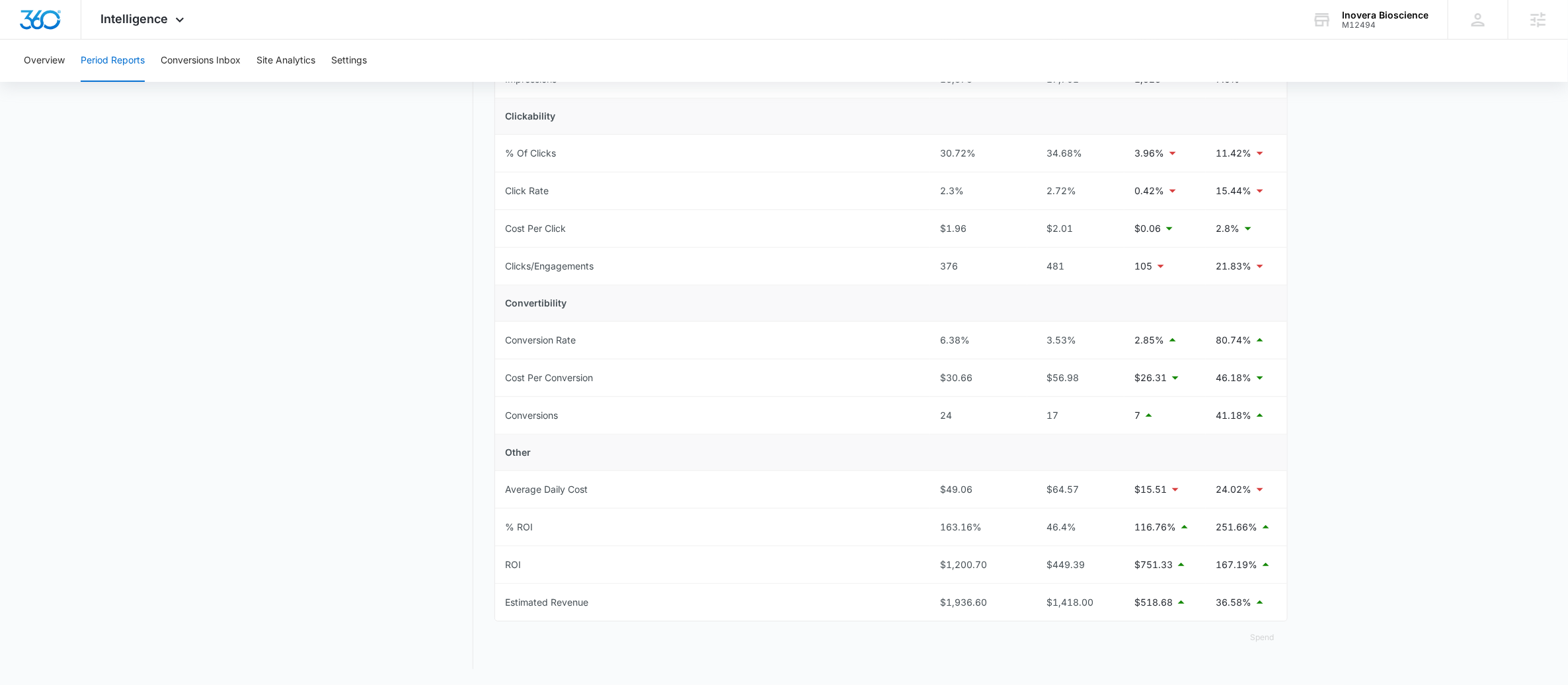
click at [1478, 303] on main "Period Reports Overall Organic & Content Marketing Ads Social Direct & Other Ch…" at bounding box center [784, 261] width 1568 height 849
drag, startPoint x: 524, startPoint y: 564, endPoint x: 498, endPoint y: 569, distance: 26.5
click at [498, 569] on td "ROI" at bounding box center [713, 564] width 435 height 38
click at [1325, 540] on main "Period Reports Overall Organic & Content Marketing Ads Social Direct & Other Ch…" at bounding box center [784, 261] width 1568 height 849
drag, startPoint x: 1220, startPoint y: 564, endPoint x: 1248, endPoint y: 581, distance: 32.8
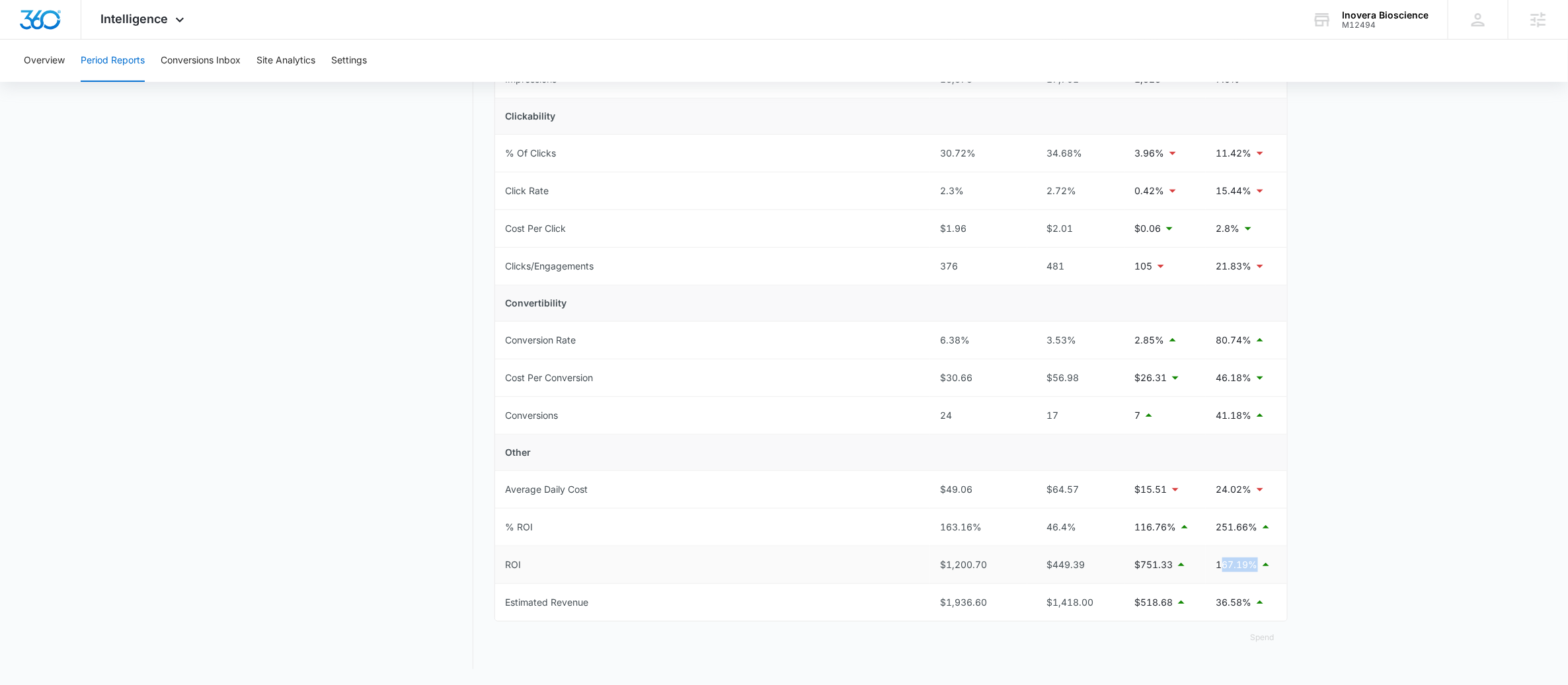
click at [1248, 581] on td "167.19%" at bounding box center [1247, 564] width 81 height 38
click at [1247, 577] on td "167.19%" at bounding box center [1247, 564] width 81 height 38
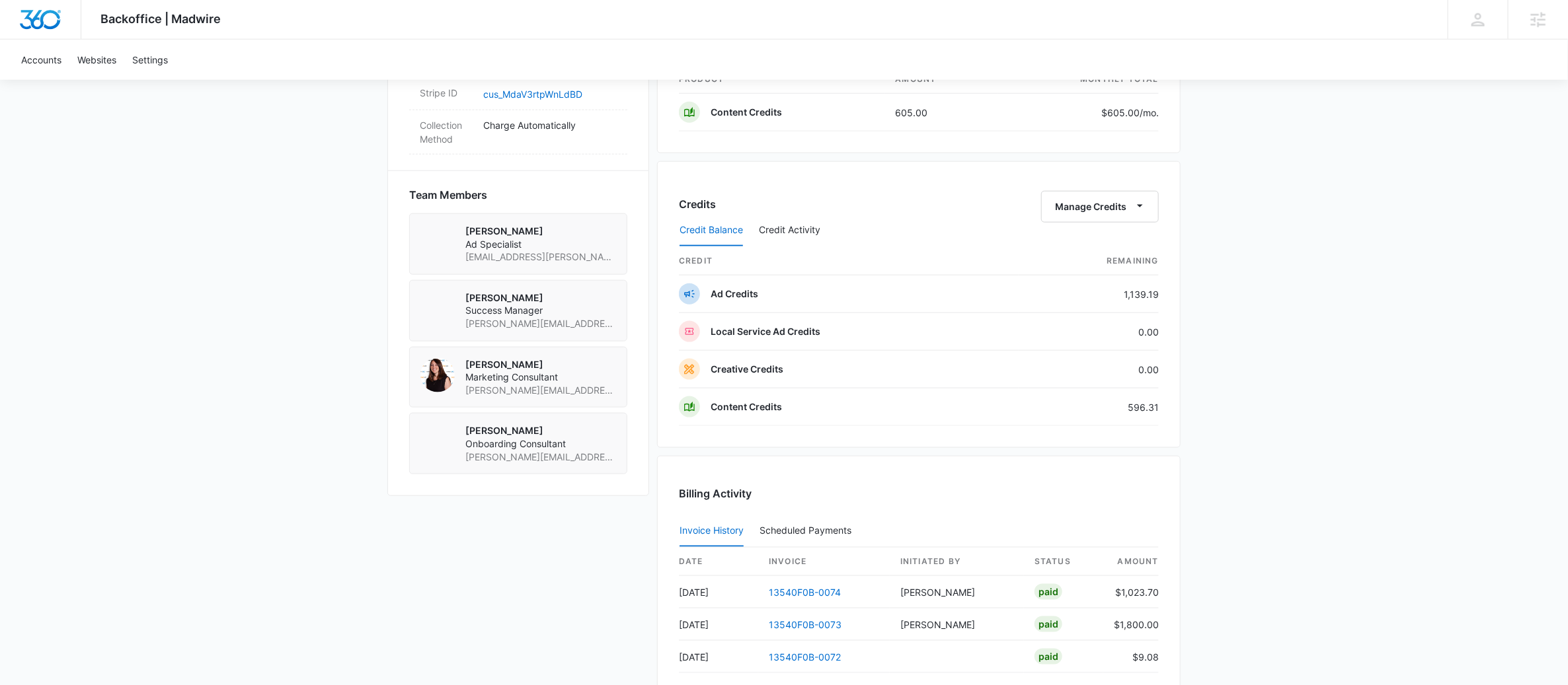
scroll to position [962, 0]
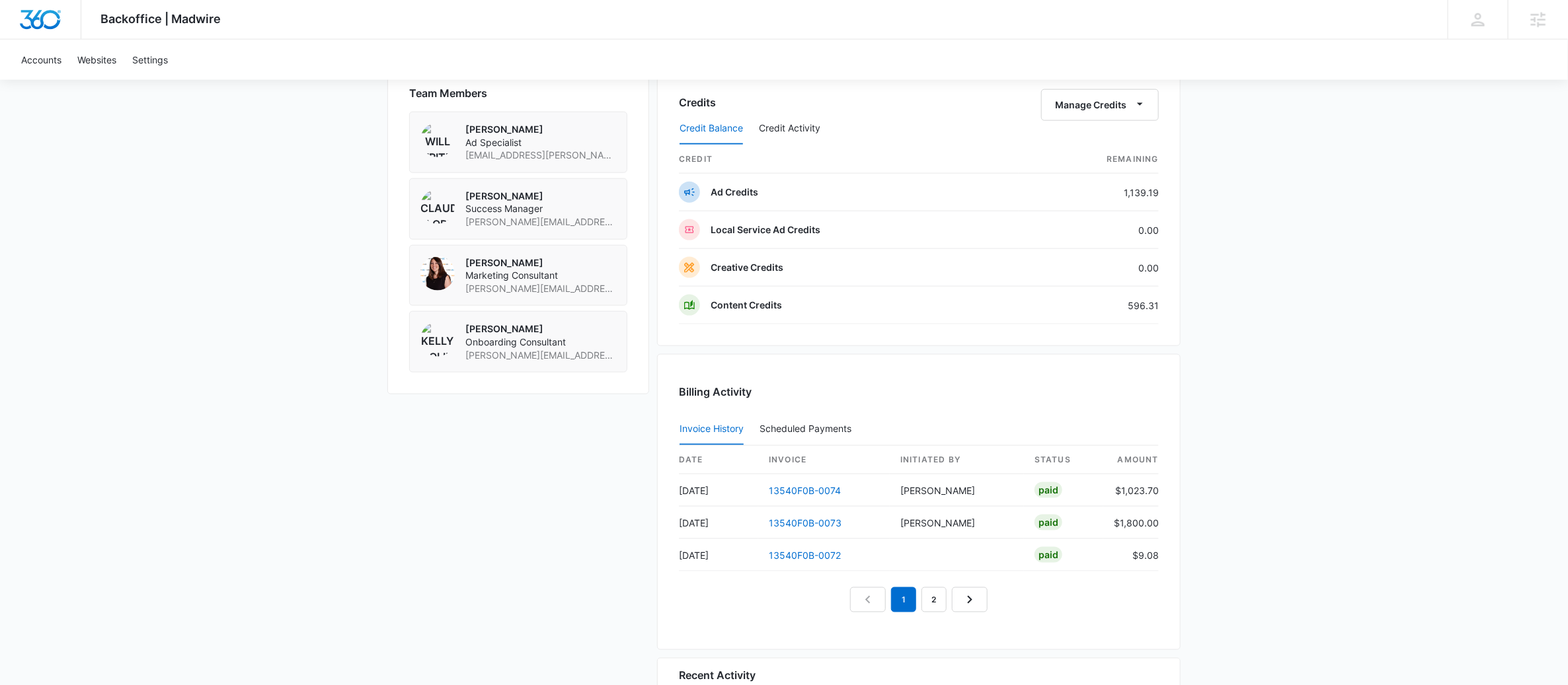
drag, startPoint x: 707, startPoint y: 528, endPoint x: 693, endPoint y: 527, distance: 14.0
click at [693, 527] on td "Jul 30" at bounding box center [718, 523] width 79 height 33
drag, startPoint x: 705, startPoint y: 526, endPoint x: 681, endPoint y: 530, distance: 24.3
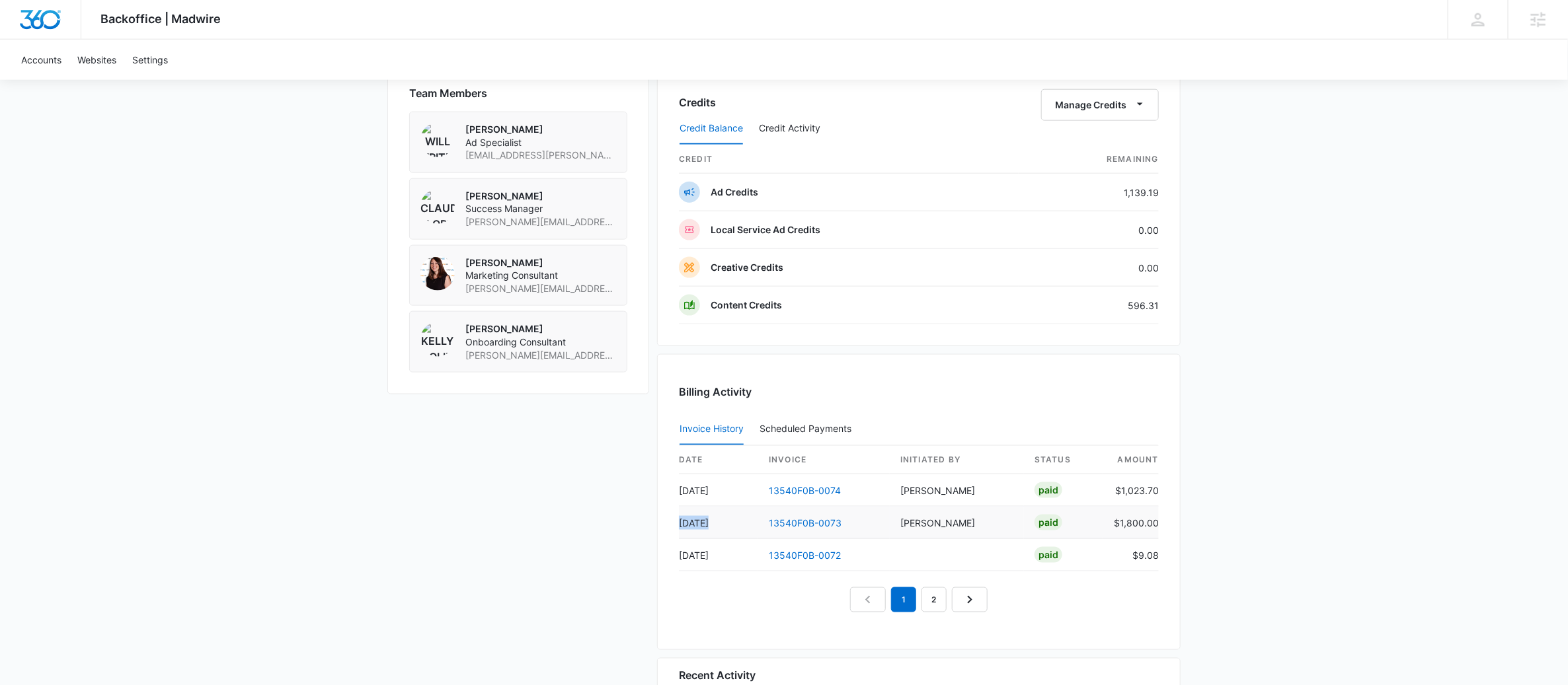
click at [681, 530] on td "Jul 30" at bounding box center [718, 523] width 79 height 33
click at [935, 603] on link "2" at bounding box center [934, 600] width 25 height 25
click at [888, 608] on link "1" at bounding box center [888, 600] width 25 height 25
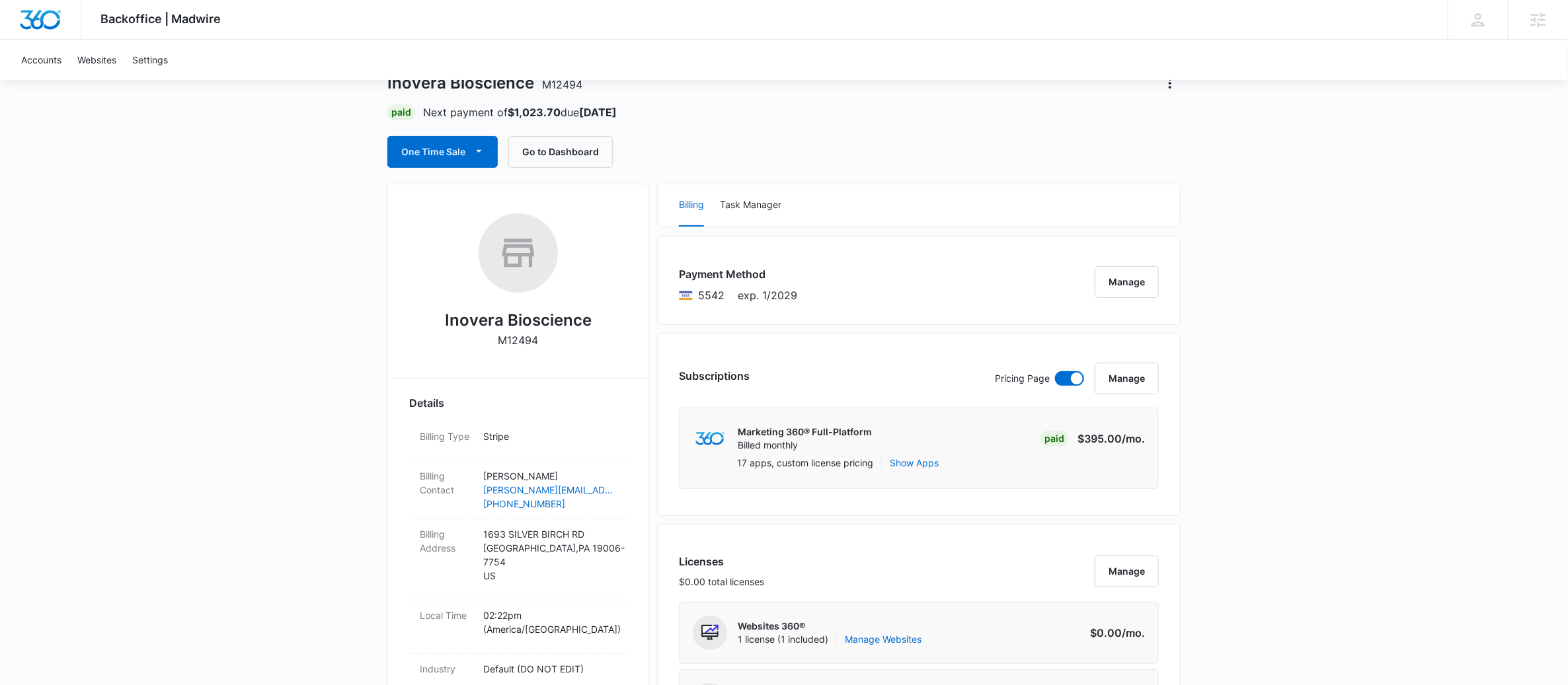
scroll to position [0, 0]
